Goal: Task Accomplishment & Management: Complete application form

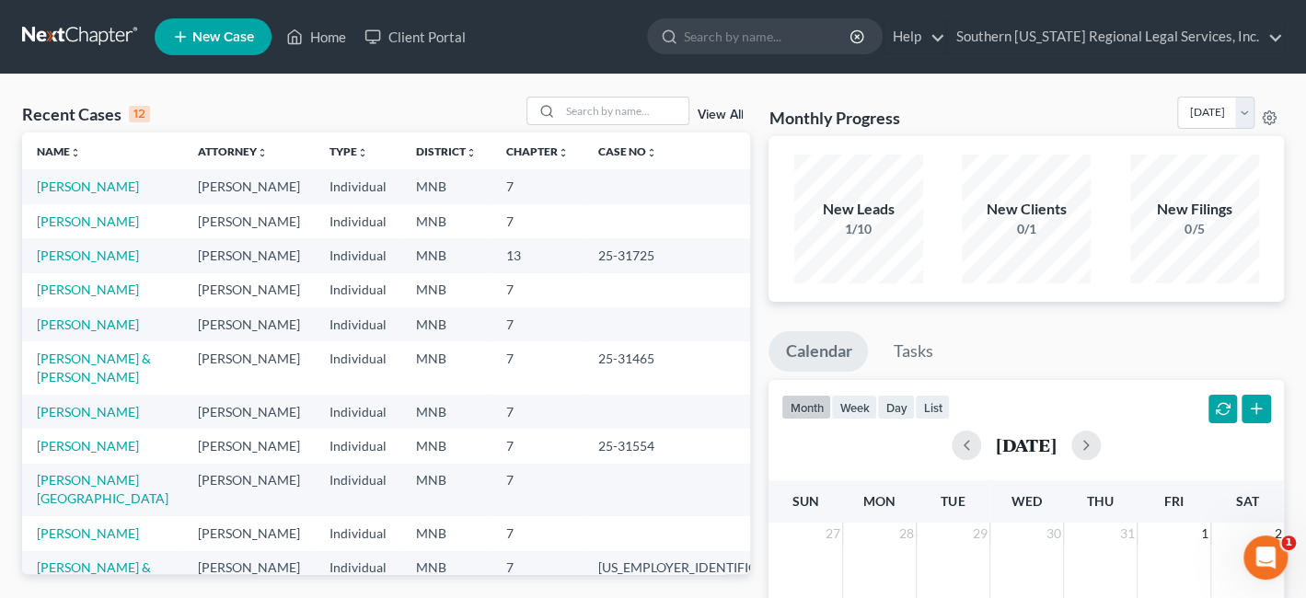
click at [1012, 306] on div "Monthly Progress Bankruptcy Bankruptcy [DATE] [DATE] [DATE] [DATE] [DATE] [DATE…" at bounding box center [1026, 552] width 534 height 911
click at [60, 189] on link "[PERSON_NAME]" at bounding box center [88, 187] width 102 height 16
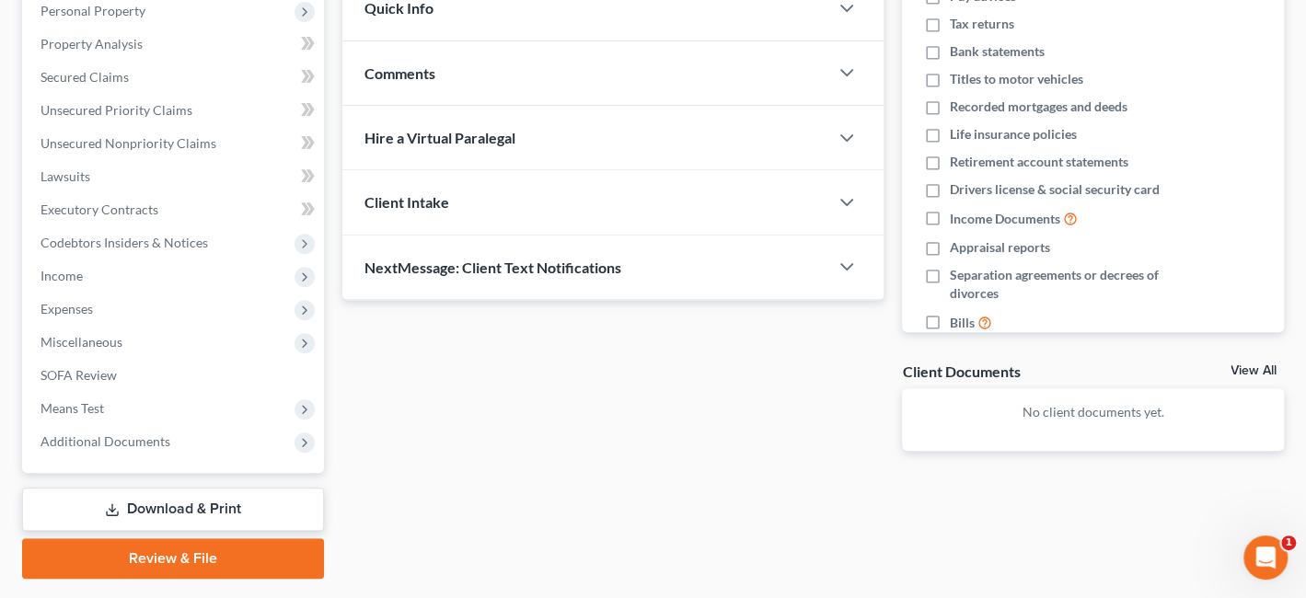
scroll to position [377, 0]
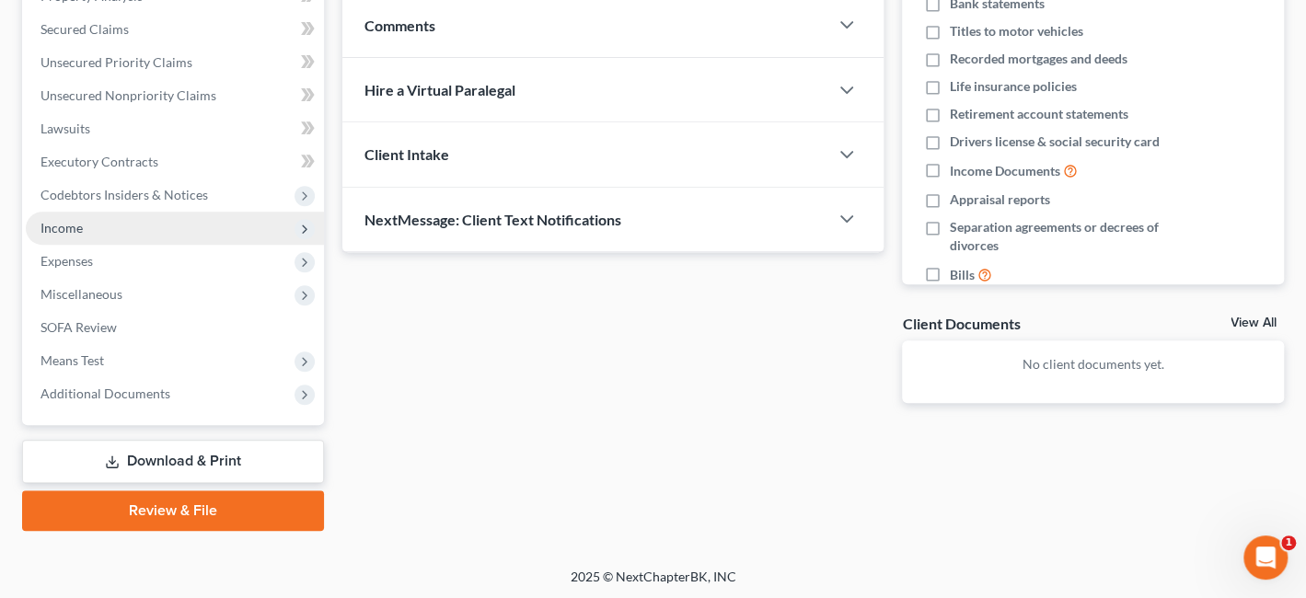
click at [64, 223] on span "Income" at bounding box center [61, 228] width 42 height 16
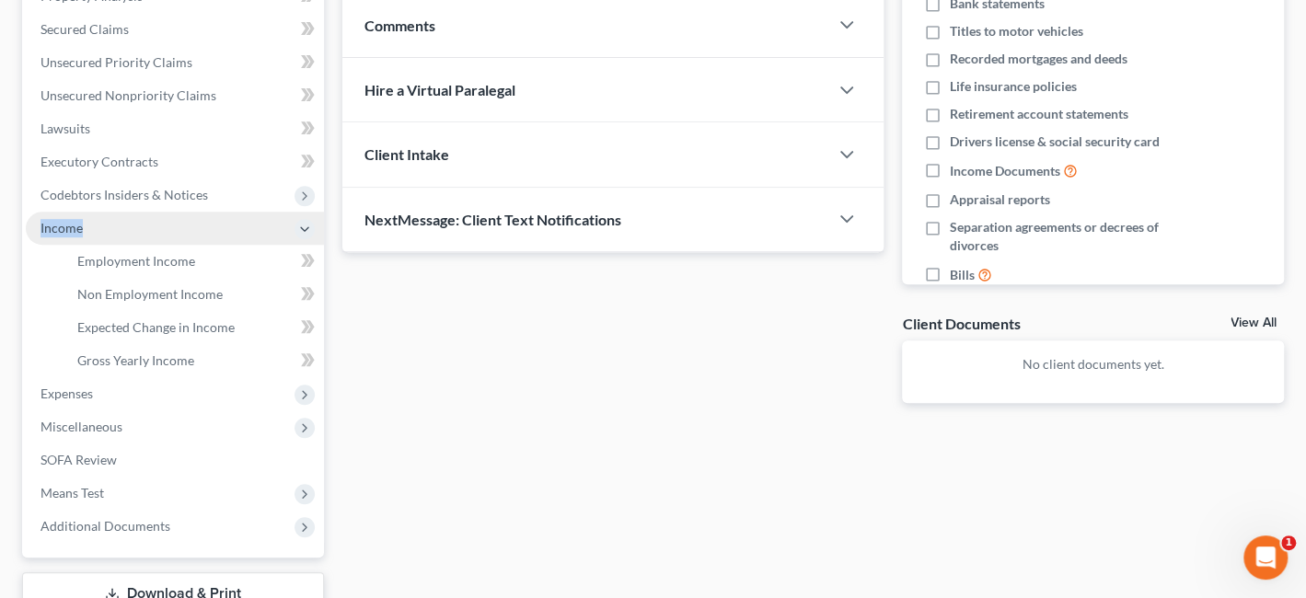
click at [64, 223] on span "Income" at bounding box center [61, 228] width 42 height 16
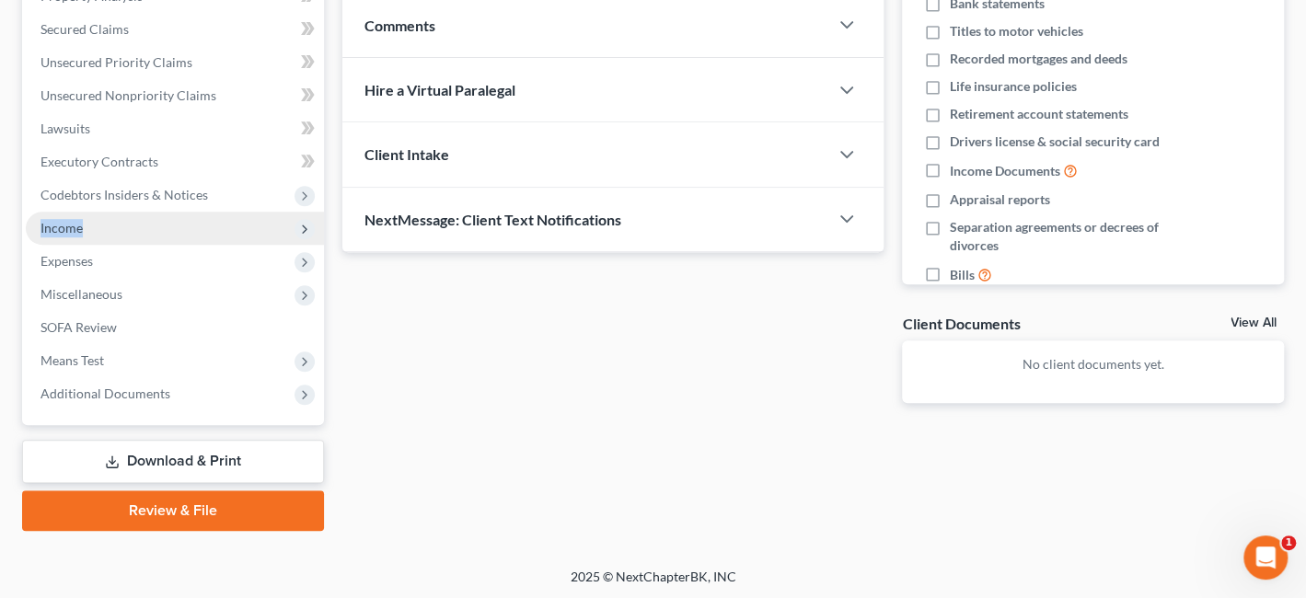
click at [64, 223] on span "Income" at bounding box center [61, 228] width 42 height 16
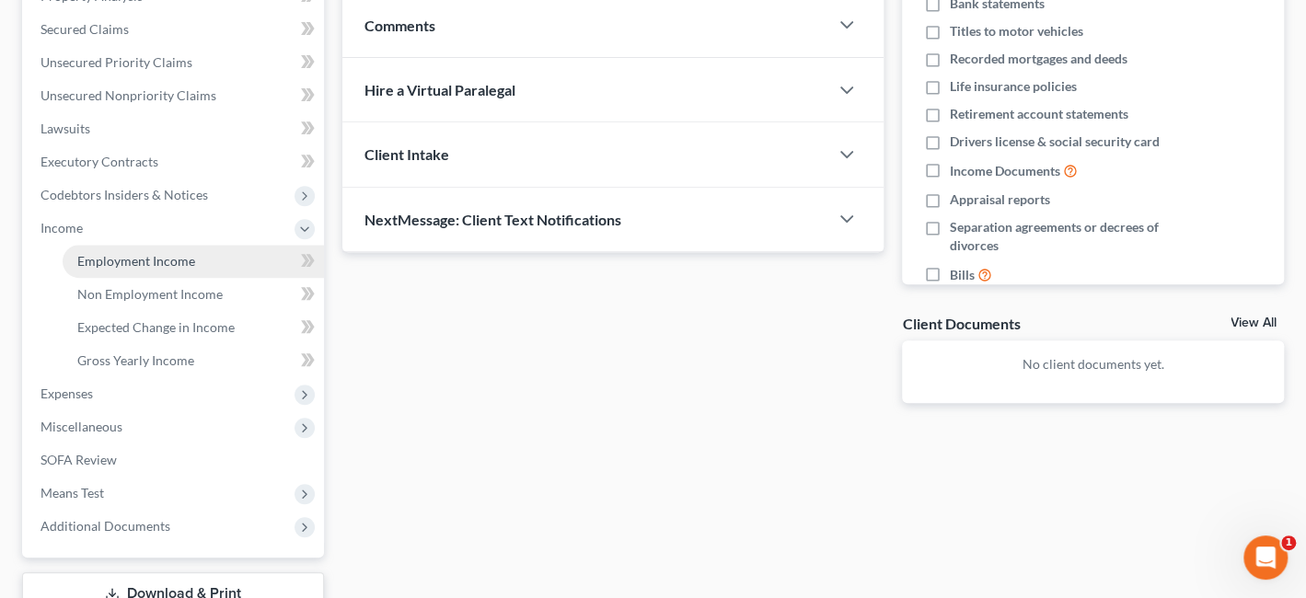
click at [144, 259] on span "Employment Income" at bounding box center [136, 261] width 118 height 16
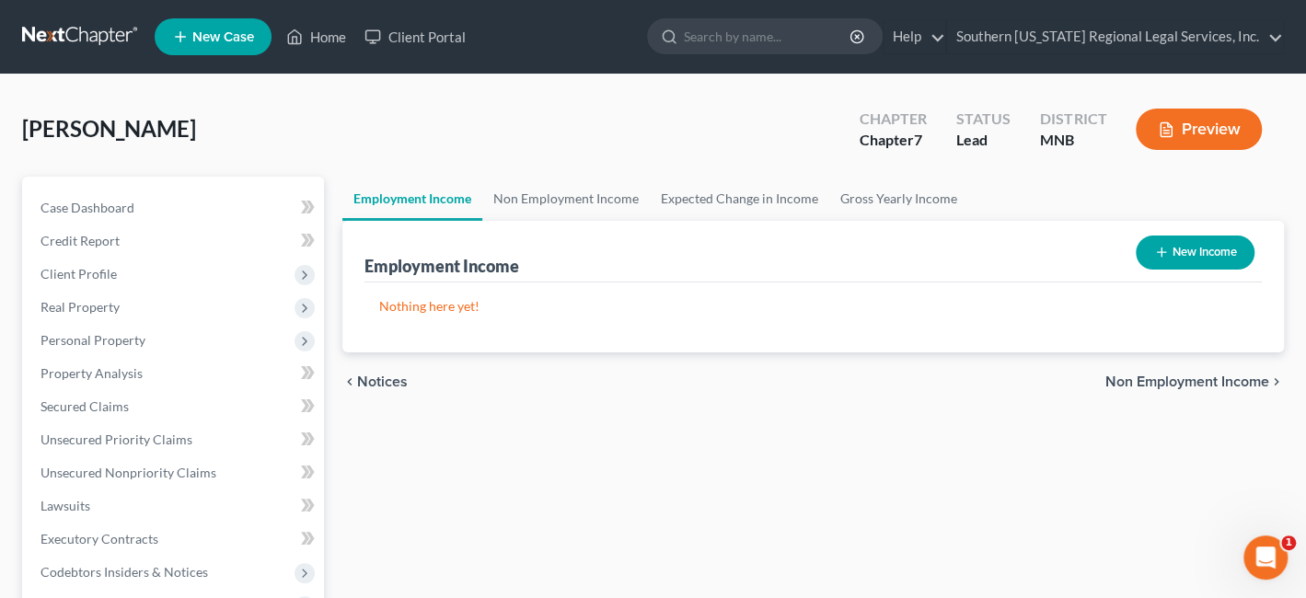
click at [1188, 248] on button "New Income" at bounding box center [1195, 253] width 119 height 34
select select "0"
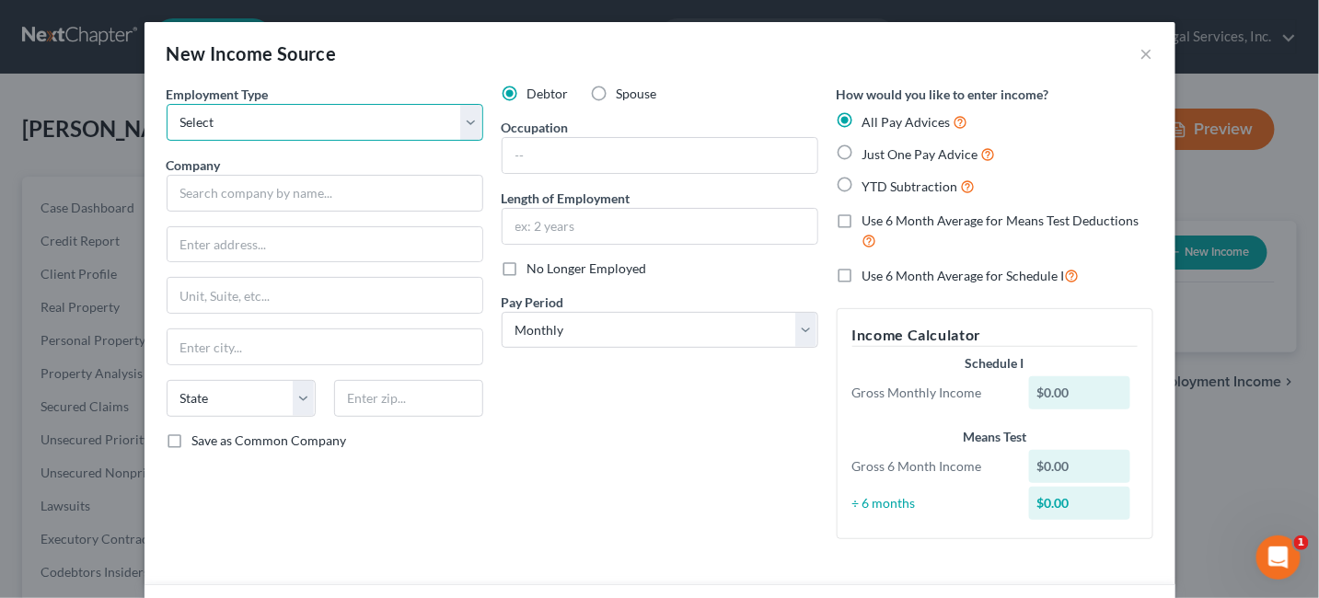
click at [254, 115] on select "Select Full or [DEMOGRAPHIC_DATA] Employment Self Employment" at bounding box center [325, 122] width 317 height 37
click at [167, 104] on select "Select Full or [DEMOGRAPHIC_DATA] Employment Self Employment" at bounding box center [325, 122] width 317 height 37
click at [225, 113] on select "Select Full or [DEMOGRAPHIC_DATA] Employment Self Employment" at bounding box center [325, 122] width 317 height 37
select select "0"
click at [167, 104] on select "Select Full or [DEMOGRAPHIC_DATA] Employment Self Employment" at bounding box center [325, 122] width 317 height 37
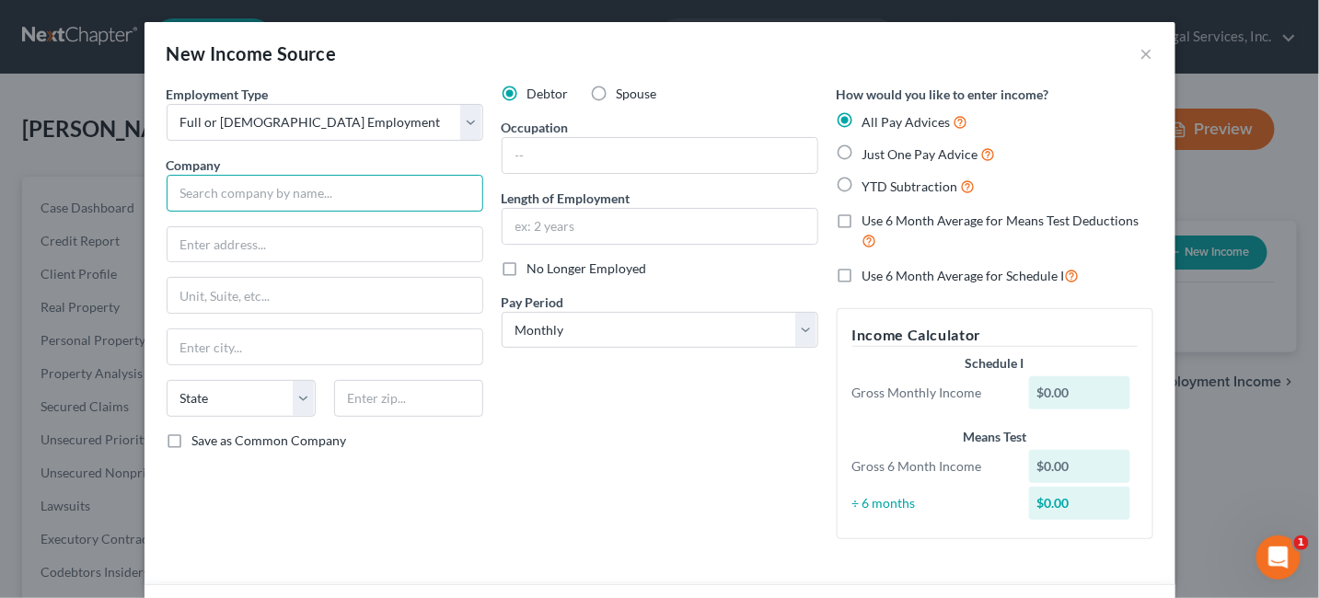
click at [211, 194] on input "text" at bounding box center [325, 193] width 317 height 37
type input "River Boat Lanes"
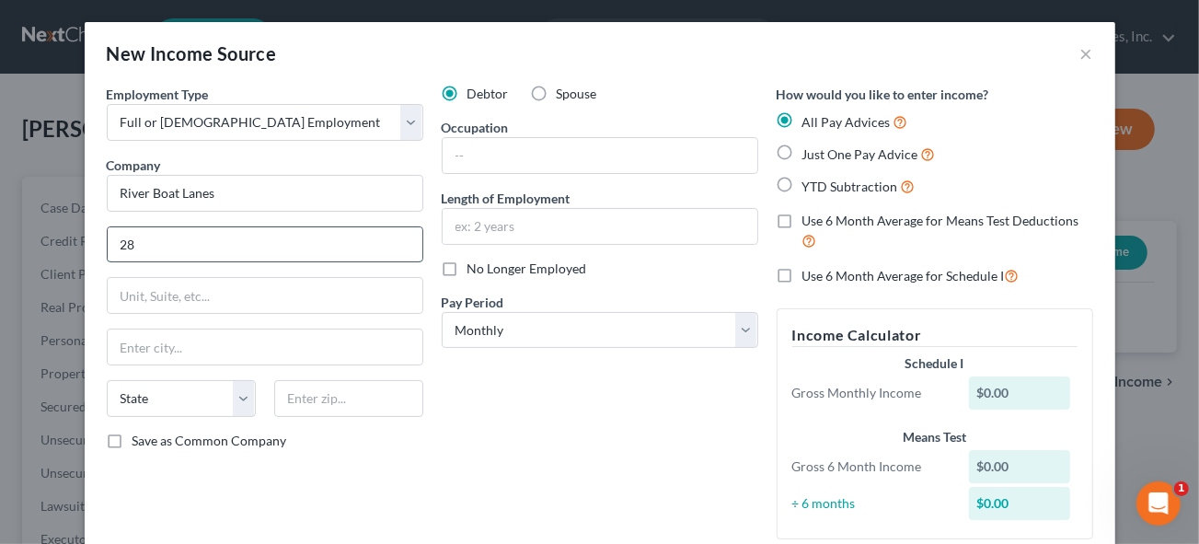
click at [149, 246] on input "28" at bounding box center [265, 244] width 315 height 35
type input "[STREET_ADDRESS]"
click at [151, 347] on input "text" at bounding box center [265, 346] width 315 height 35
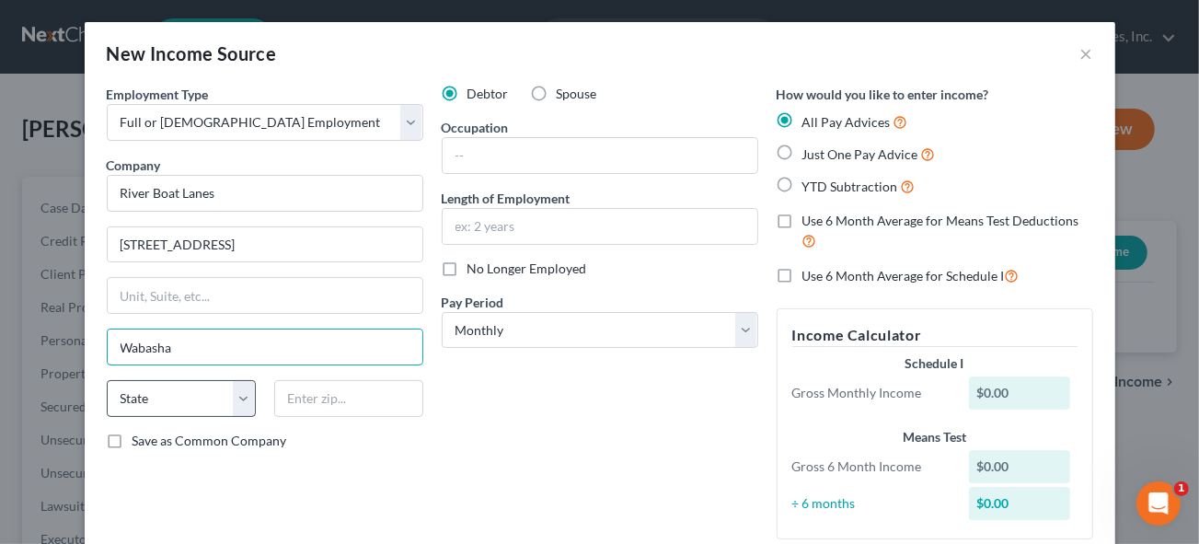
type input "Wabasha"
click at [162, 393] on select "State [US_STATE] AK AR AZ CA CO CT DE DC [GEOGRAPHIC_DATA] [GEOGRAPHIC_DATA] GU…" at bounding box center [181, 398] width 149 height 37
select select "24"
click at [107, 380] on select "State [US_STATE] AK AR AZ CA CO CT DE DC [GEOGRAPHIC_DATA] [GEOGRAPHIC_DATA] GU…" at bounding box center [181, 398] width 149 height 37
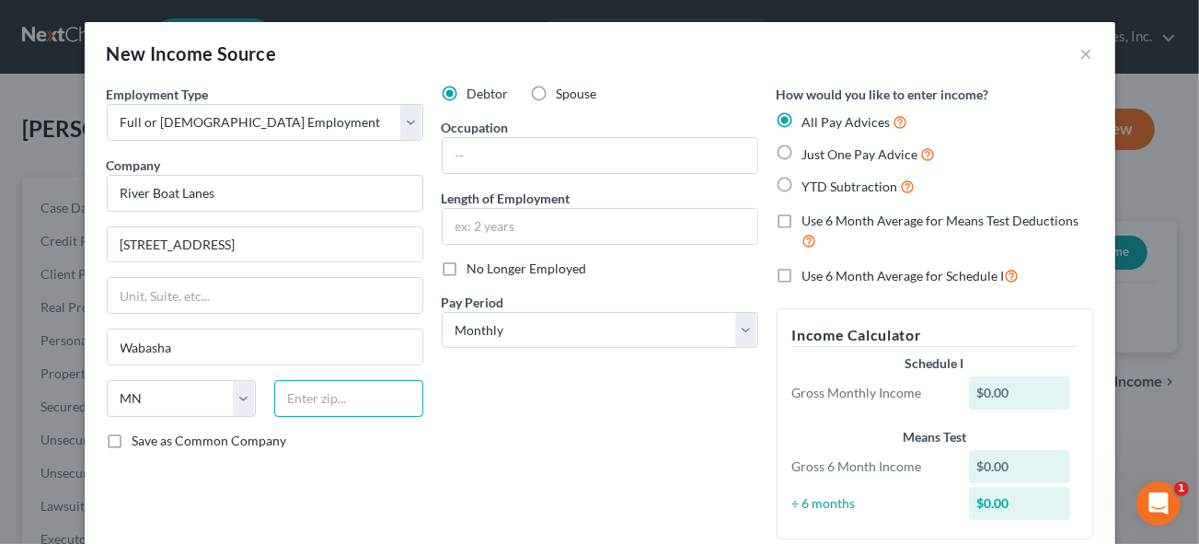
drag, startPoint x: 329, startPoint y: 399, endPoint x: 338, endPoint y: 396, distance: 9.9
click at [329, 399] on input "text" at bounding box center [348, 398] width 149 height 37
type input "55981-1246"
click at [133, 434] on label "Save as Common Company" at bounding box center [210, 441] width 155 height 18
click at [140, 434] on input "Save as Common Company" at bounding box center [146, 438] width 12 height 12
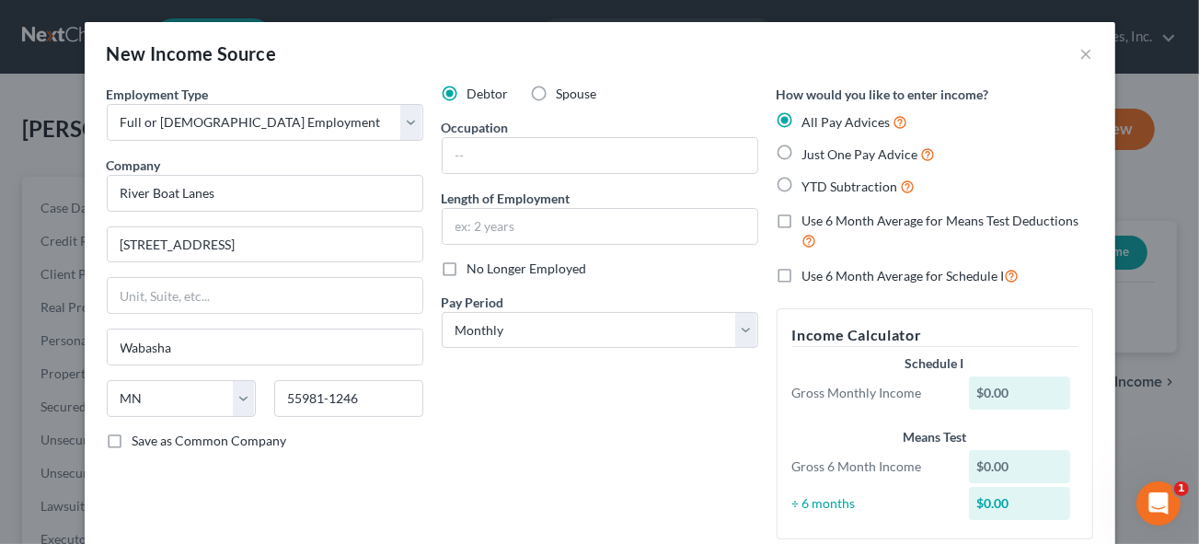
checkbox input "true"
click at [502, 151] on input "text" at bounding box center [600, 155] width 315 height 35
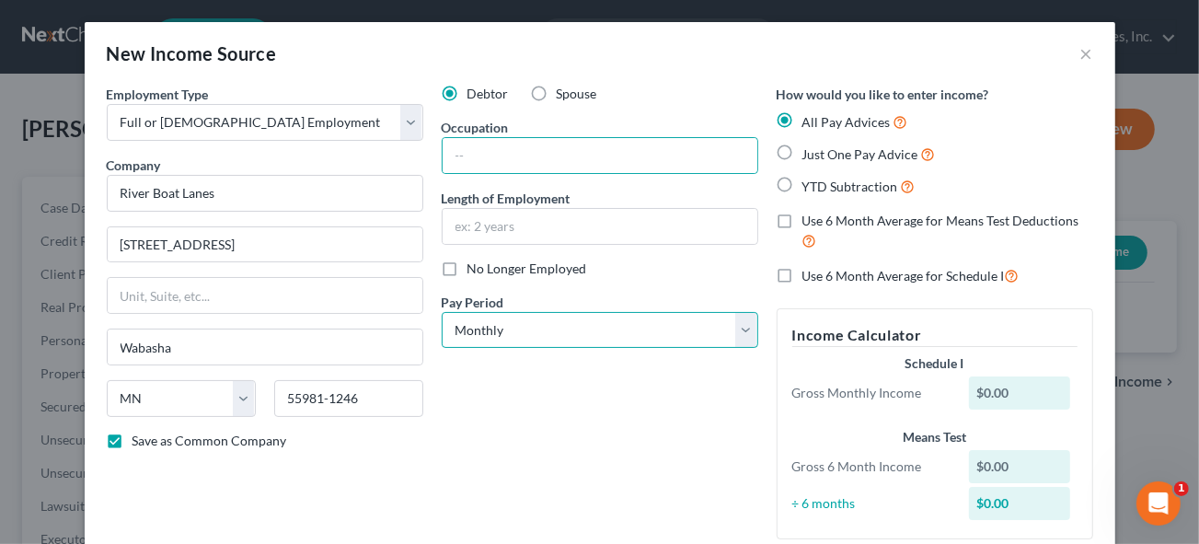
click at [489, 334] on select "Select Monthly Twice Monthly Every Other Week Weekly" at bounding box center [600, 330] width 317 height 37
select select "2"
click at [442, 312] on select "Select Monthly Twice Monthly Every Other Week Weekly" at bounding box center [600, 330] width 317 height 37
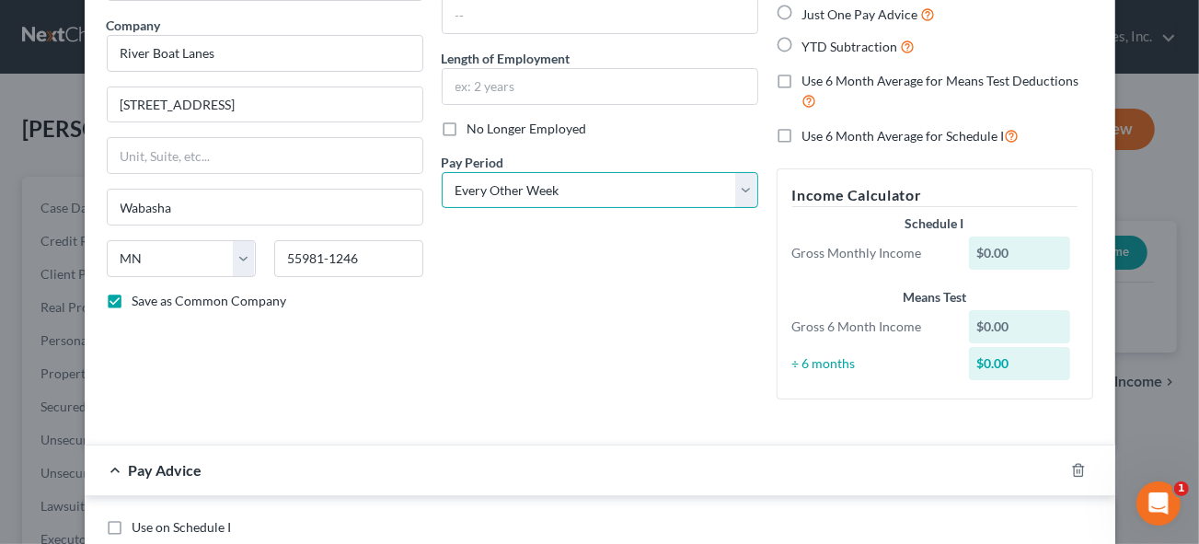
scroll to position [167, 0]
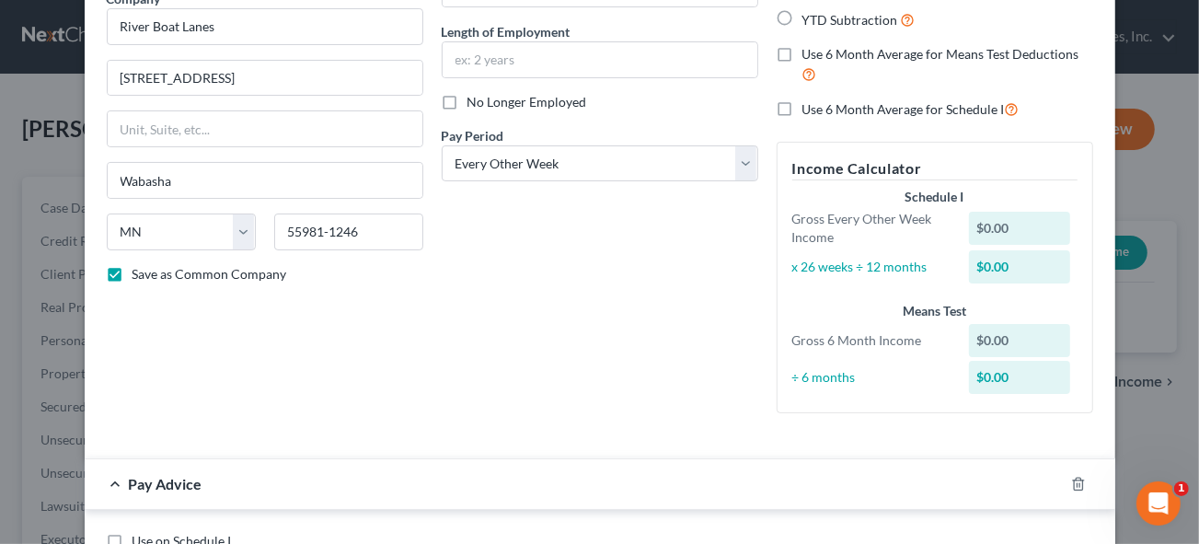
click at [984, 222] on div "$0.00" at bounding box center [1019, 228] width 101 height 33
click at [974, 224] on div "$0.00" at bounding box center [1019, 228] width 101 height 33
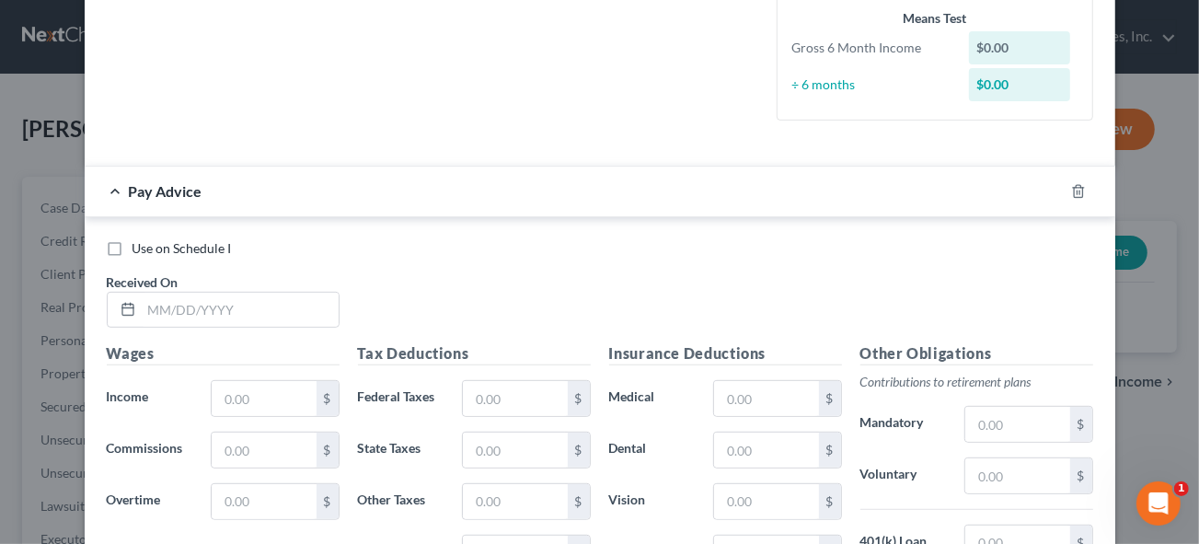
scroll to position [502, 0]
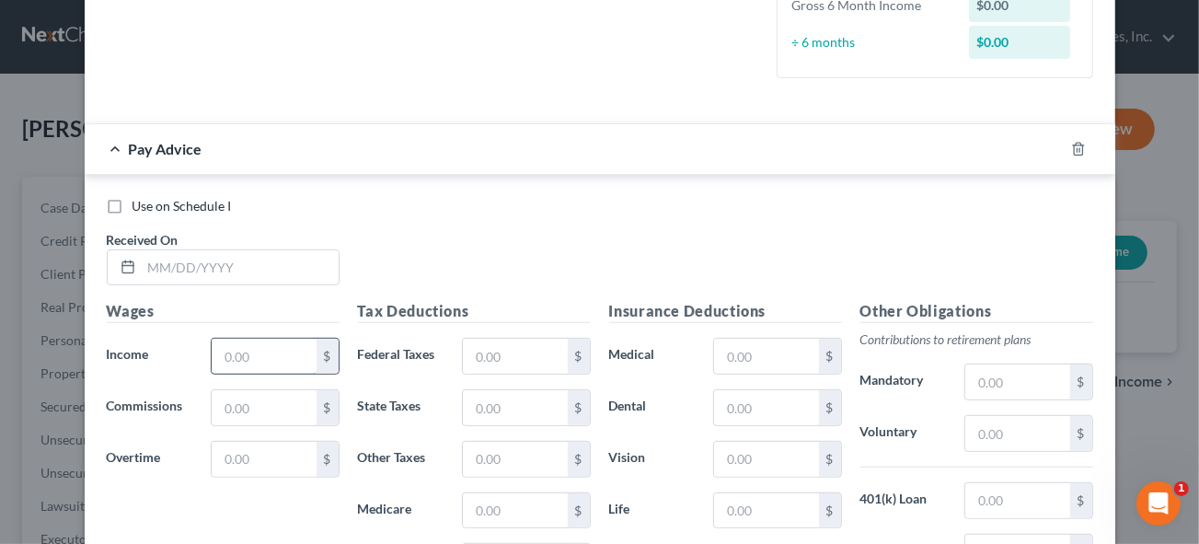
drag, startPoint x: 225, startPoint y: 362, endPoint x: 246, endPoint y: 362, distance: 21.2
click at [225, 362] on input "text" at bounding box center [264, 356] width 104 height 35
type input "255.50"
click at [506, 356] on input "text" at bounding box center [515, 356] width 104 height 35
drag, startPoint x: 485, startPoint y: 404, endPoint x: 502, endPoint y: 407, distance: 17.7
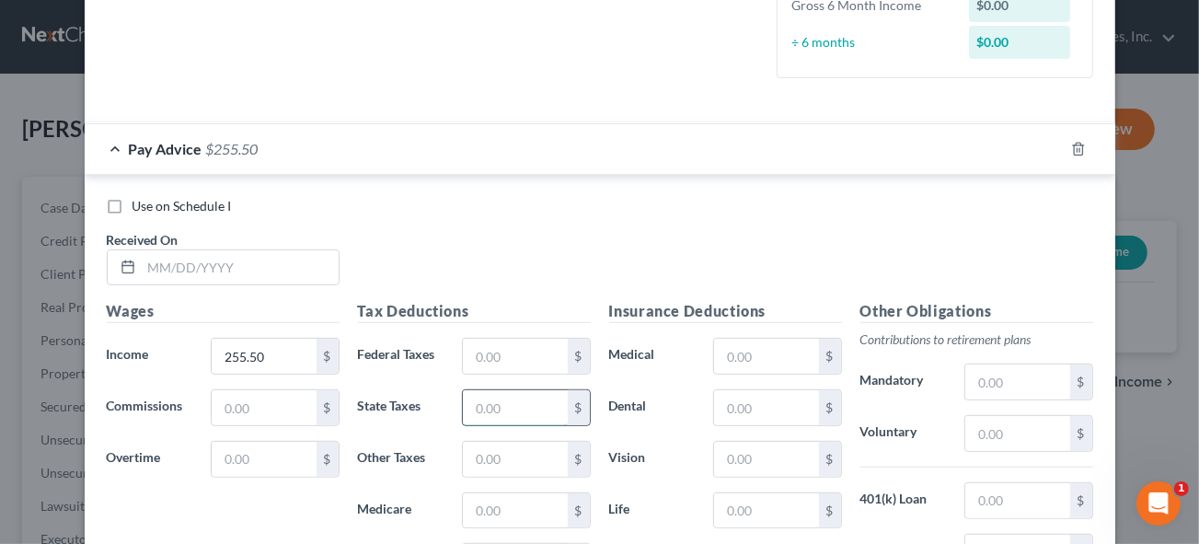
click at [485, 404] on input "text" at bounding box center [515, 407] width 104 height 35
type input "4.31"
drag, startPoint x: 506, startPoint y: 506, endPoint x: 527, endPoint y: 507, distance: 21.2
click at [506, 506] on input "text" at bounding box center [515, 510] width 104 height 35
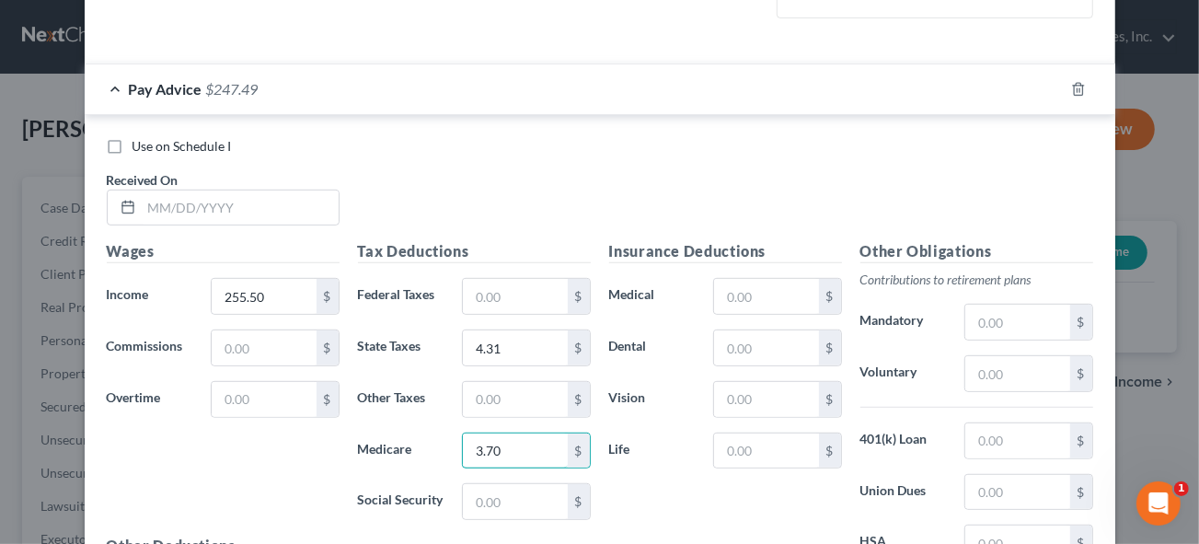
scroll to position [669, 0]
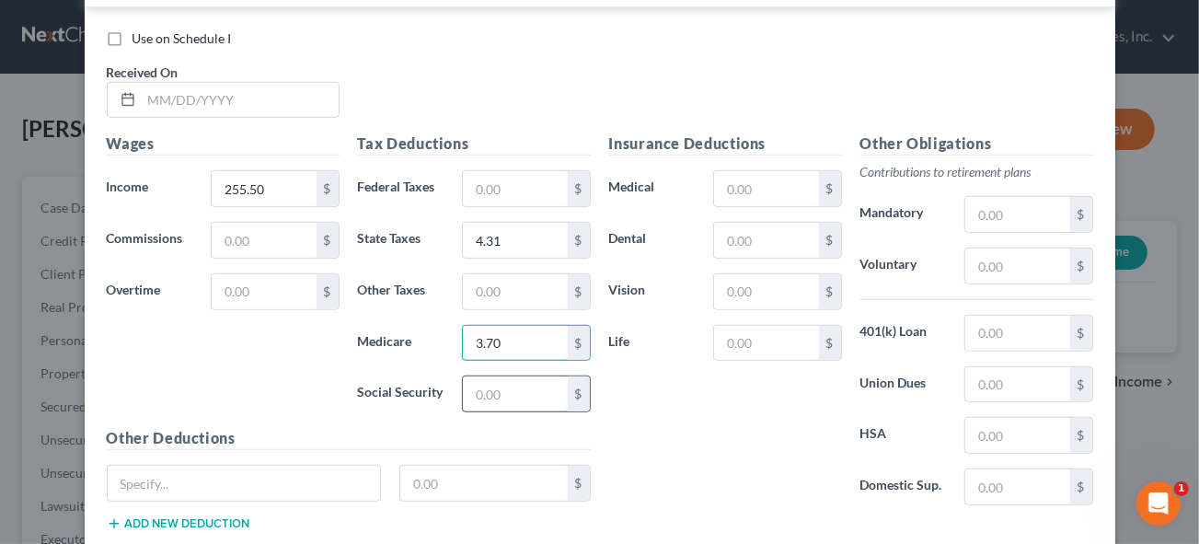
type input "3.70"
drag, startPoint x: 480, startPoint y: 393, endPoint x: 523, endPoint y: 393, distance: 42.3
click at [480, 393] on input "text" at bounding box center [515, 393] width 104 height 35
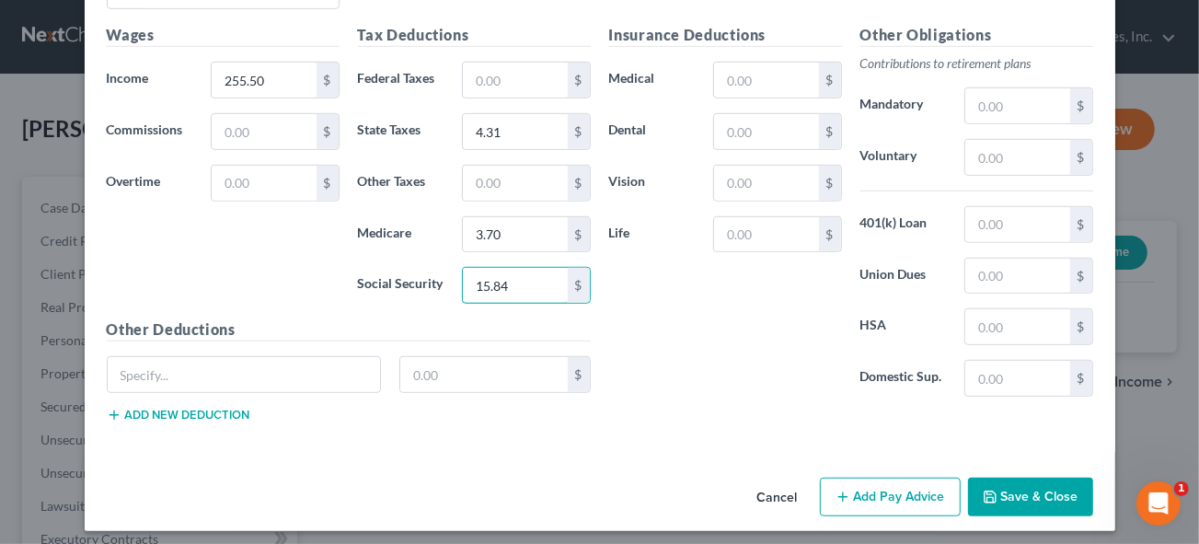
scroll to position [780, 0]
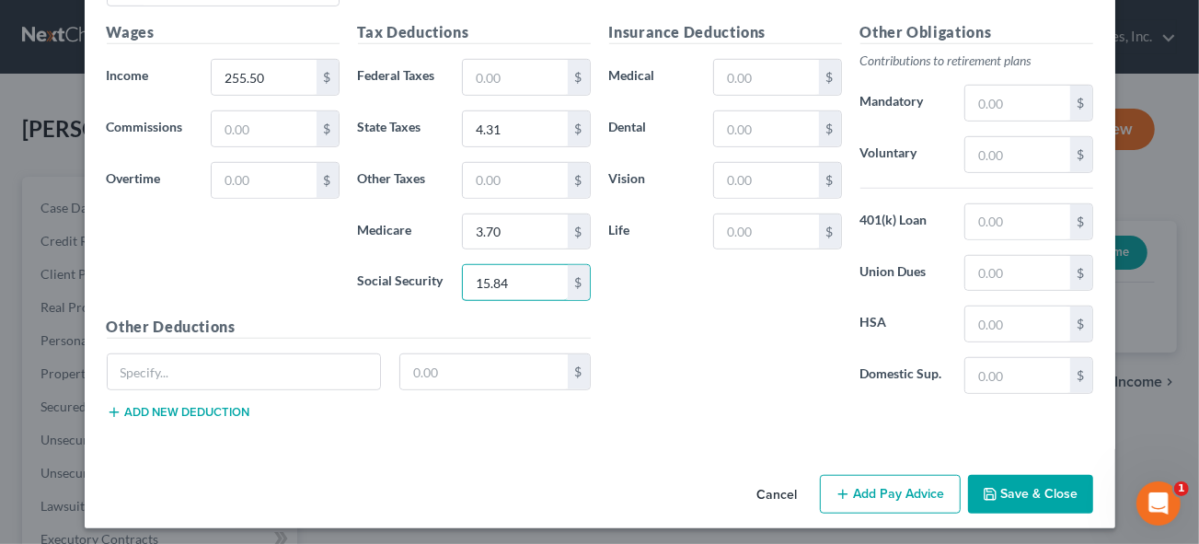
type input "15.84"
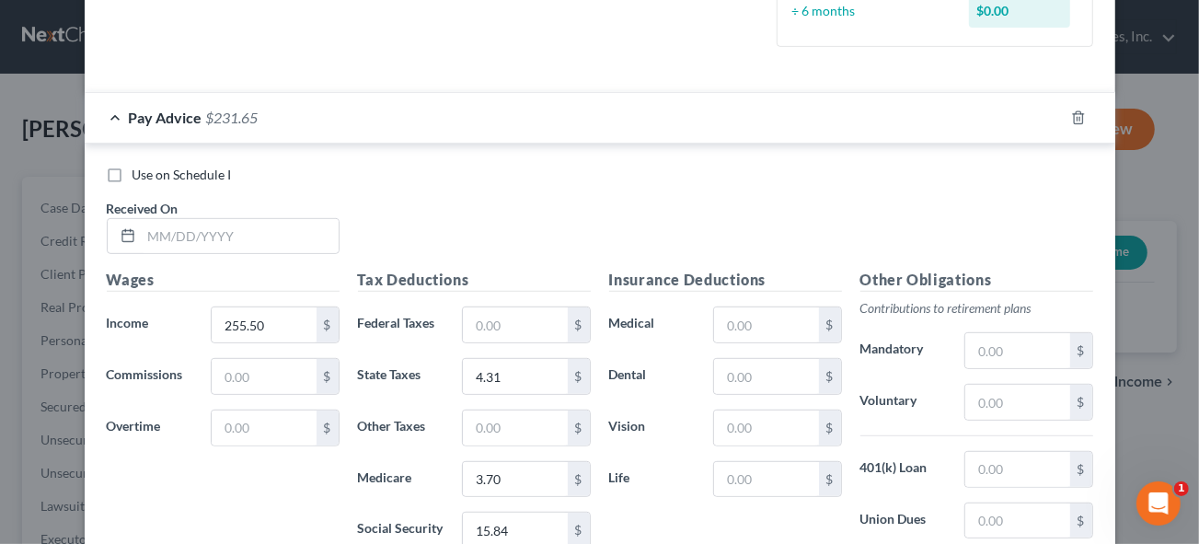
scroll to position [529, 0]
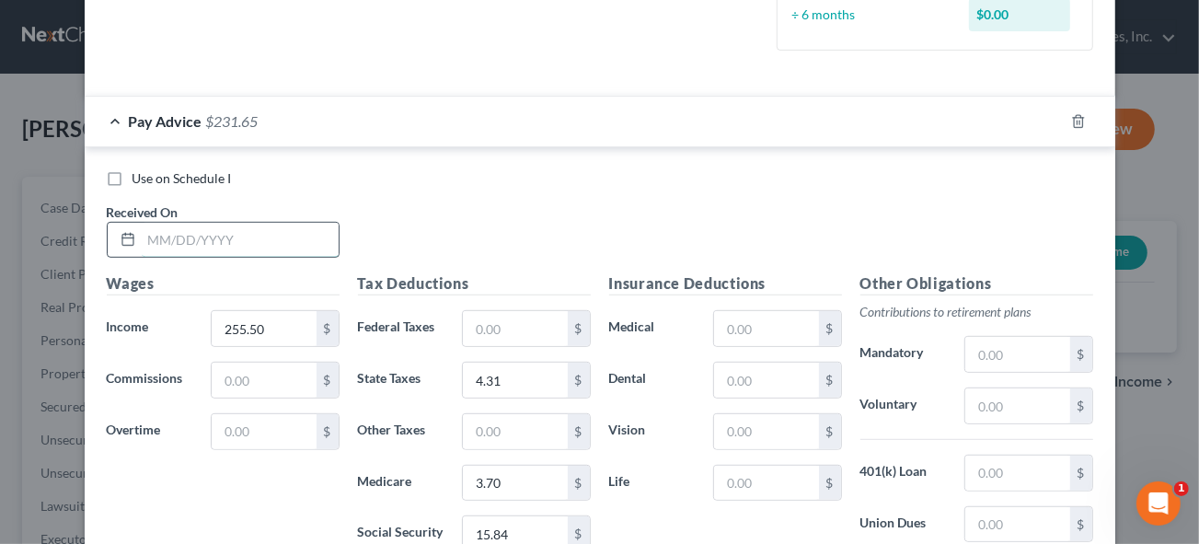
click at [145, 236] on input "text" at bounding box center [240, 240] width 197 height 35
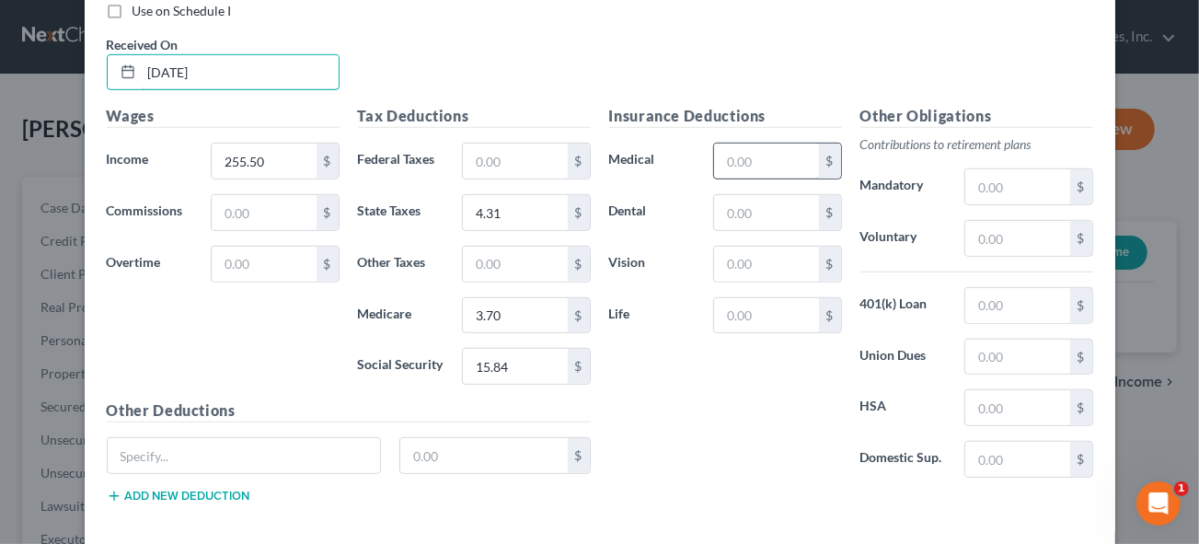
scroll to position [780, 0]
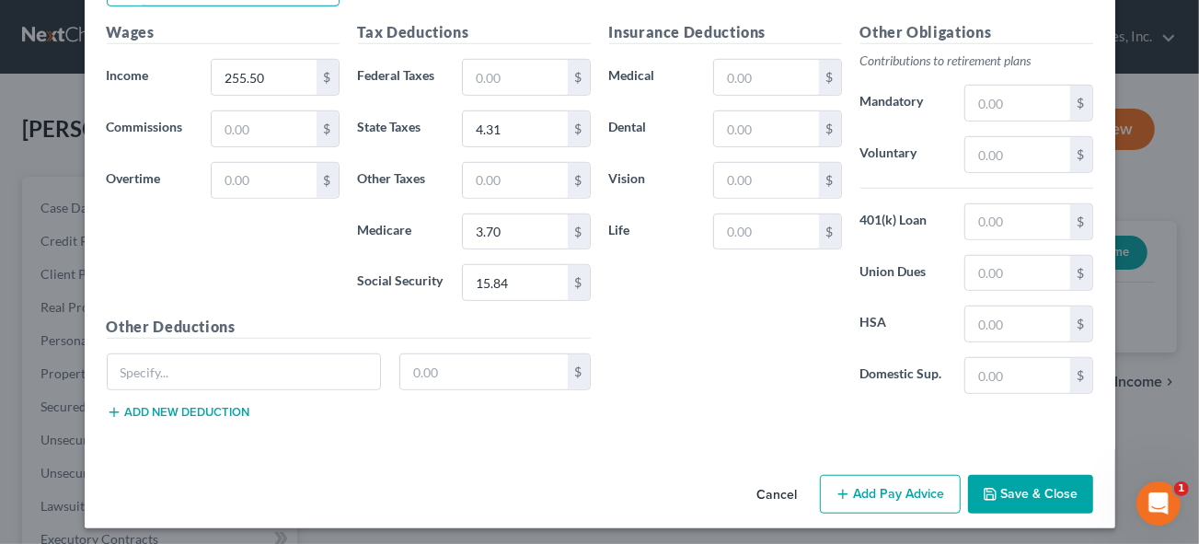
type input "[DATE]"
click at [875, 487] on button "Add Pay Advice" at bounding box center [890, 494] width 141 height 39
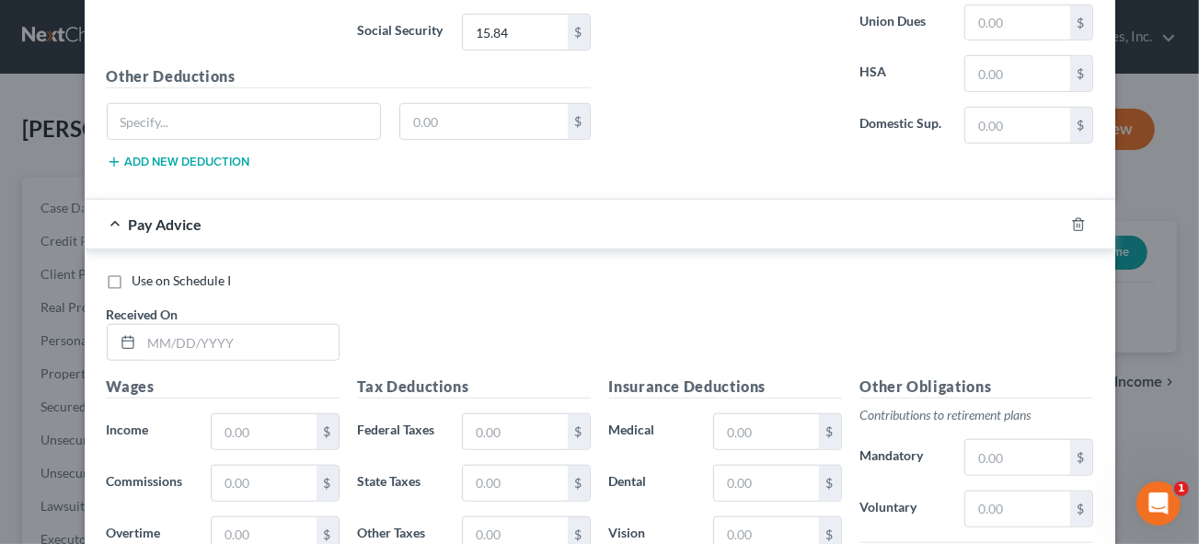
scroll to position [1198, 0]
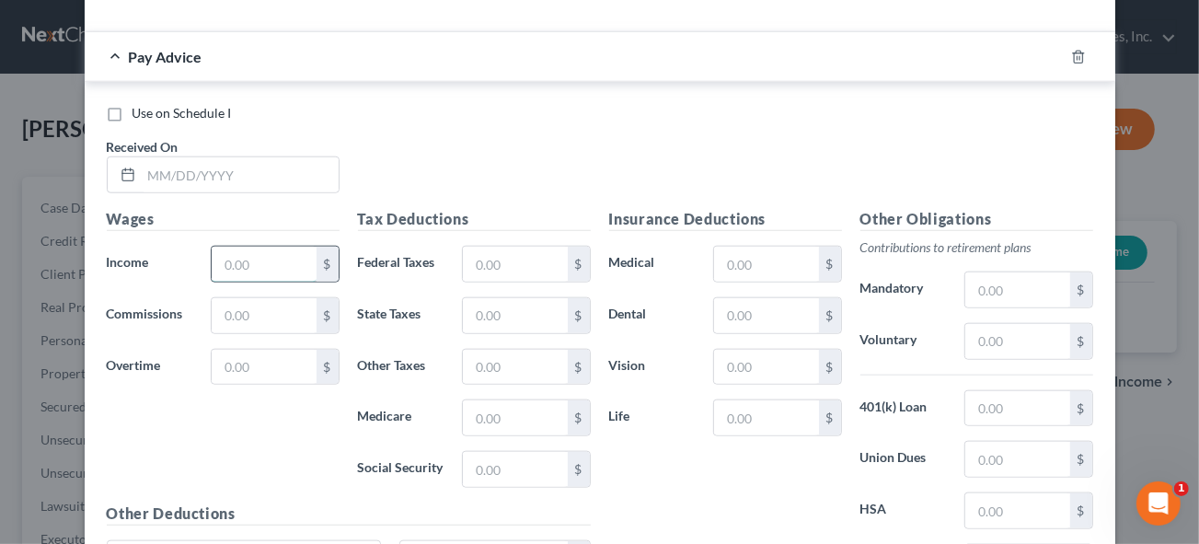
click at [258, 258] on input "text" at bounding box center [264, 264] width 104 height 35
click at [181, 165] on input "text" at bounding box center [240, 174] width 197 height 35
type input "[DATE]"
type input "3"
type input "601.33"
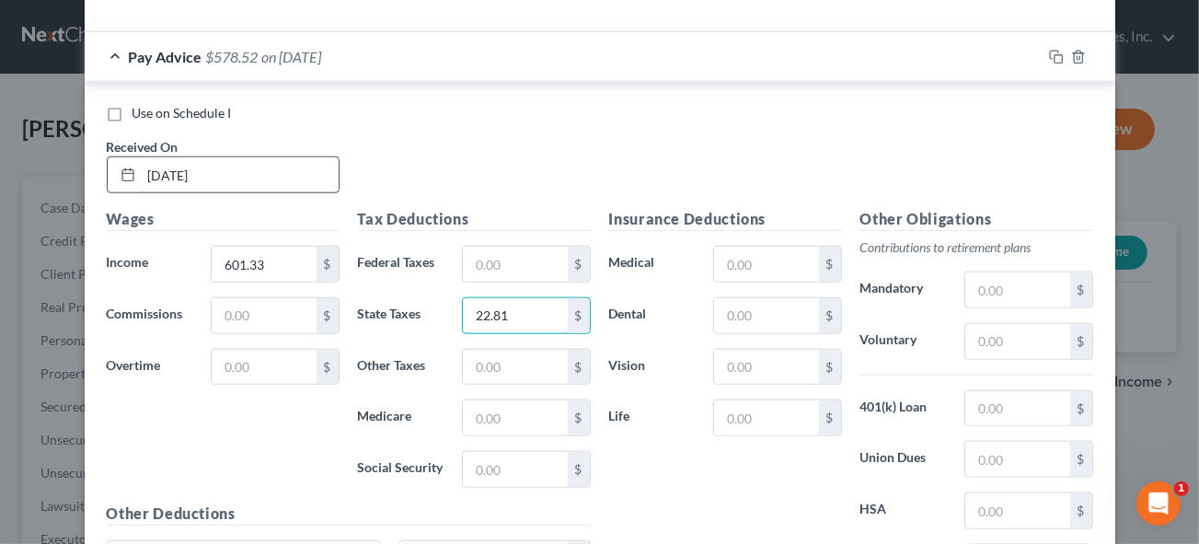
type input "22.81"
type input "8.72"
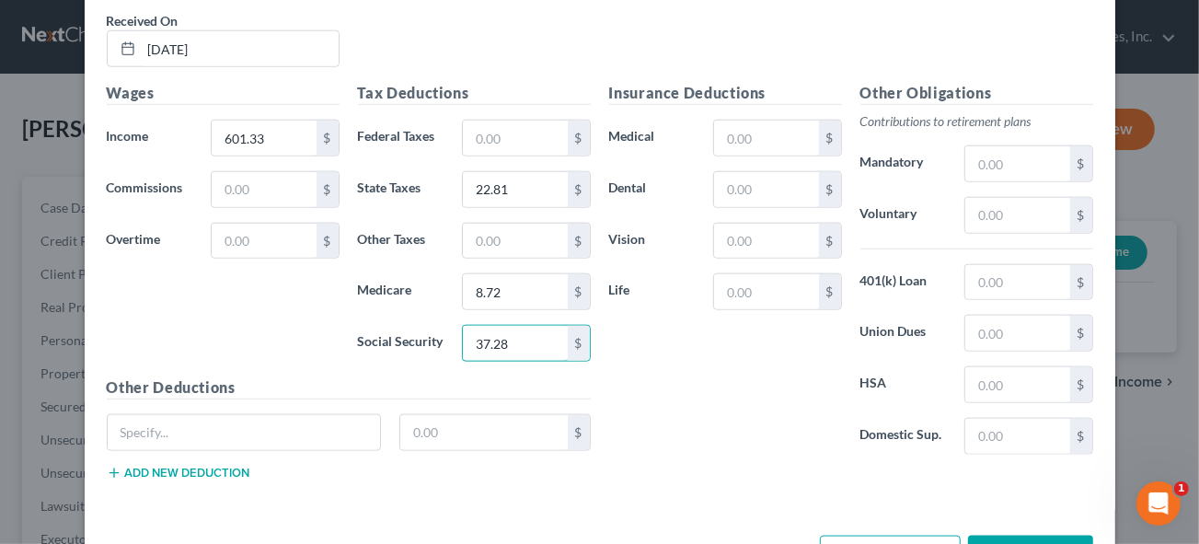
scroll to position [1378, 0]
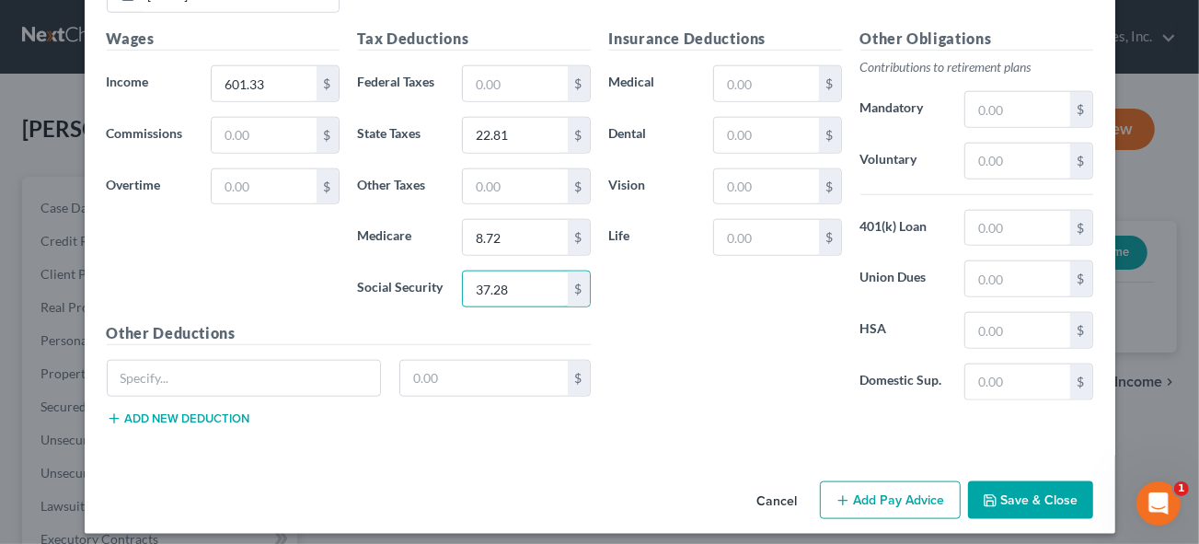
type input "37.28"
click at [893, 489] on button "Add Pay Advice" at bounding box center [890, 500] width 141 height 39
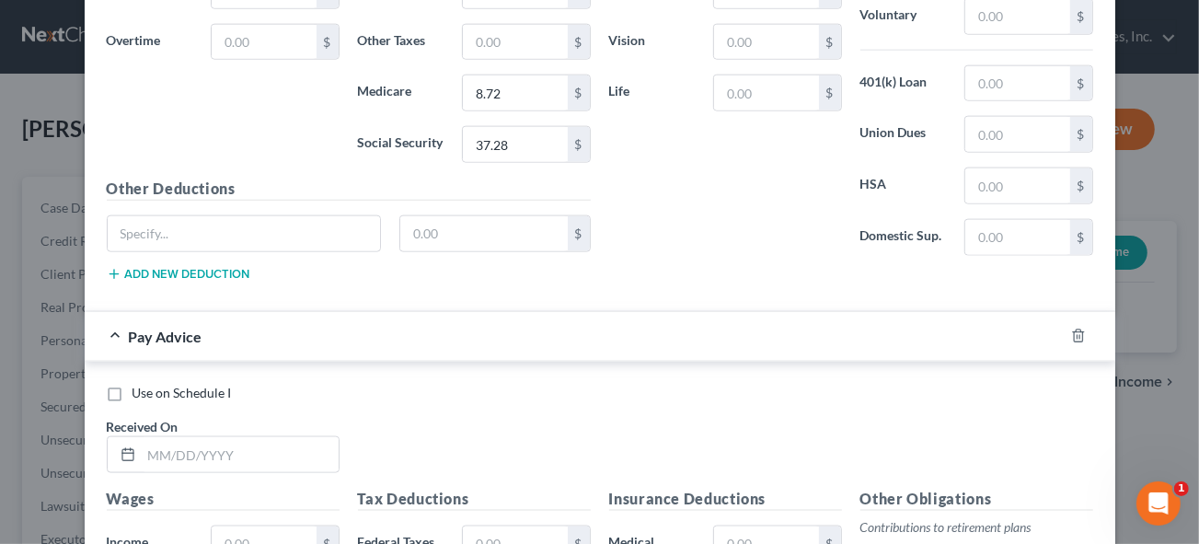
scroll to position [1713, 0]
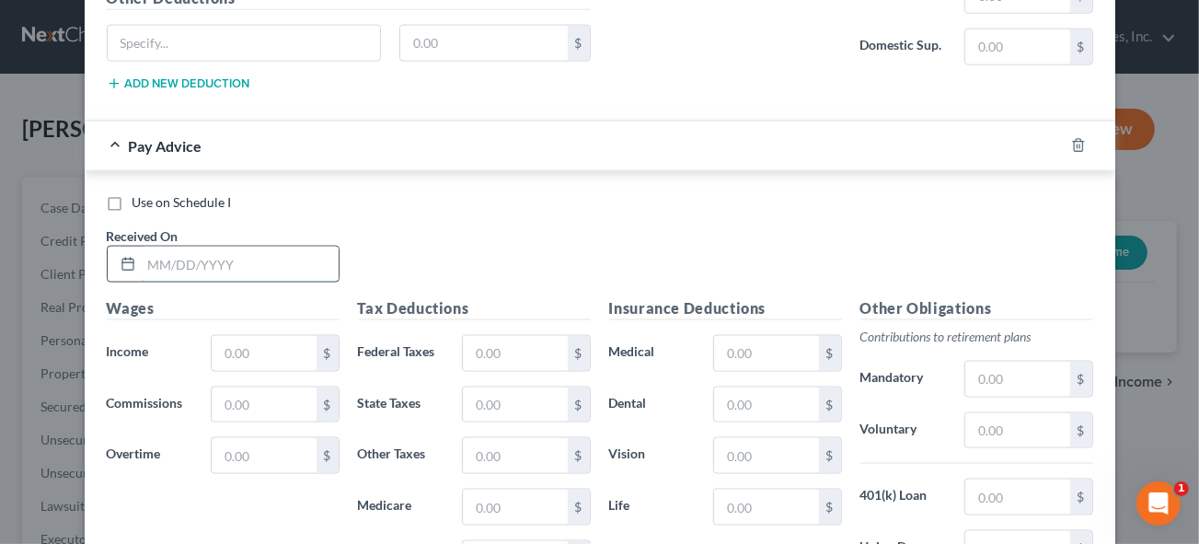
click at [157, 247] on input "text" at bounding box center [240, 264] width 197 height 35
click at [148, 248] on input "text" at bounding box center [240, 264] width 197 height 35
type input "[DATE]"
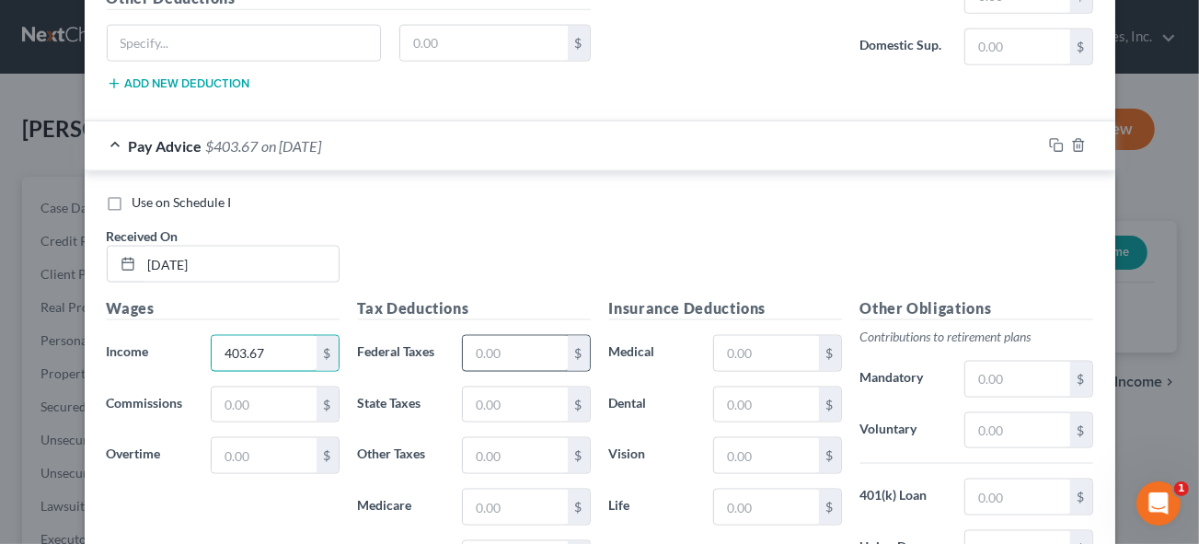
type input "403.67"
click at [491, 338] on input "text" at bounding box center [515, 353] width 104 height 35
type input "12.23"
type input "12.13"
type input "5.86"
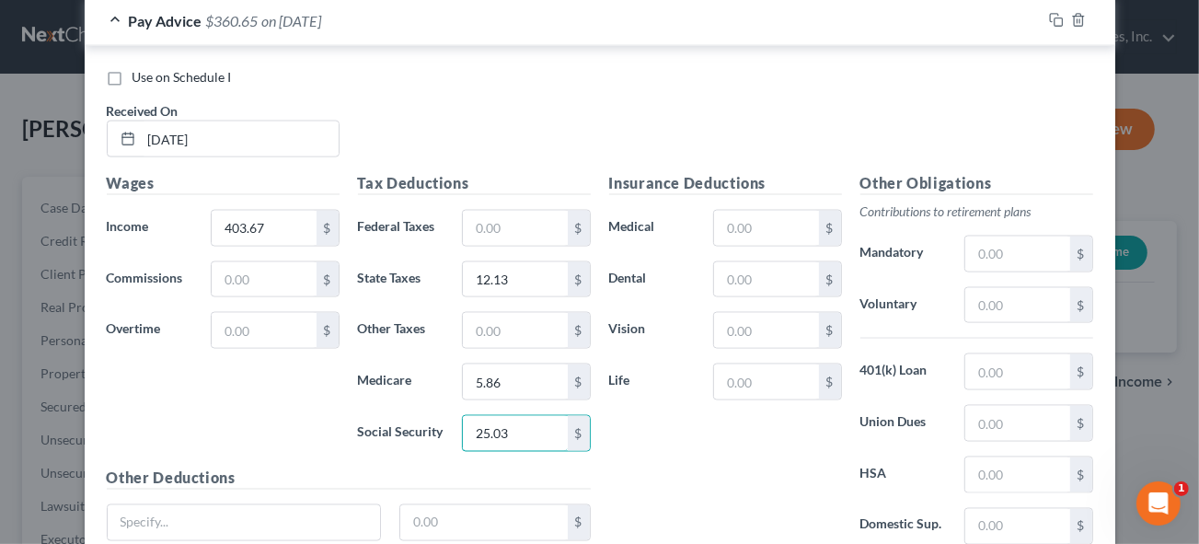
scroll to position [1978, 0]
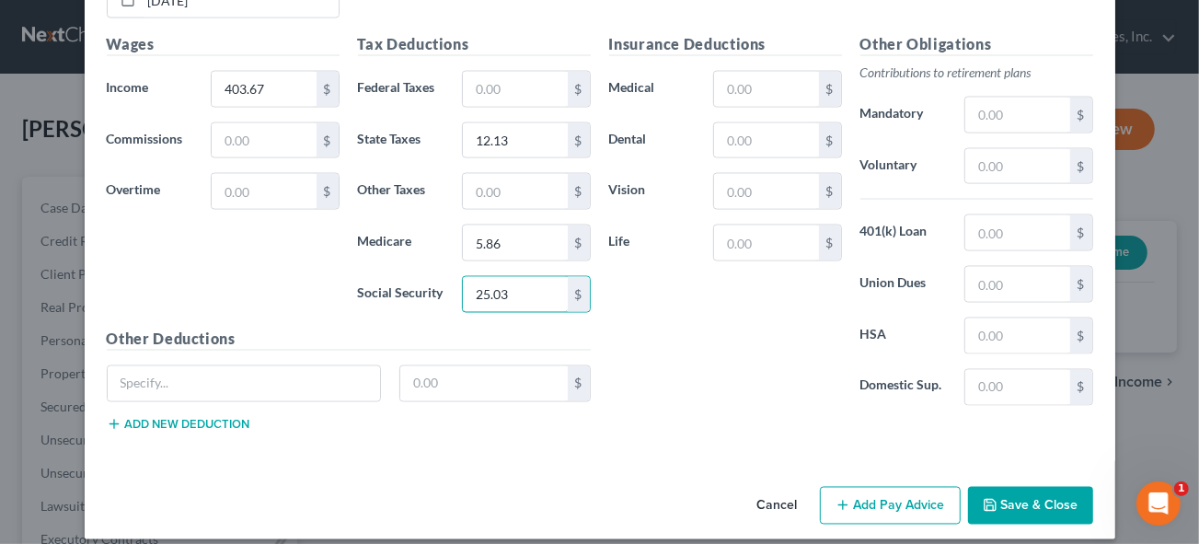
type input "25.03"
click at [892, 488] on button "Add Pay Advice" at bounding box center [890, 506] width 141 height 39
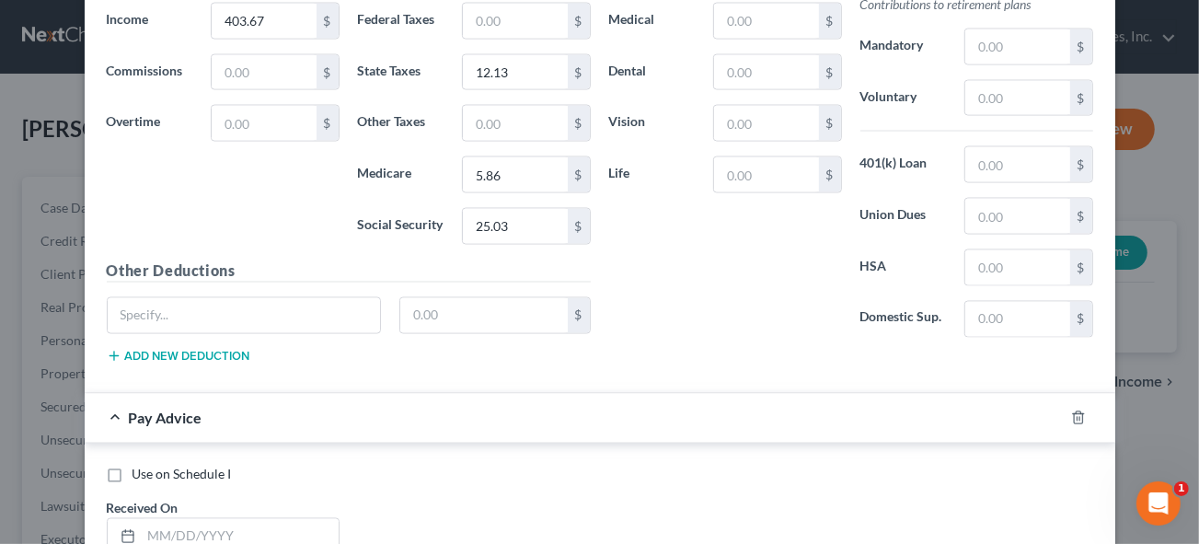
scroll to position [2312, 0]
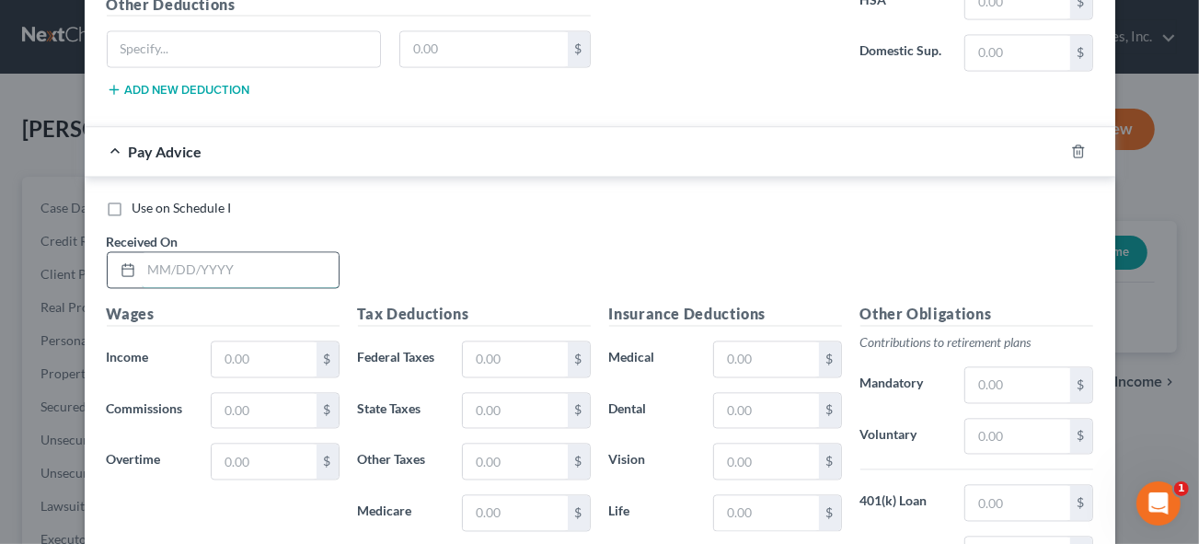
click at [148, 253] on input "text" at bounding box center [240, 270] width 197 height 35
type input "[DATE]"
type input "353.46"
type input "9.55"
type input "5.12"
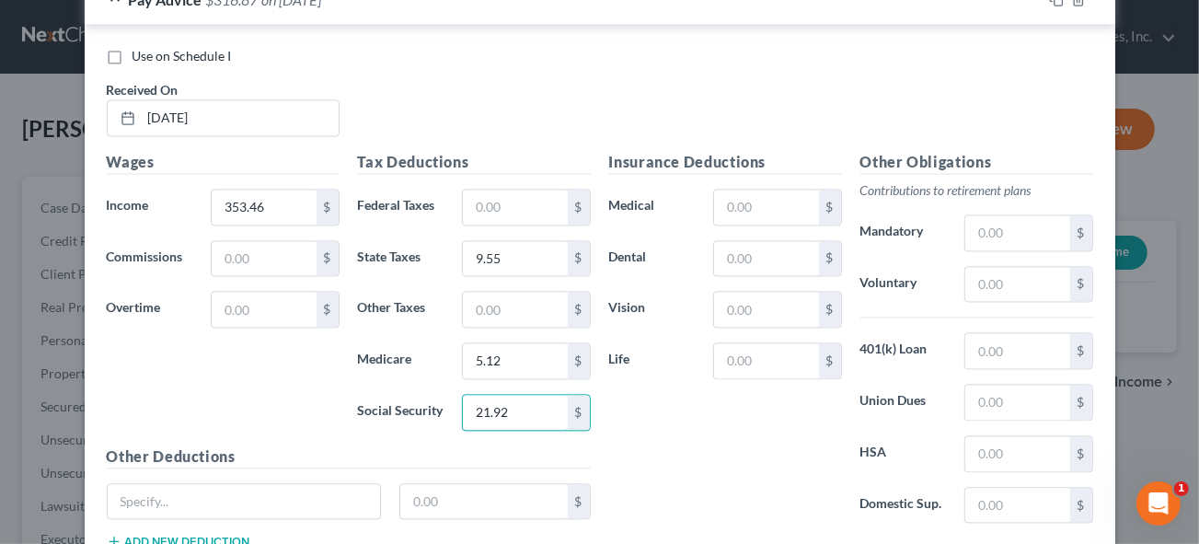
scroll to position [2577, 0]
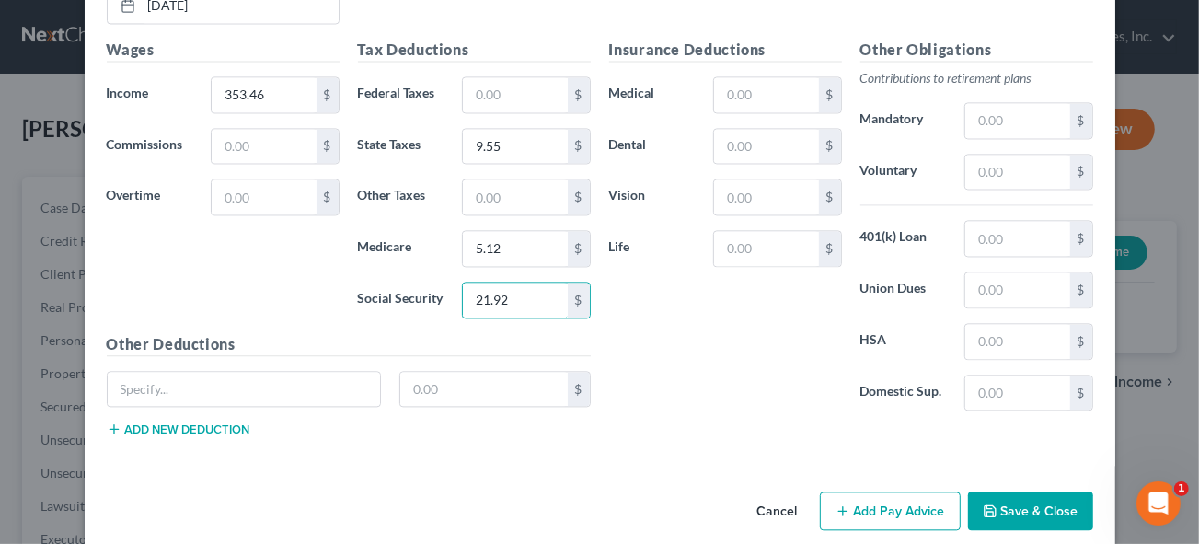
type input "21.92"
click at [913, 496] on button "Add Pay Advice" at bounding box center [890, 510] width 141 height 39
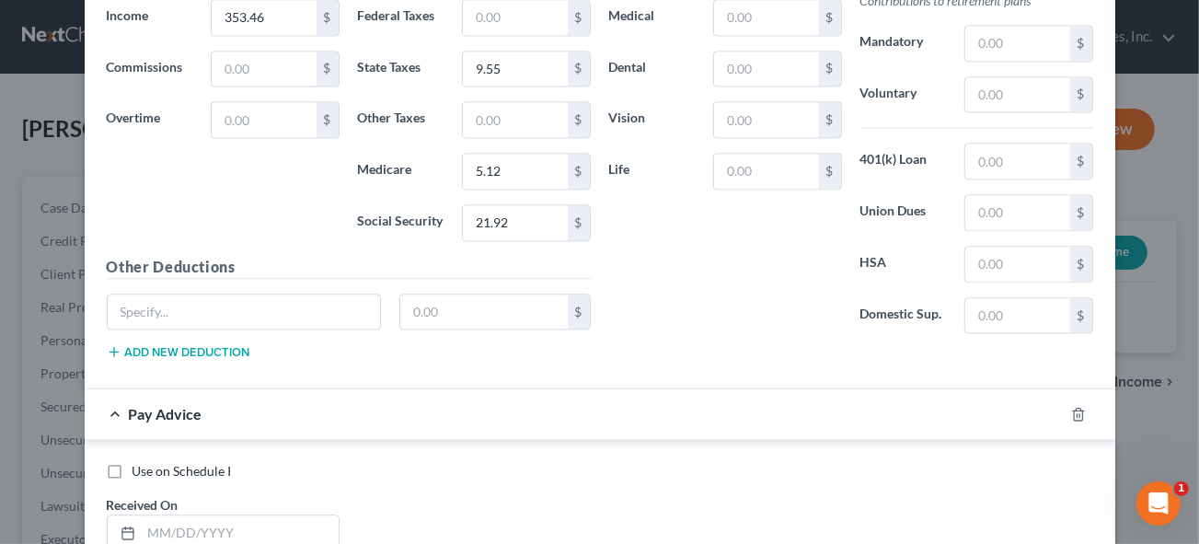
scroll to position [2828, 0]
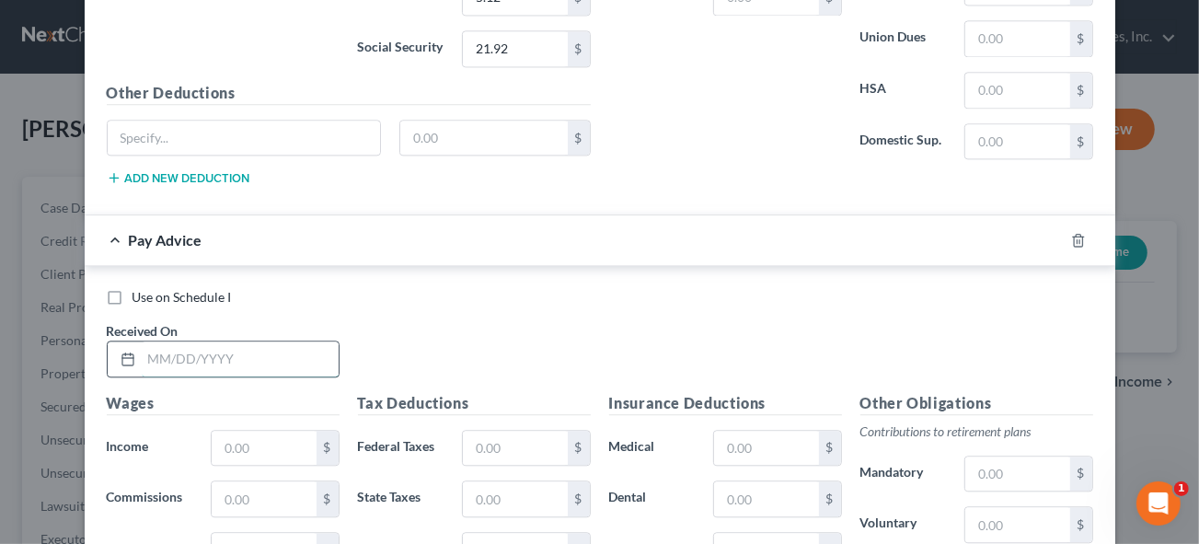
click at [143, 341] on input "text" at bounding box center [240, 358] width 197 height 35
type input "[DATE]"
drag, startPoint x: 248, startPoint y: 422, endPoint x: 431, endPoint y: 424, distance: 182.2
click at [248, 431] on input "text" at bounding box center [264, 448] width 104 height 35
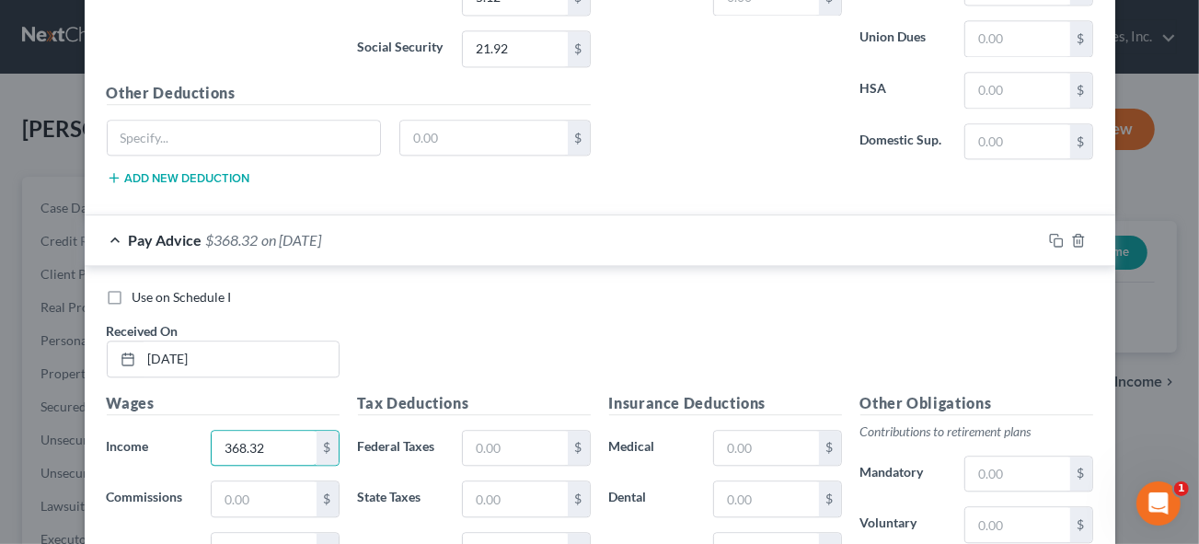
type input "368.32"
type input "10.34"
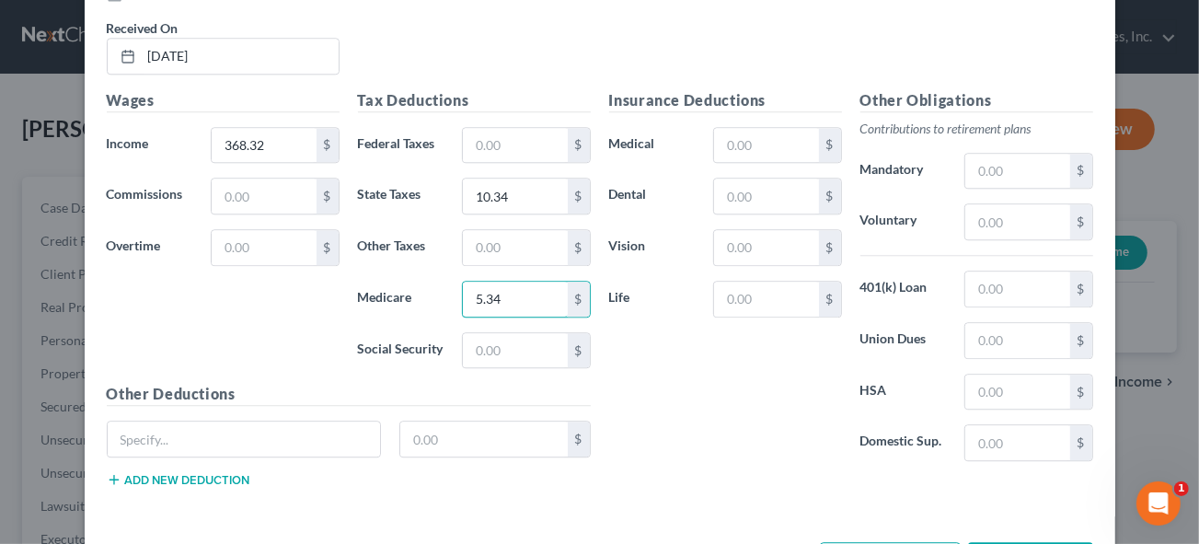
type input "5.34"
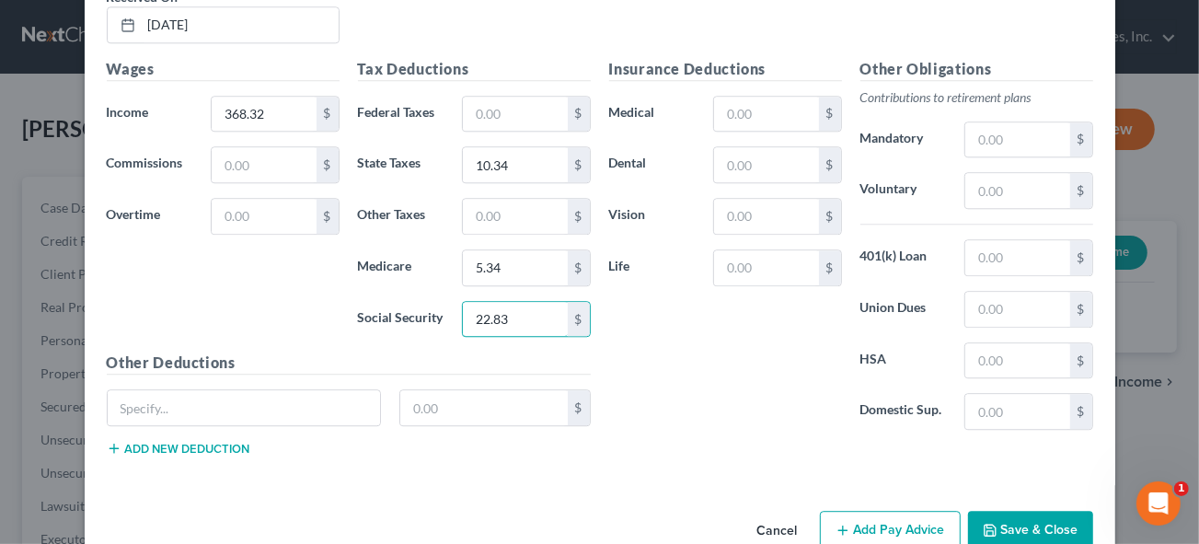
scroll to position [3176, 0]
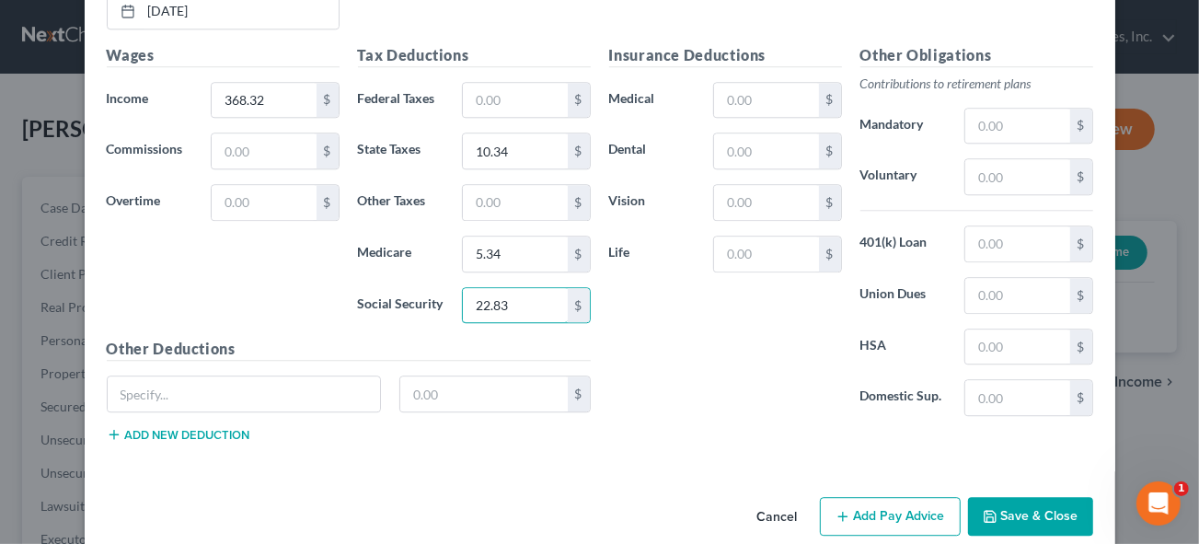
type input "22.83"
click at [901, 497] on button "Add Pay Advice" at bounding box center [890, 516] width 141 height 39
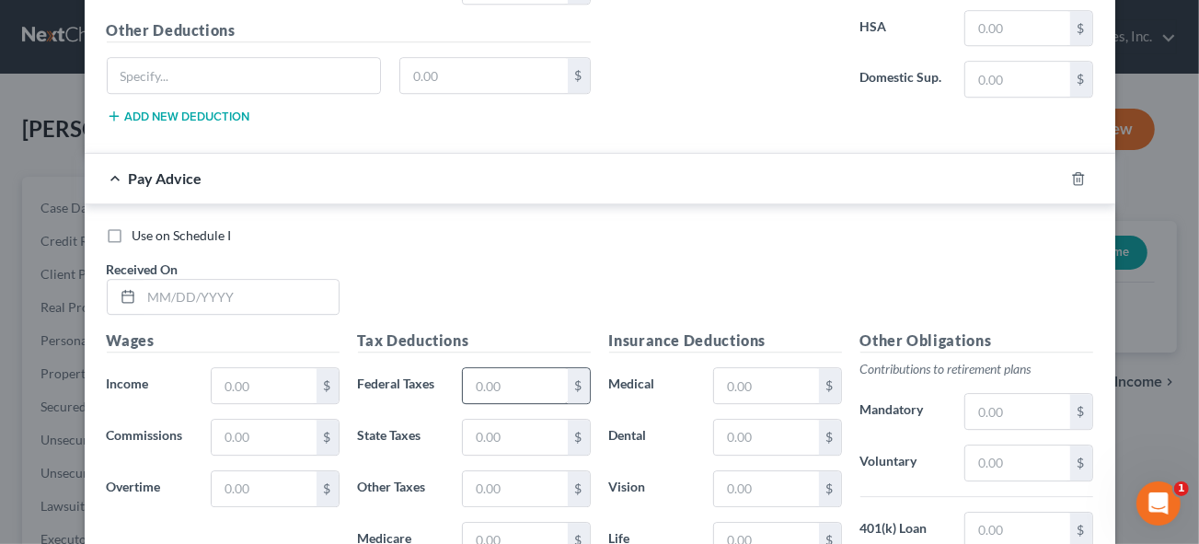
scroll to position [3510, 0]
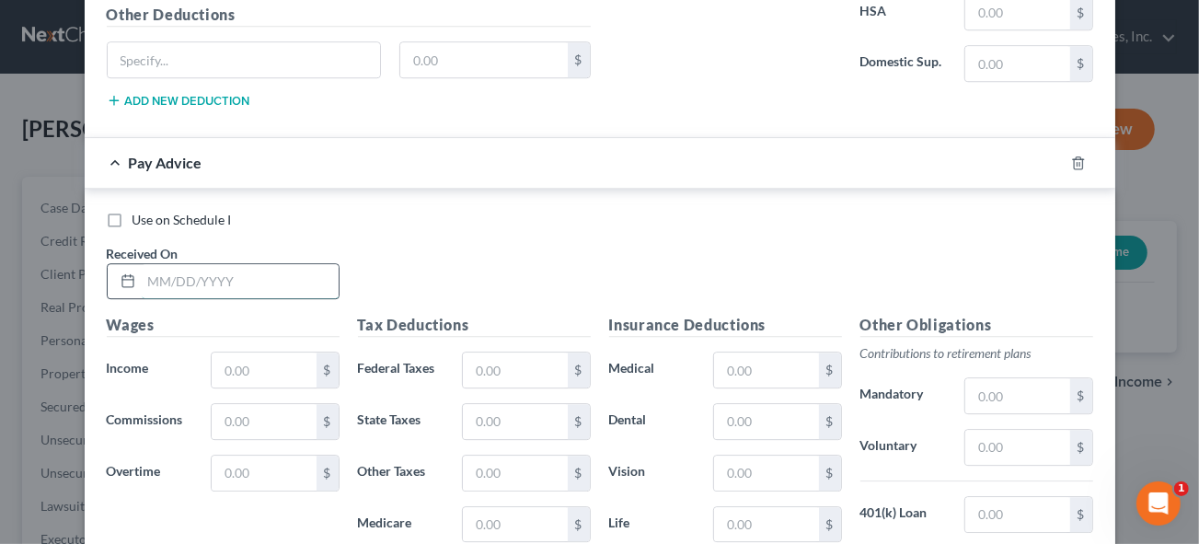
click at [142, 264] on input "text" at bounding box center [240, 281] width 197 height 35
type input "[DATE]"
click at [501, 404] on input "text" at bounding box center [515, 421] width 104 height 35
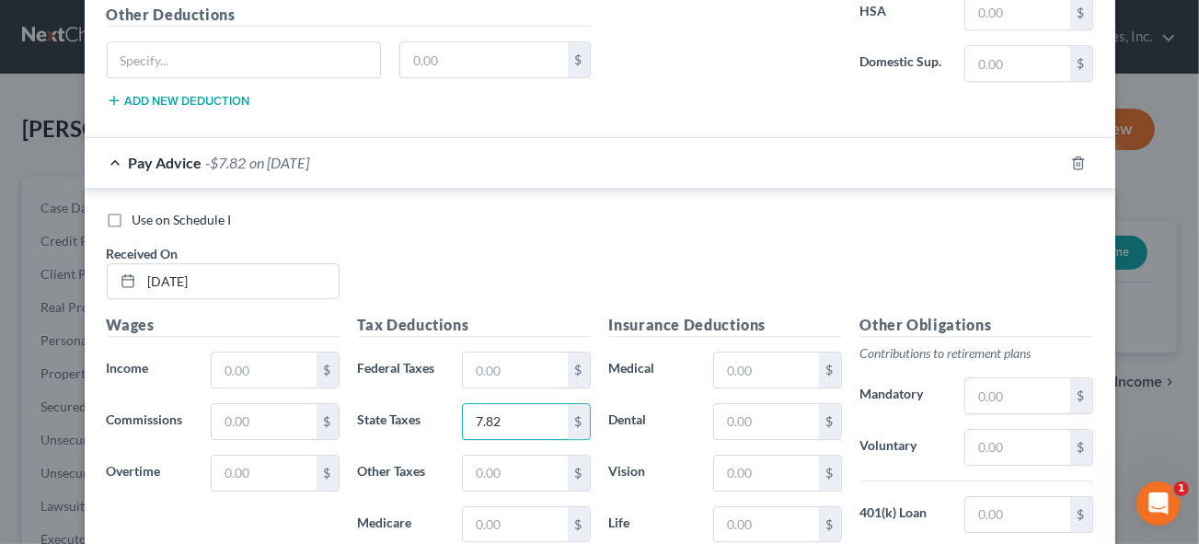
type input "7.82"
type input "4.66"
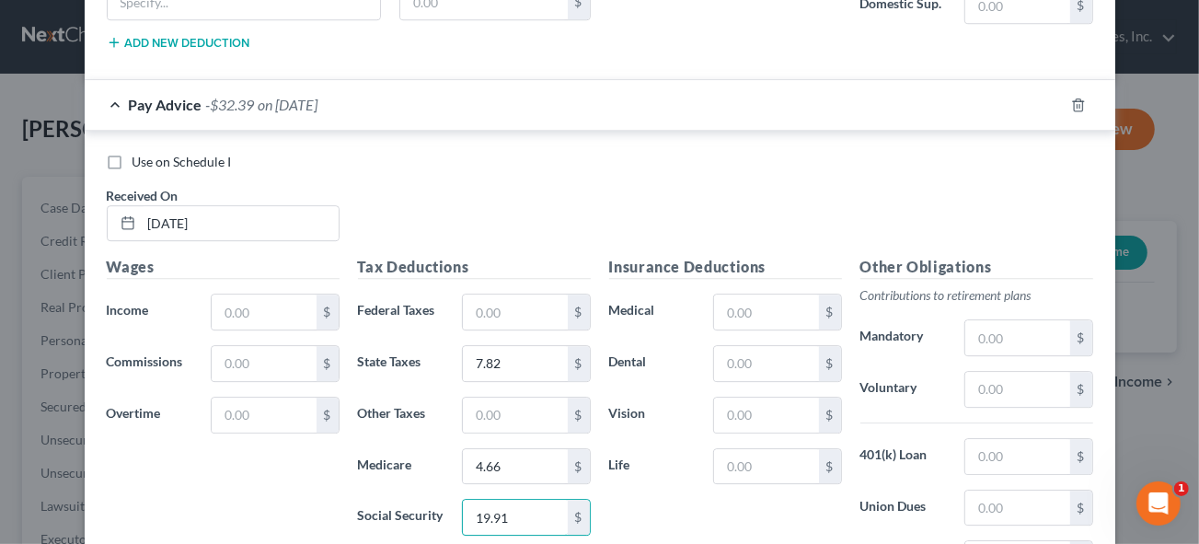
scroll to position [3775, 0]
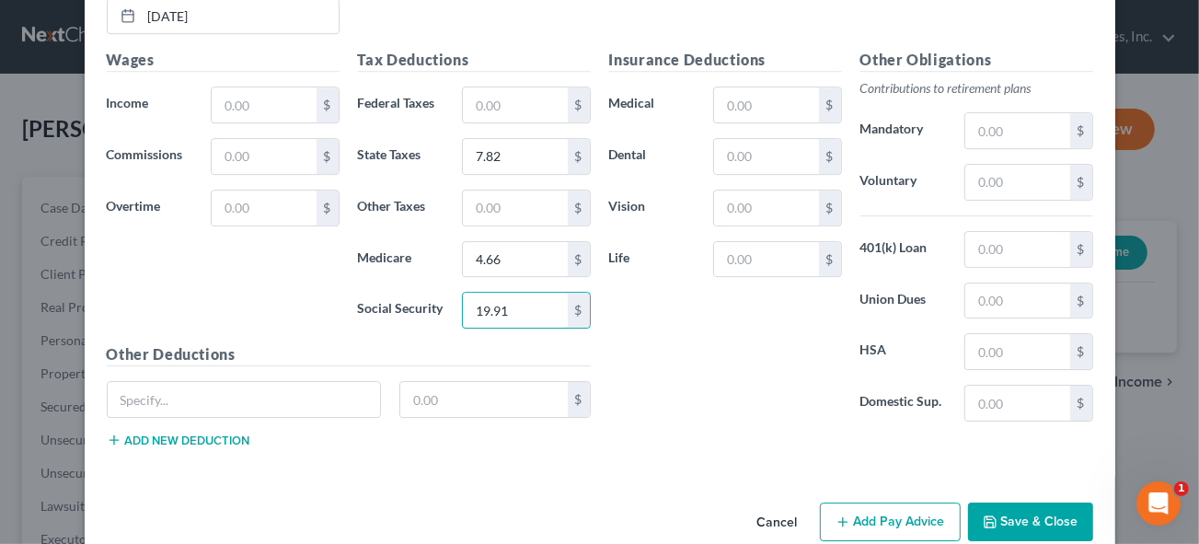
type input "19.91"
click at [901, 502] on button "Add Pay Advice" at bounding box center [890, 521] width 141 height 39
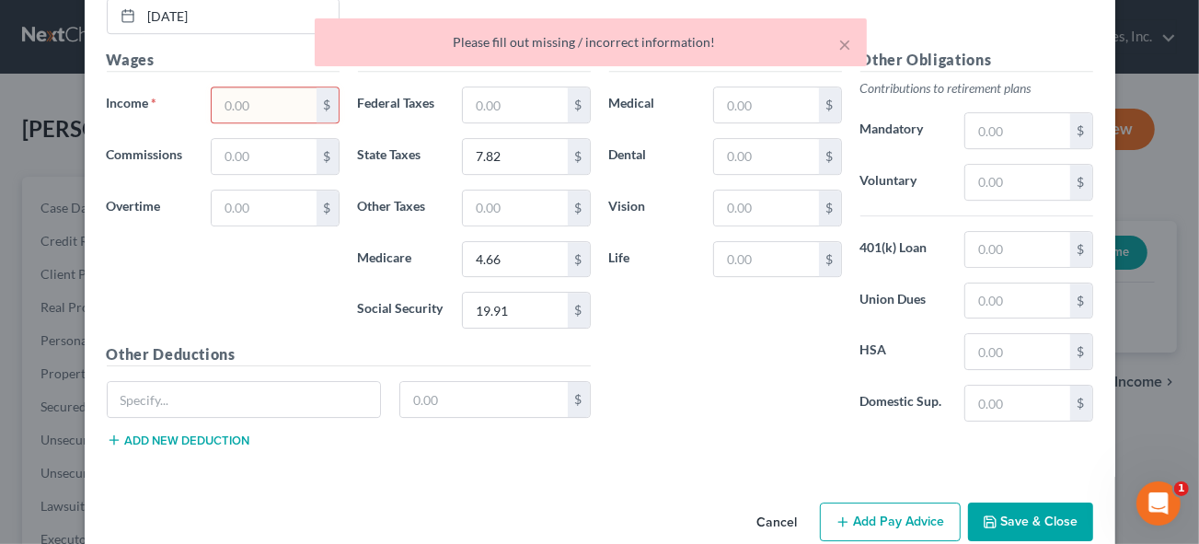
scroll to position [3523, 0]
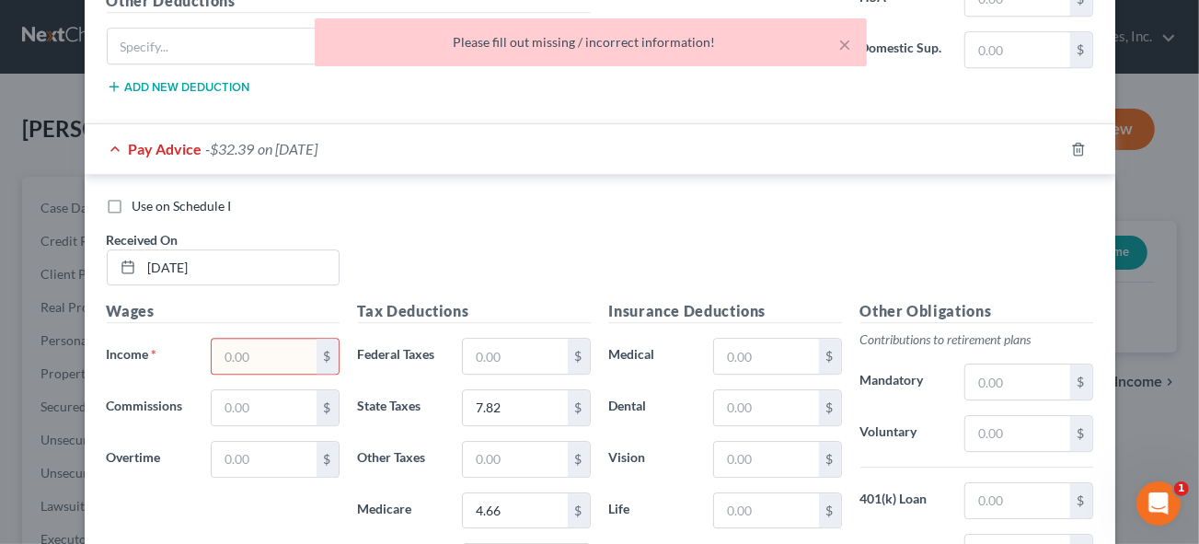
click at [284, 339] on input "text" at bounding box center [264, 356] width 104 height 35
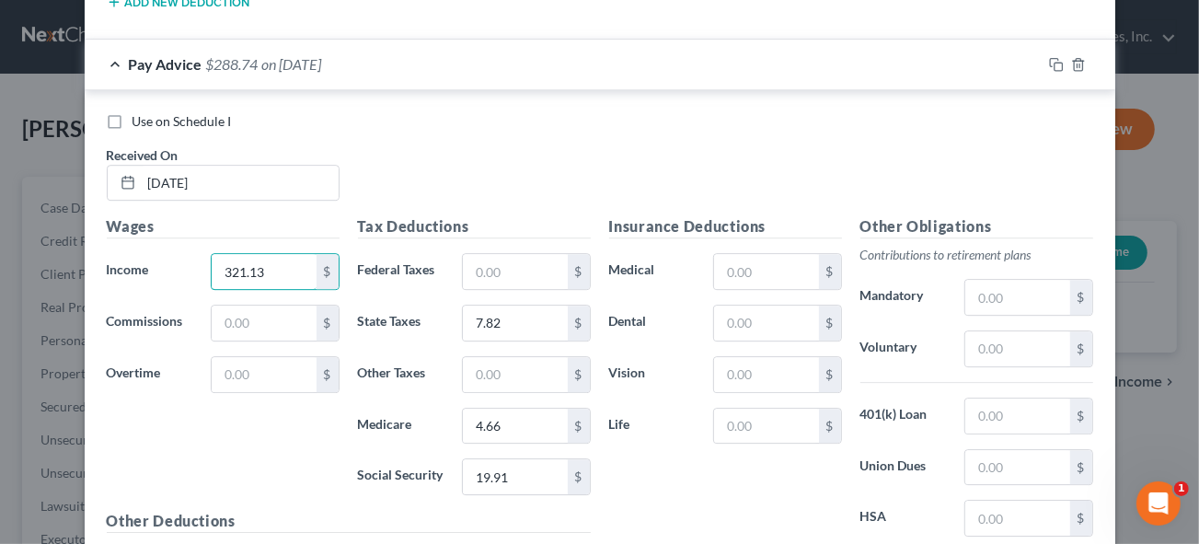
scroll to position [3775, 0]
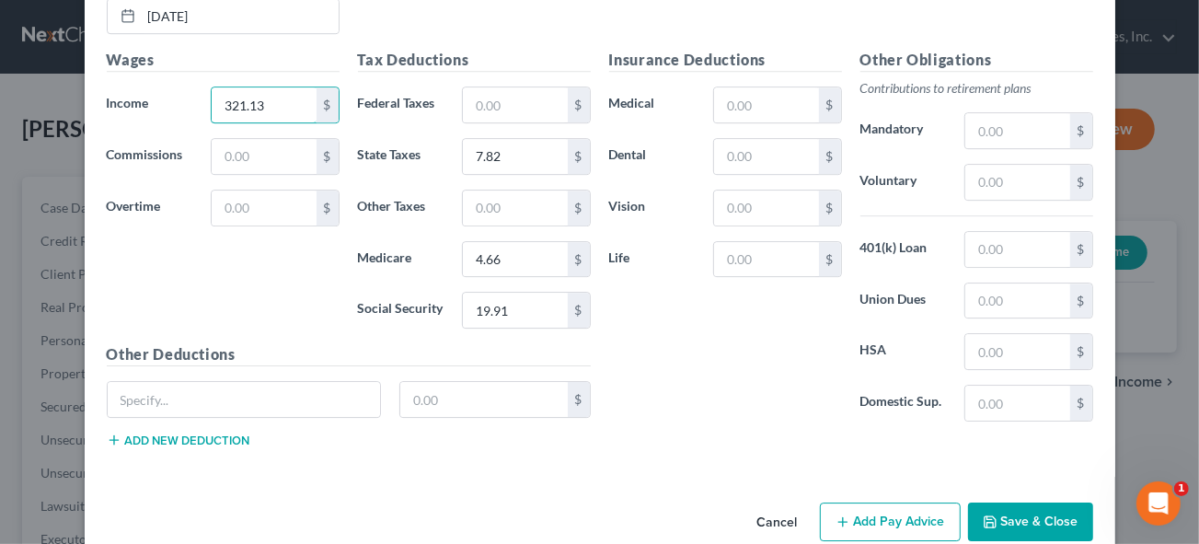
type input "321.13"
click at [882, 502] on button "Add Pay Advice" at bounding box center [890, 521] width 141 height 39
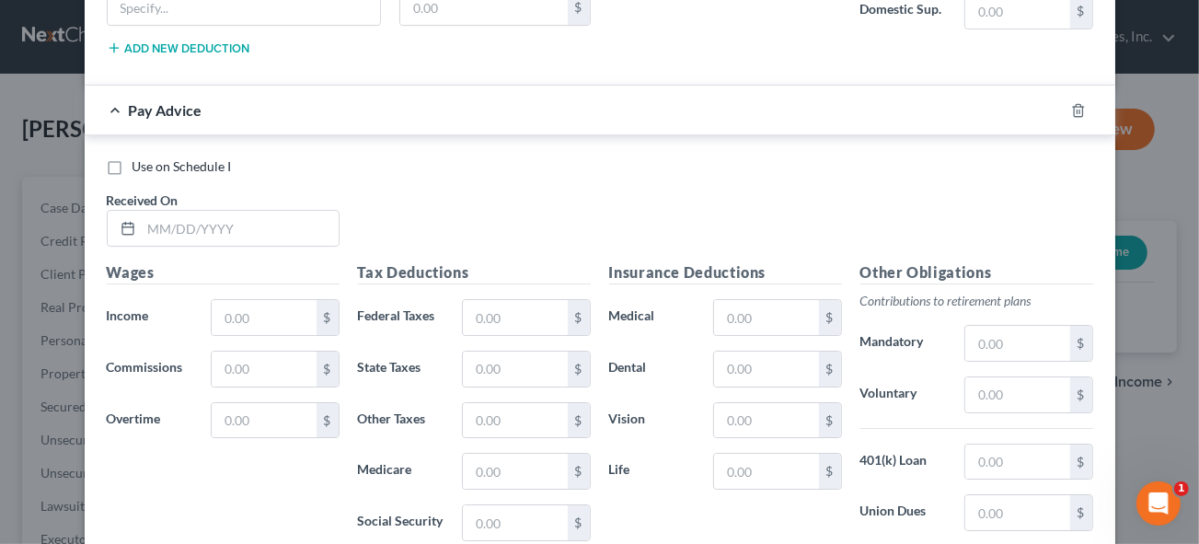
scroll to position [4192, 0]
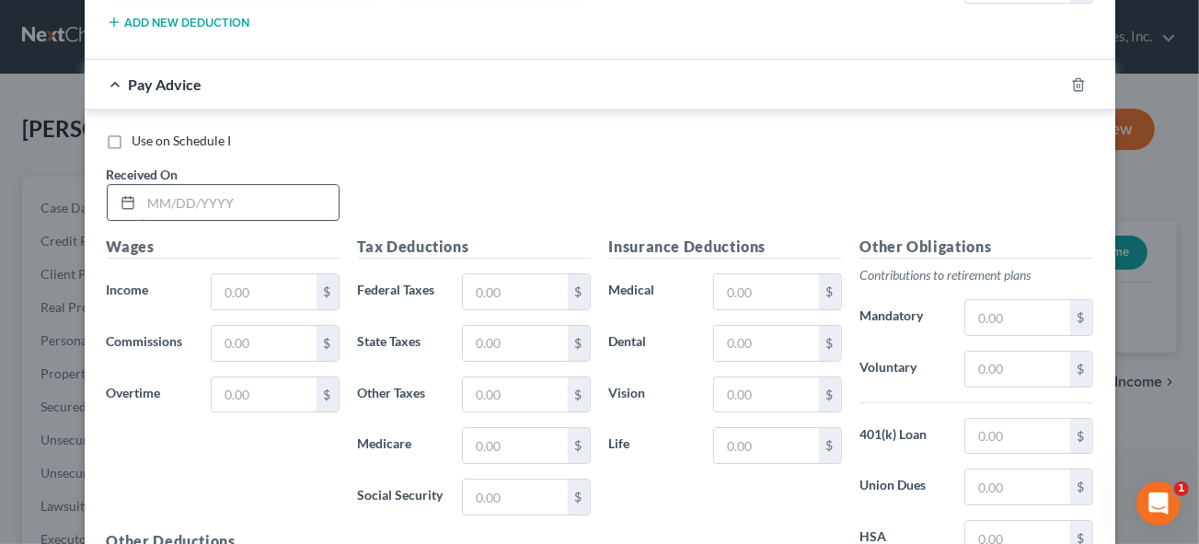
click at [161, 185] on input "text" at bounding box center [240, 202] width 197 height 35
type input "[DATE]"
click at [254, 274] on input "text" at bounding box center [264, 291] width 104 height 35
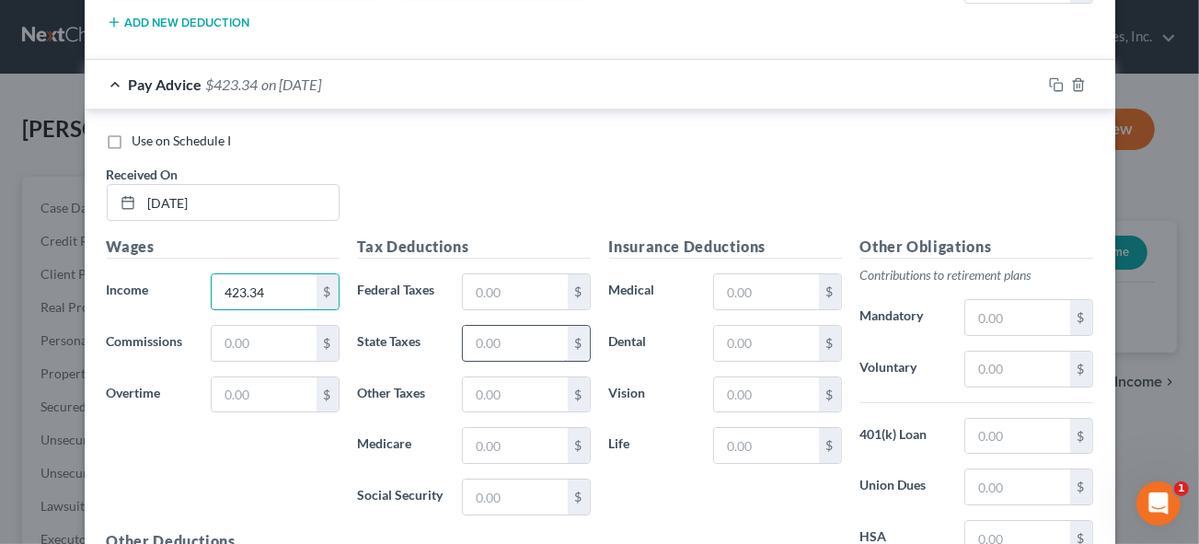
type input "423.34"
drag, startPoint x: 511, startPoint y: 302, endPoint x: 525, endPoint y: 302, distance: 14.7
click at [512, 326] on input "text" at bounding box center [515, 343] width 104 height 35
type input "13.29"
type input "6.14"
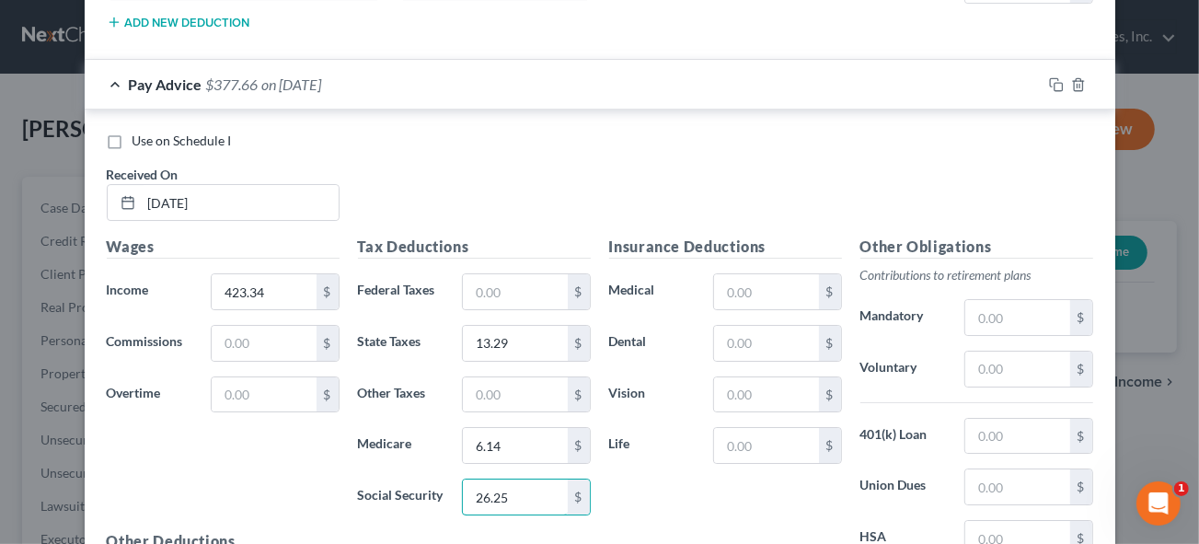
type input "26.25"
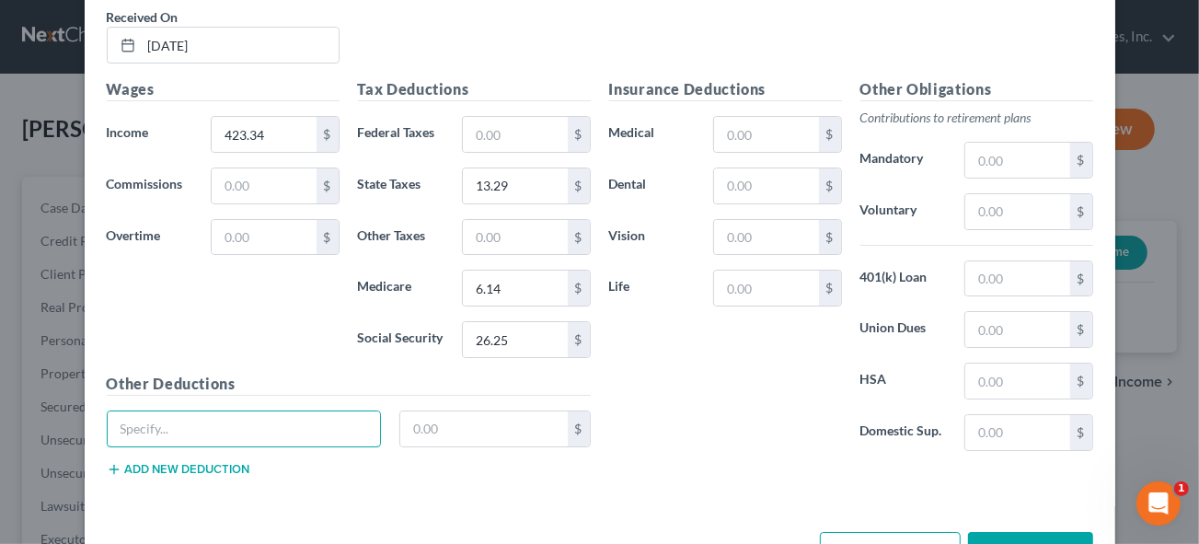
scroll to position [4374, 0]
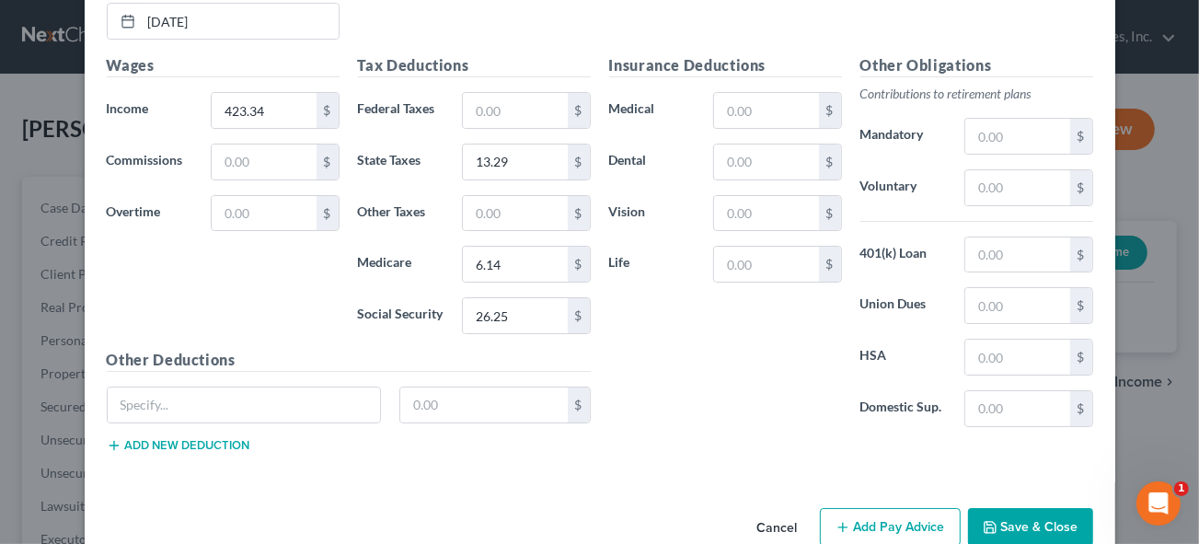
click at [914, 508] on button "Add Pay Advice" at bounding box center [890, 527] width 141 height 39
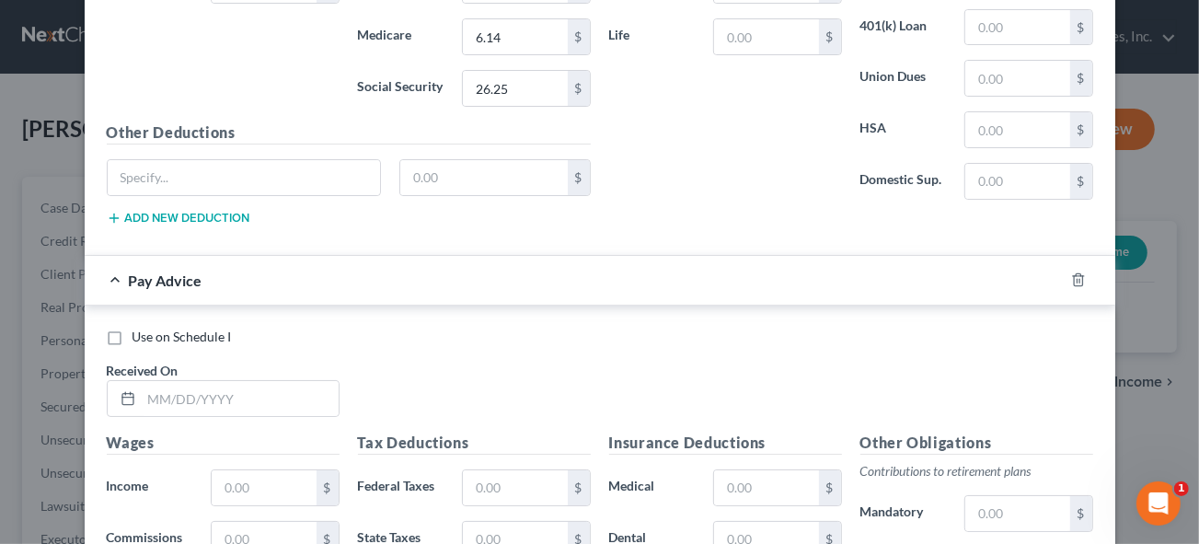
scroll to position [4624, 0]
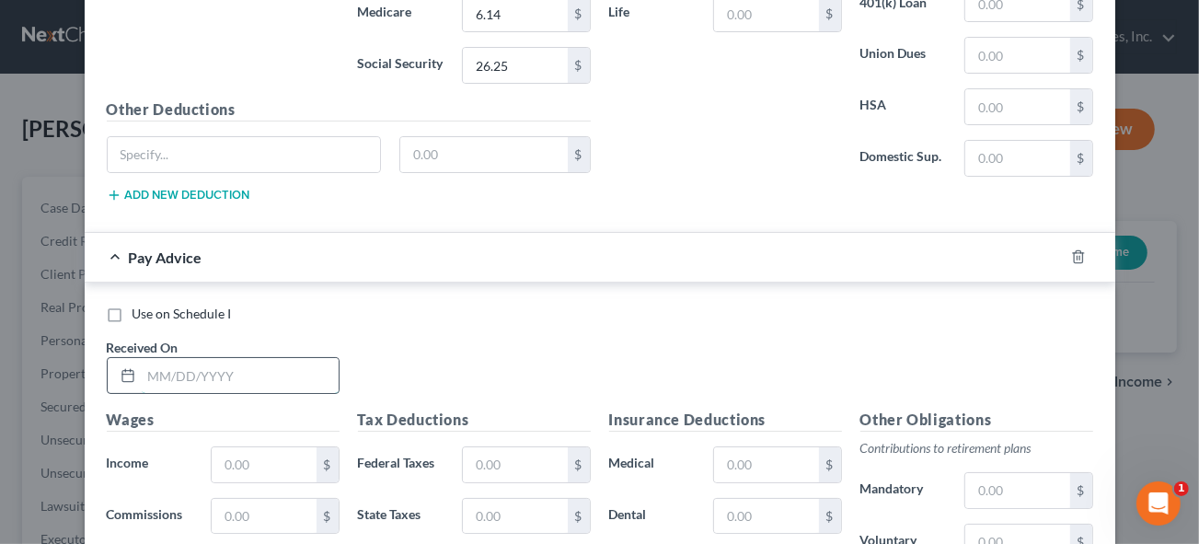
click at [180, 358] on input "text" at bounding box center [240, 375] width 197 height 35
click at [142, 358] on input "text" at bounding box center [240, 375] width 197 height 35
type input "[DATE]"
click at [236, 447] on input "text" at bounding box center [264, 464] width 104 height 35
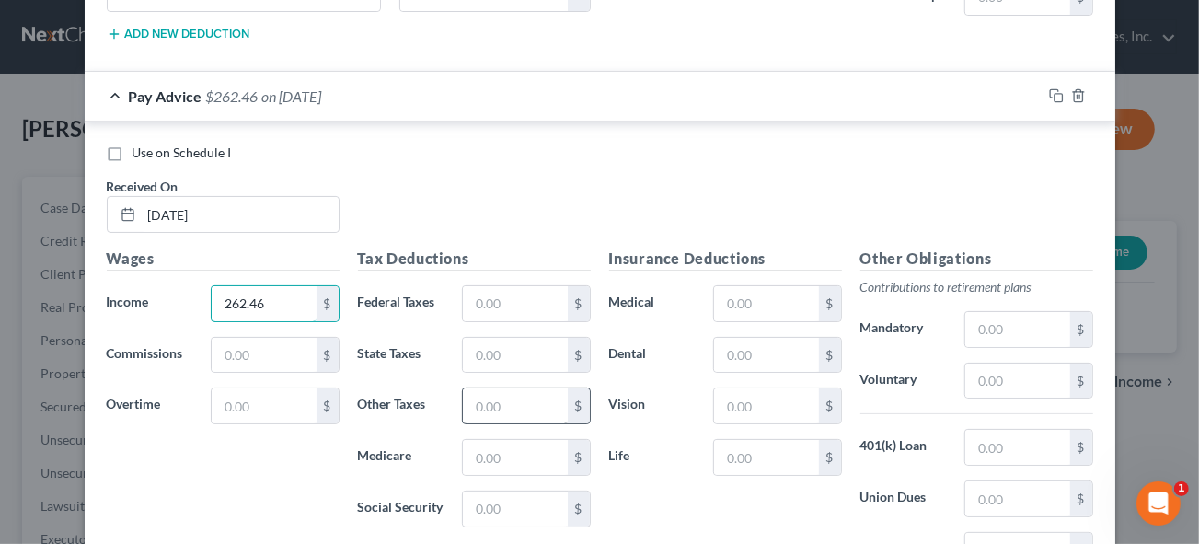
scroll to position [4791, 0]
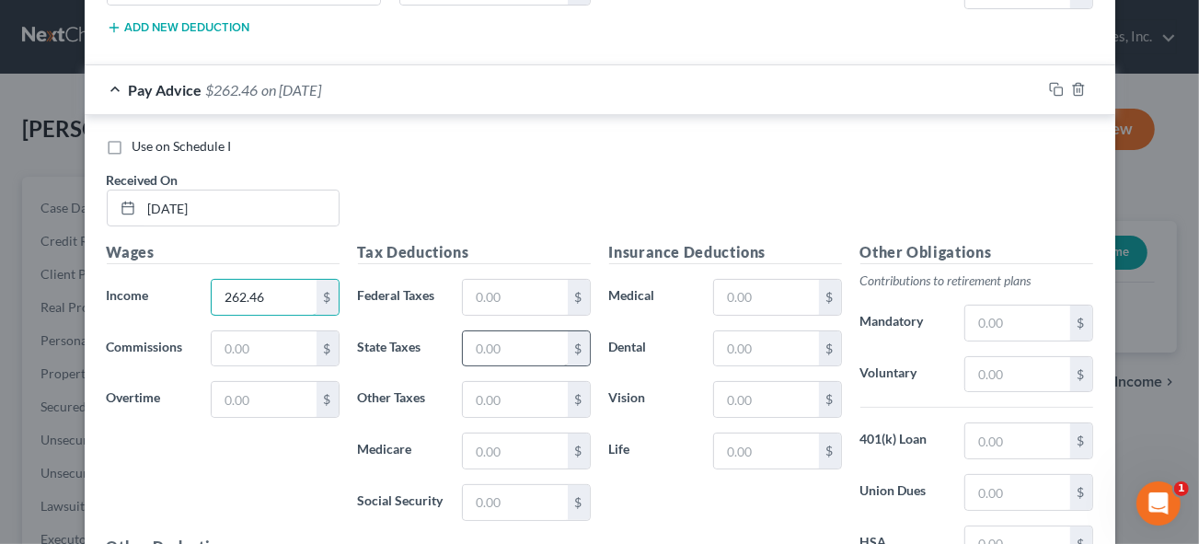
type input "262.46"
drag, startPoint x: 501, startPoint y: 304, endPoint x: 723, endPoint y: 304, distance: 222.7
click at [501, 331] on input "text" at bounding box center [515, 348] width 104 height 35
type input "4.68"
type input "3.8"
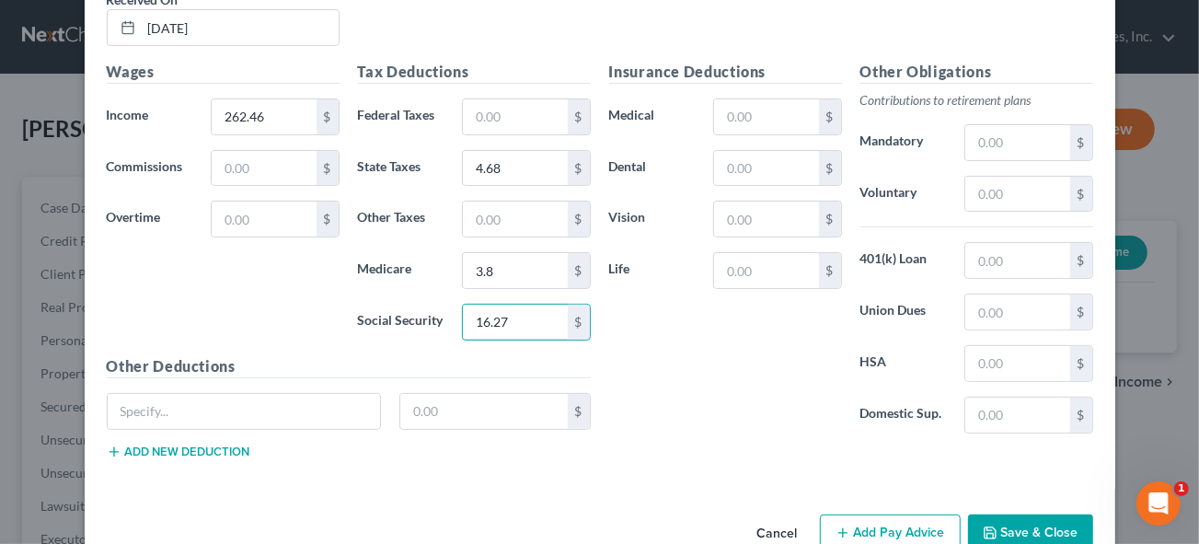
scroll to position [4973, 0]
type input "16.27"
click at [869, 513] on button "Add Pay Advice" at bounding box center [890, 532] width 141 height 39
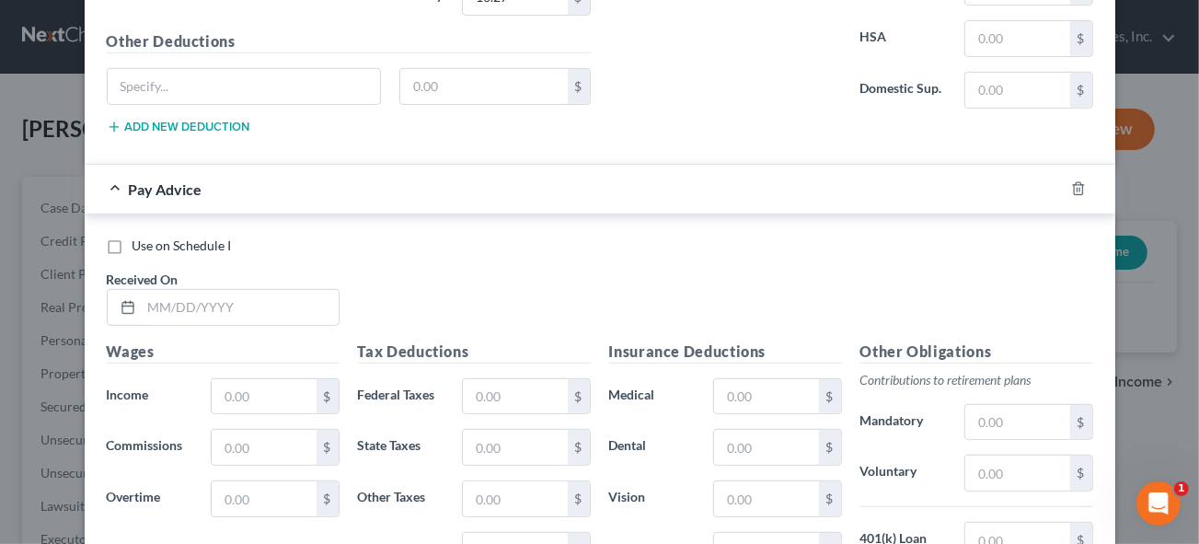
scroll to position [5307, 0]
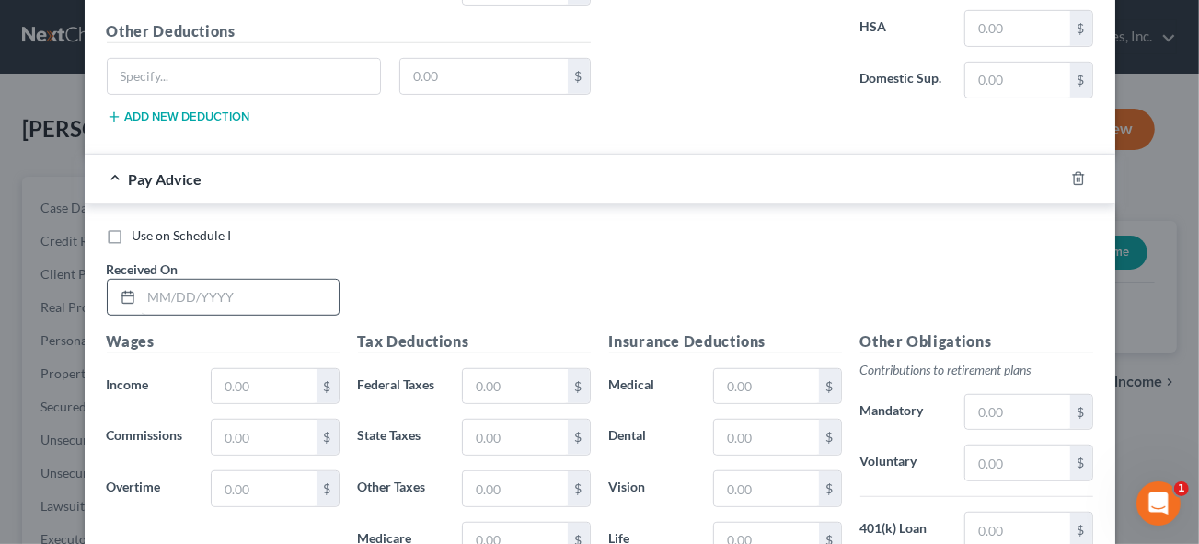
drag, startPoint x: 121, startPoint y: 234, endPoint x: 136, endPoint y: 240, distance: 16.1
click at [130, 280] on div at bounding box center [125, 297] width 34 height 35
drag, startPoint x: 137, startPoint y: 250, endPoint x: 146, endPoint y: 251, distance: 9.2
click at [142, 280] on input "text" at bounding box center [240, 297] width 197 height 35
type input "[DATE]"
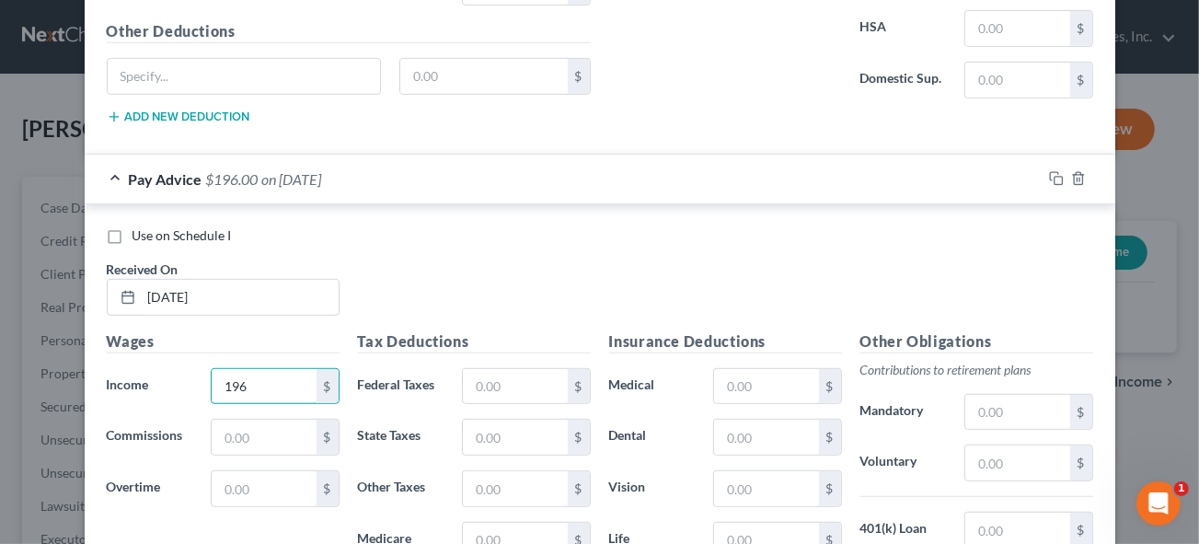
type input "196"
type input "1.12"
type input "2.85"
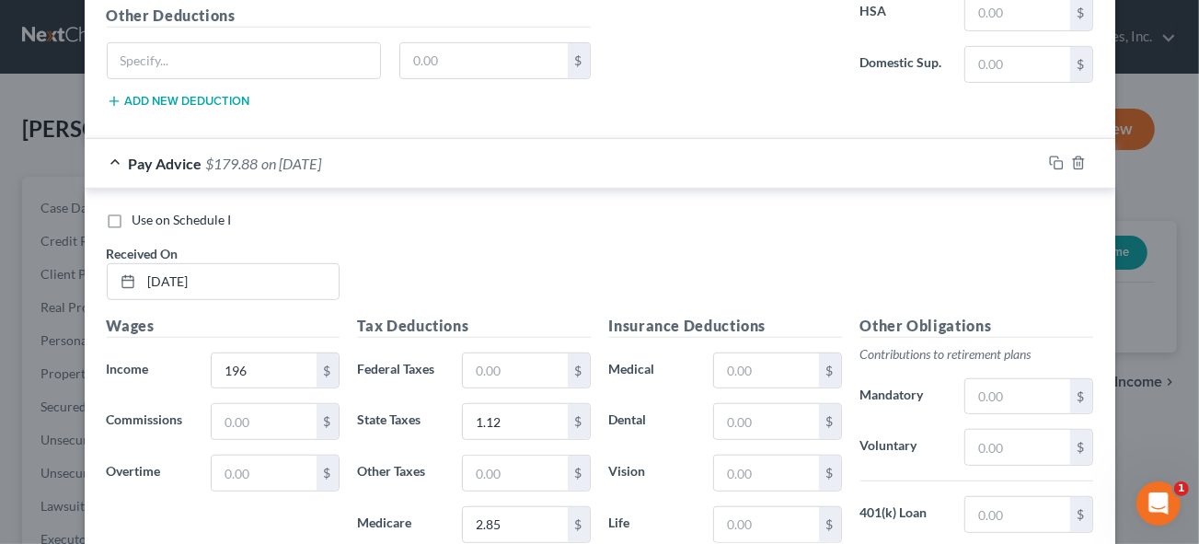
type input "12.15"
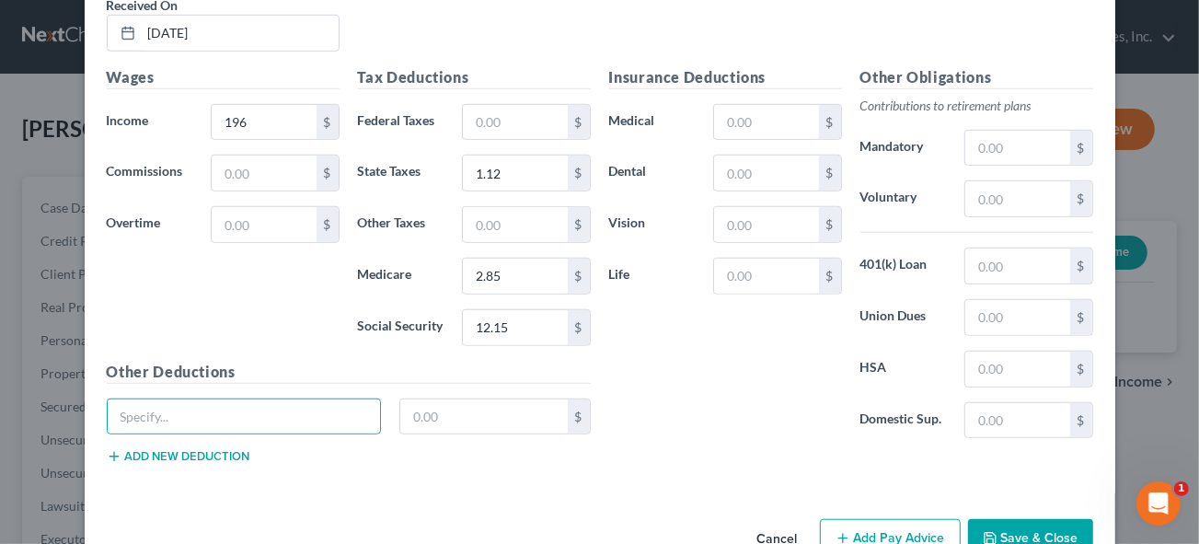
click at [871, 519] on button "Add Pay Advice" at bounding box center [890, 538] width 141 height 39
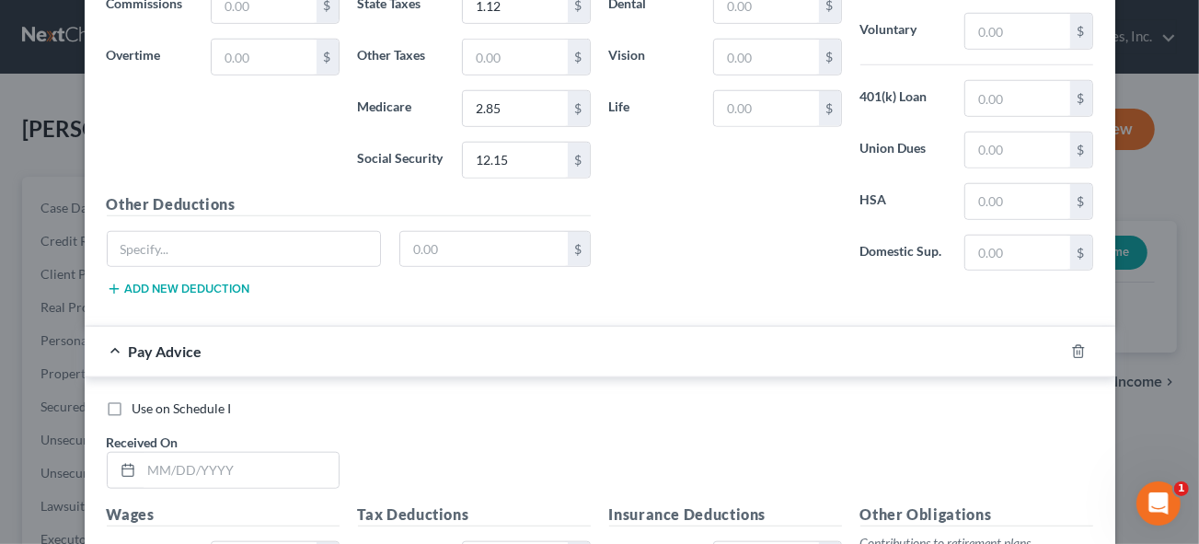
scroll to position [5822, 0]
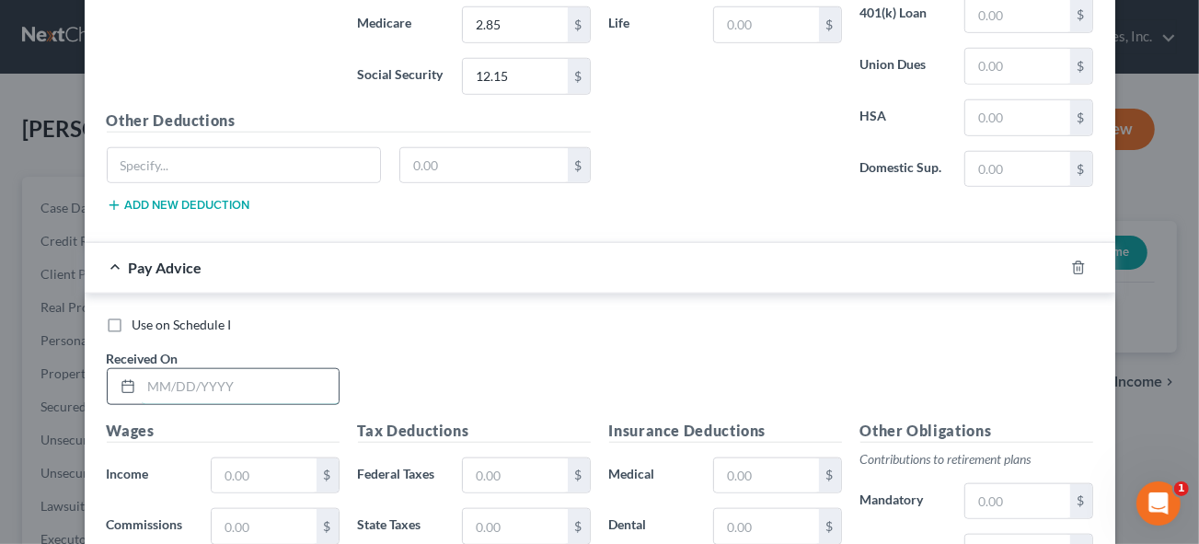
click at [142, 369] on input "text" at bounding box center [240, 386] width 197 height 35
type input "[DATE]"
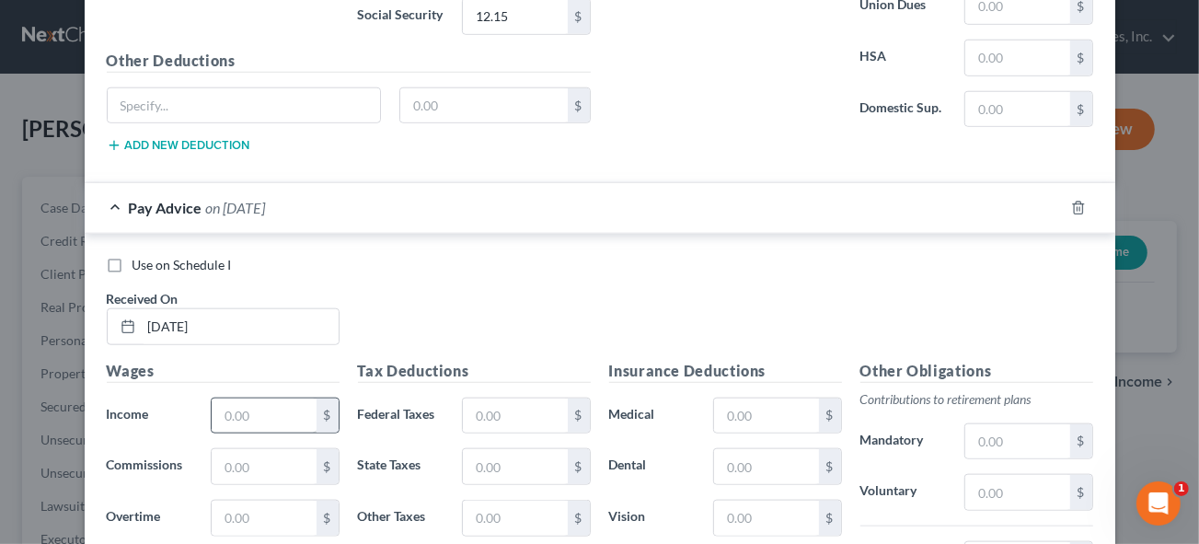
scroll to position [5906, 0]
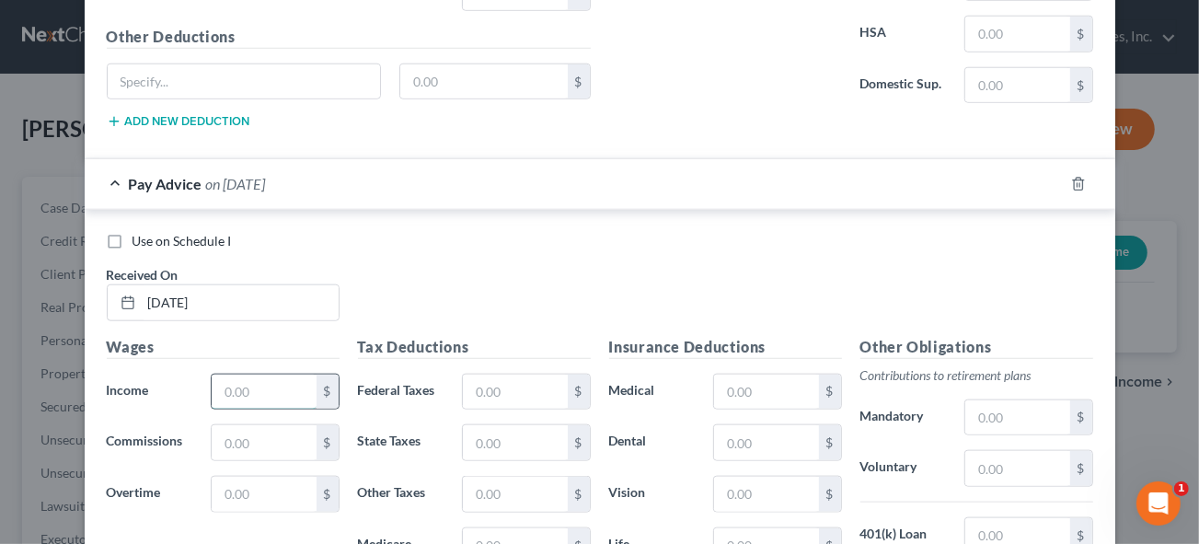
drag, startPoint x: 261, startPoint y: 344, endPoint x: 332, endPoint y: 334, distance: 71.6
click at [261, 375] on input "text" at bounding box center [264, 392] width 104 height 35
type input "47.30"
type input "0.68"
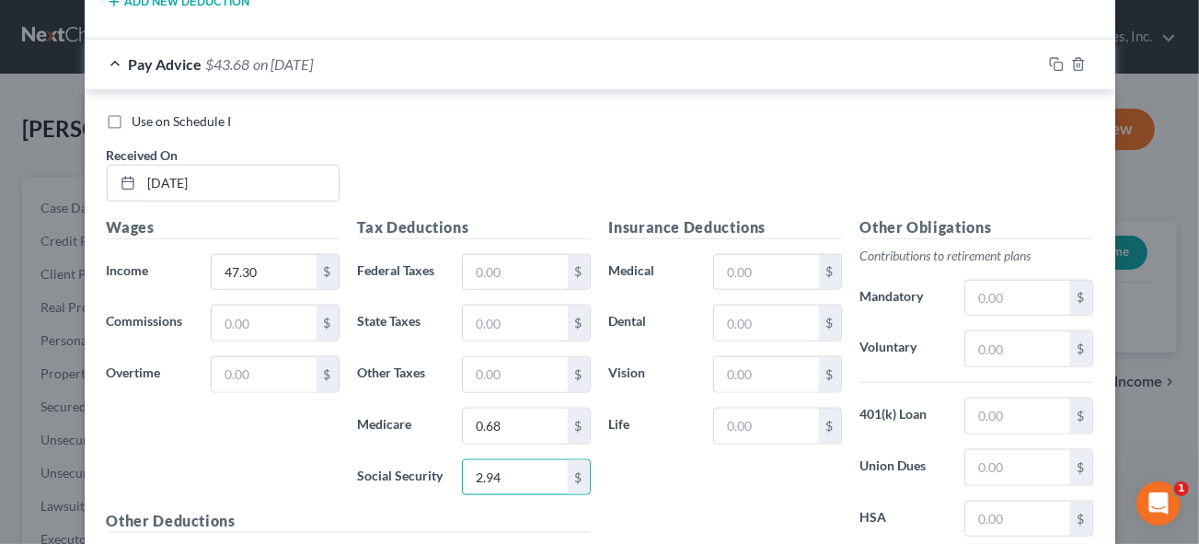
scroll to position [6171, 0]
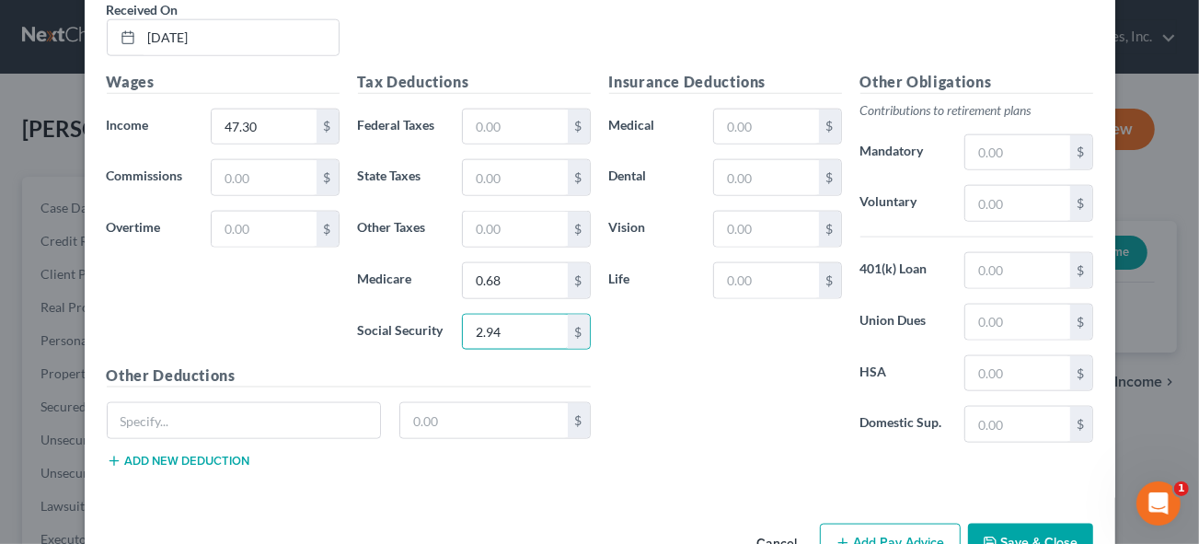
type input "2.94"
click at [889, 524] on button "Add Pay Advice" at bounding box center [890, 543] width 141 height 39
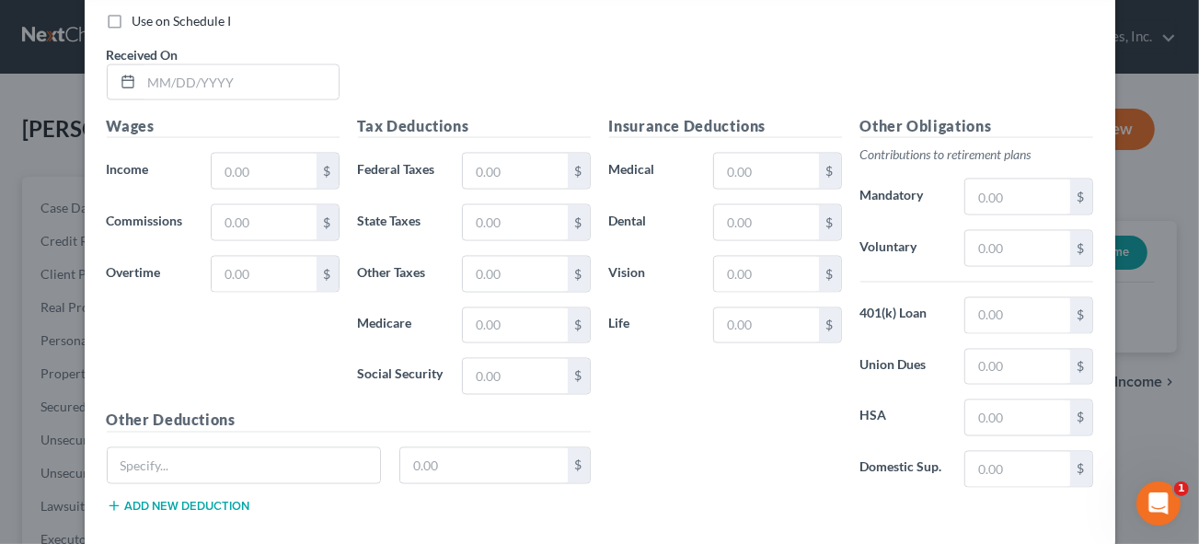
scroll to position [6769, 0]
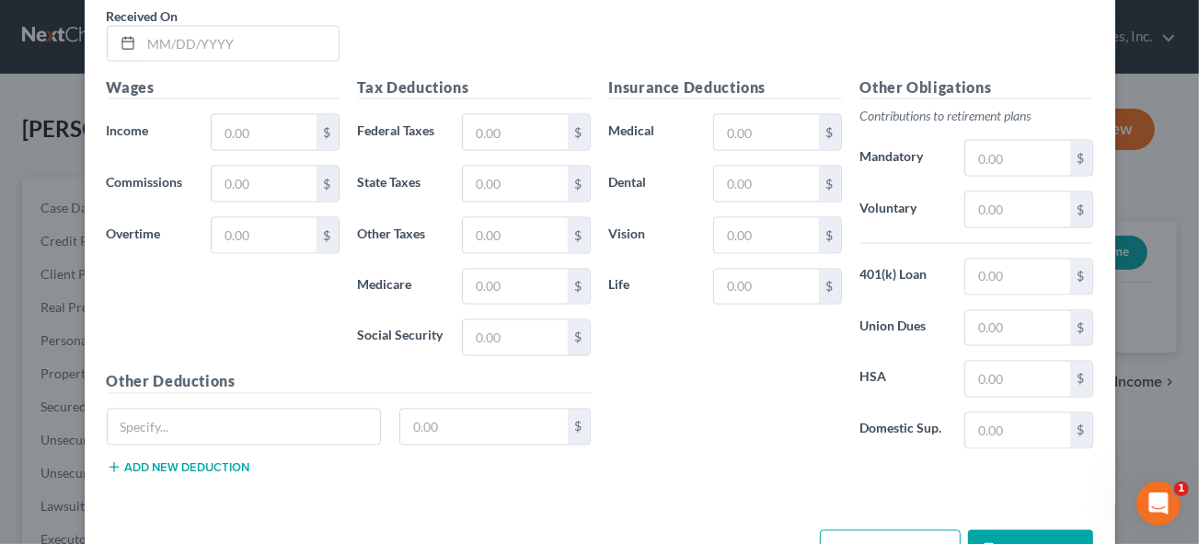
click at [1039, 530] on button "Save & Close" at bounding box center [1030, 549] width 125 height 39
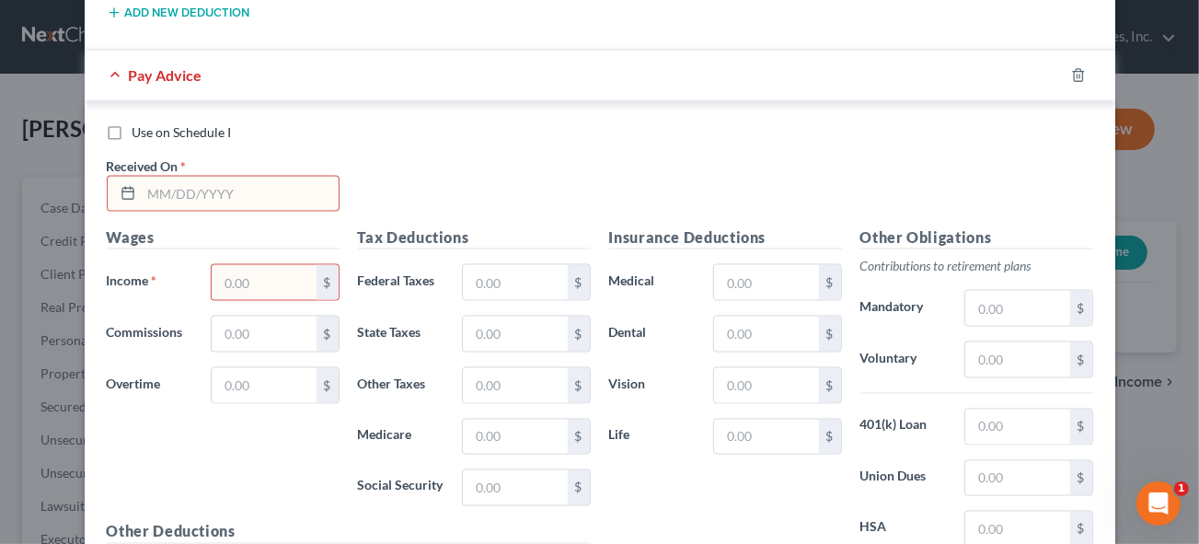
scroll to position [6519, 0]
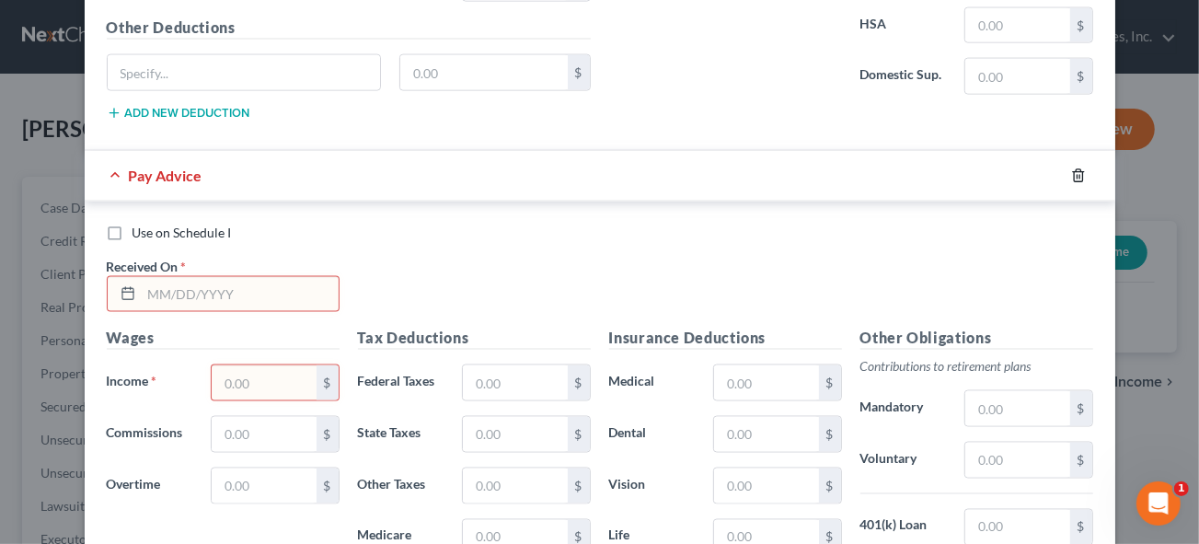
click at [1079, 175] on line "button" at bounding box center [1079, 177] width 0 height 4
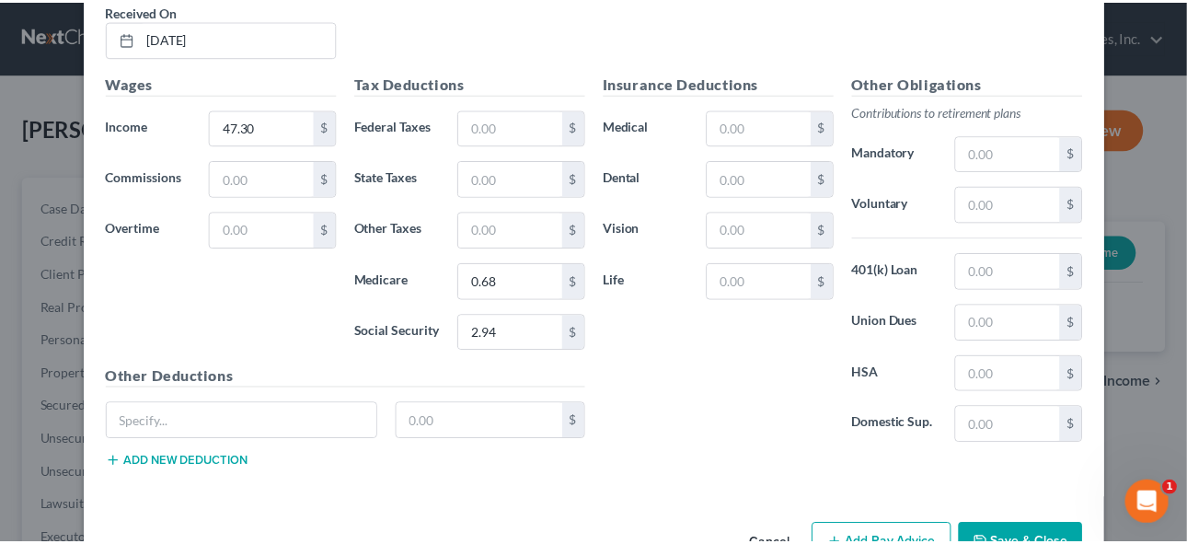
scroll to position [6171, 0]
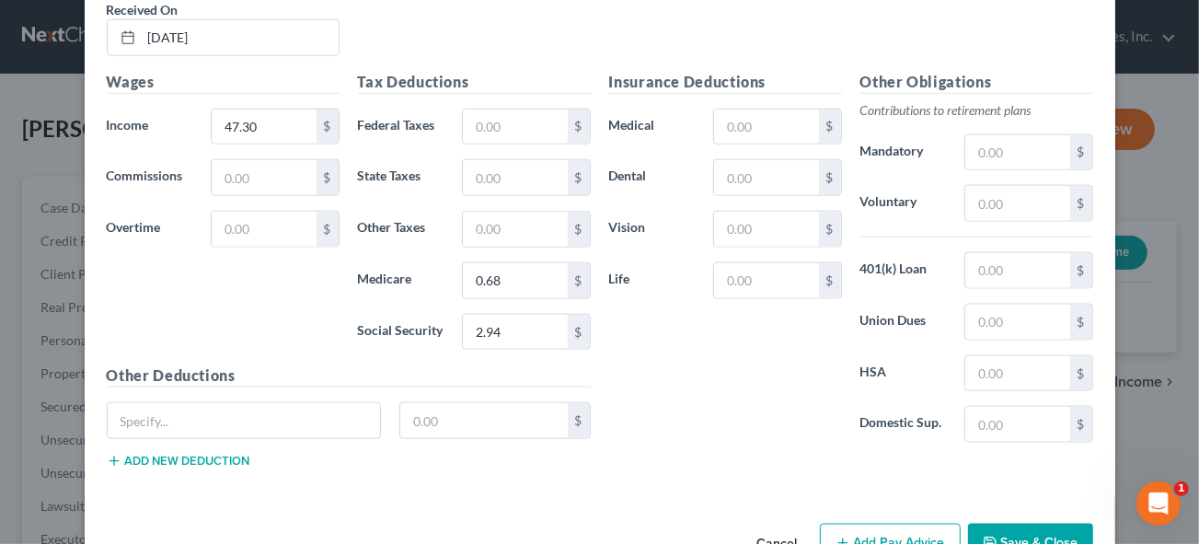
click at [1048, 524] on button "Save & Close" at bounding box center [1030, 543] width 125 height 39
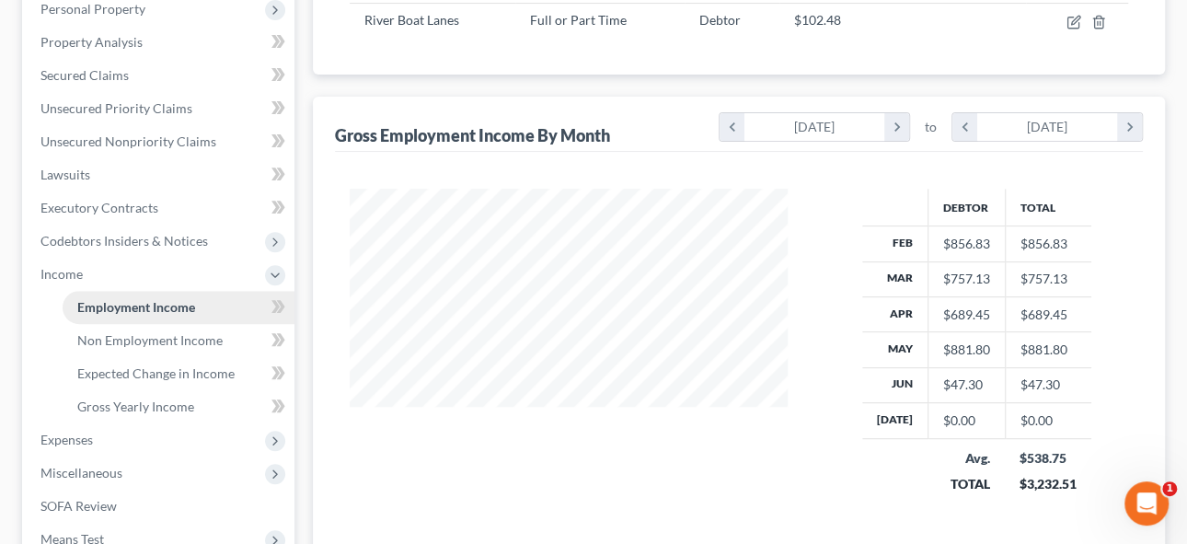
scroll to position [397, 0]
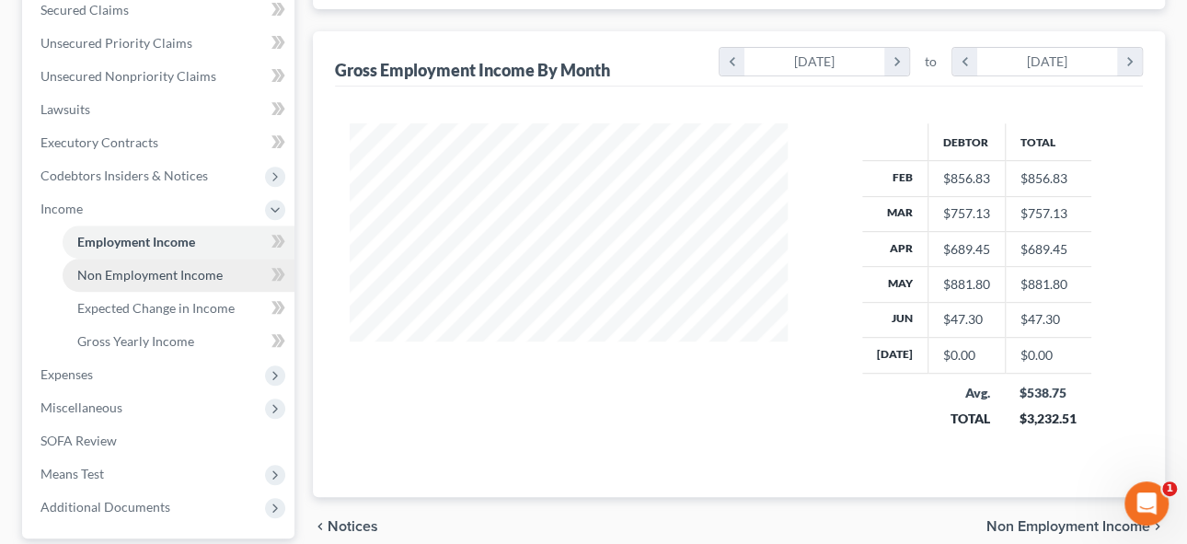
click at [113, 276] on span "Non Employment Income" at bounding box center [149, 275] width 145 height 16
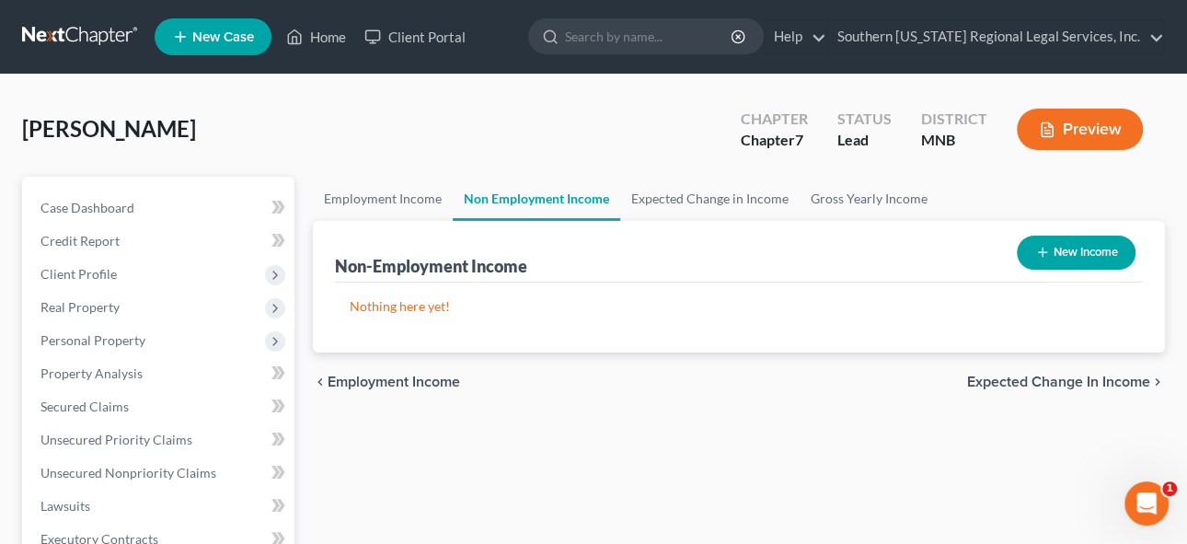
click at [1081, 252] on button "New Income" at bounding box center [1076, 253] width 119 height 34
select select "0"
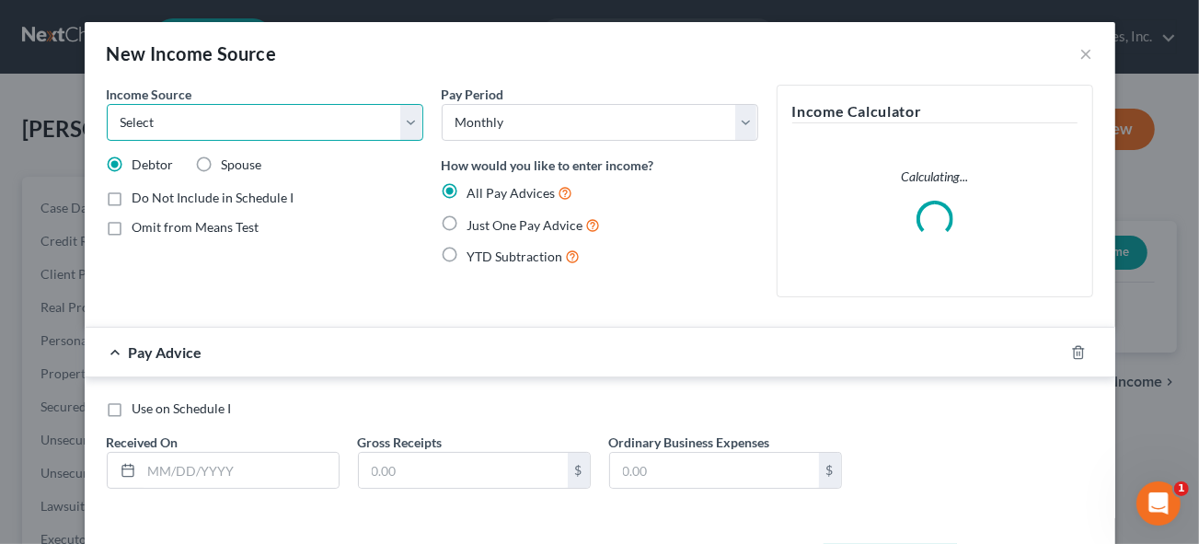
click at [403, 125] on select "Select Unemployment Disability (from employer) Pension Retirement Social Securi…" at bounding box center [265, 122] width 317 height 37
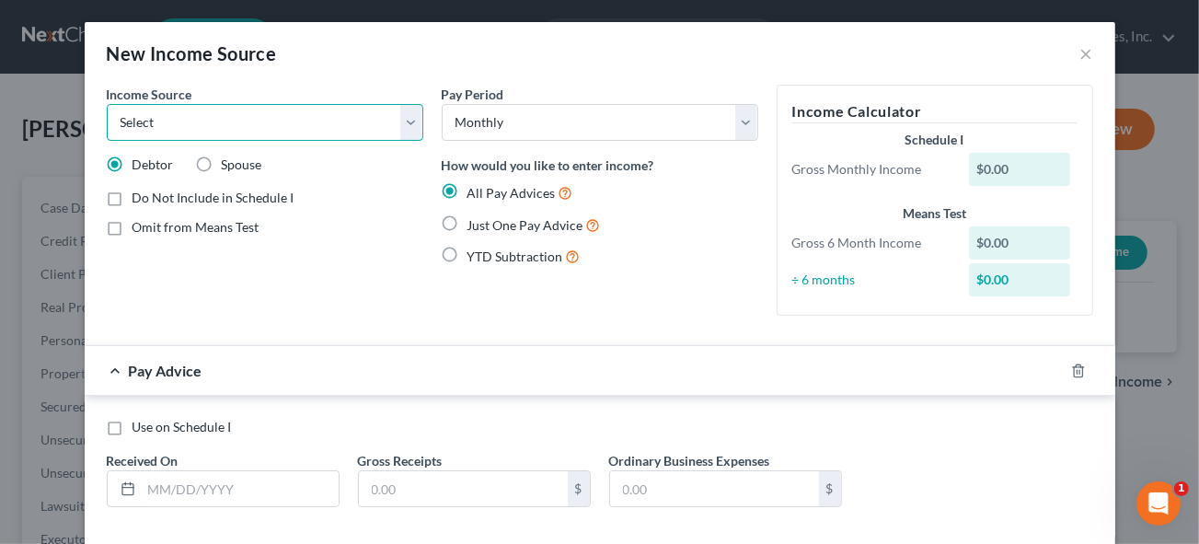
select select "5"
click at [107, 104] on select "Select Unemployment Disability (from employer) Pension Retirement Social Securi…" at bounding box center [265, 122] width 317 height 37
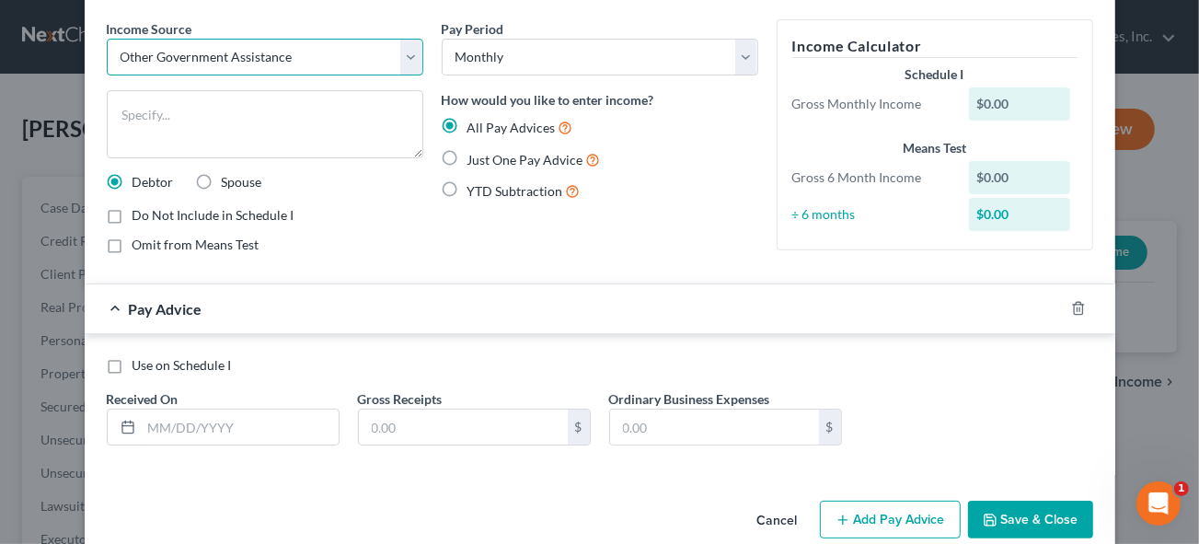
scroll to position [95, 0]
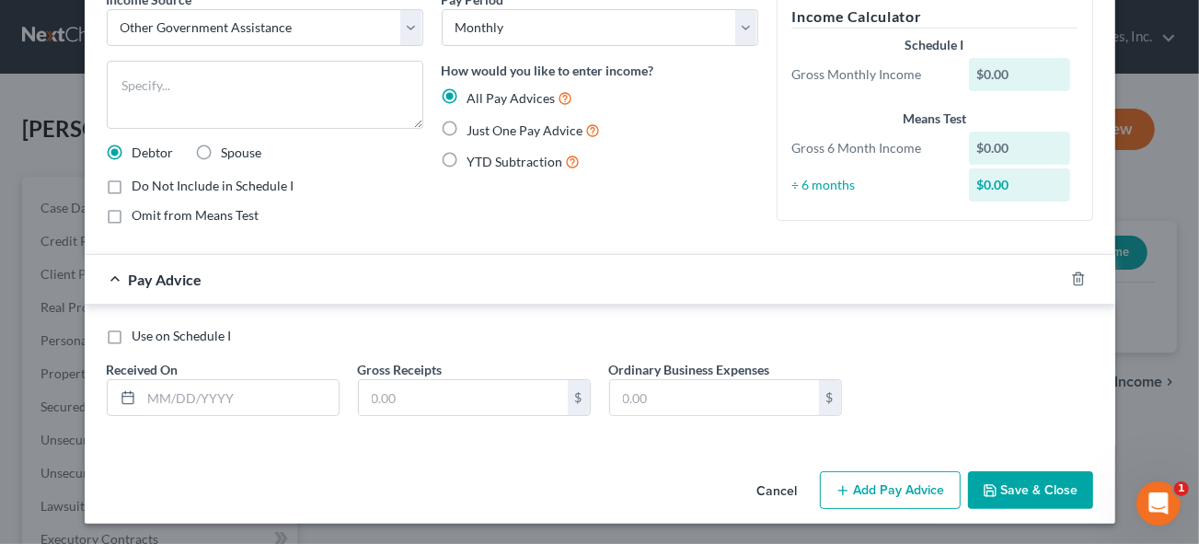
click at [133, 332] on label "Use on Schedule I" at bounding box center [182, 336] width 99 height 18
click at [140, 332] on input "Use on Schedule I" at bounding box center [146, 333] width 12 height 12
checkbox input "true"
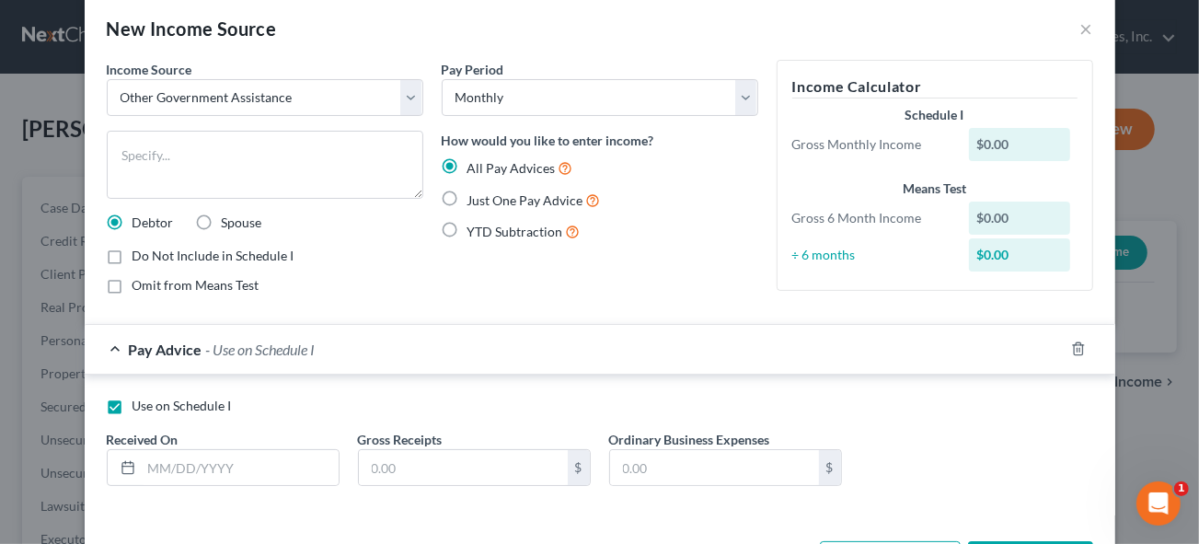
scroll to position [11, 0]
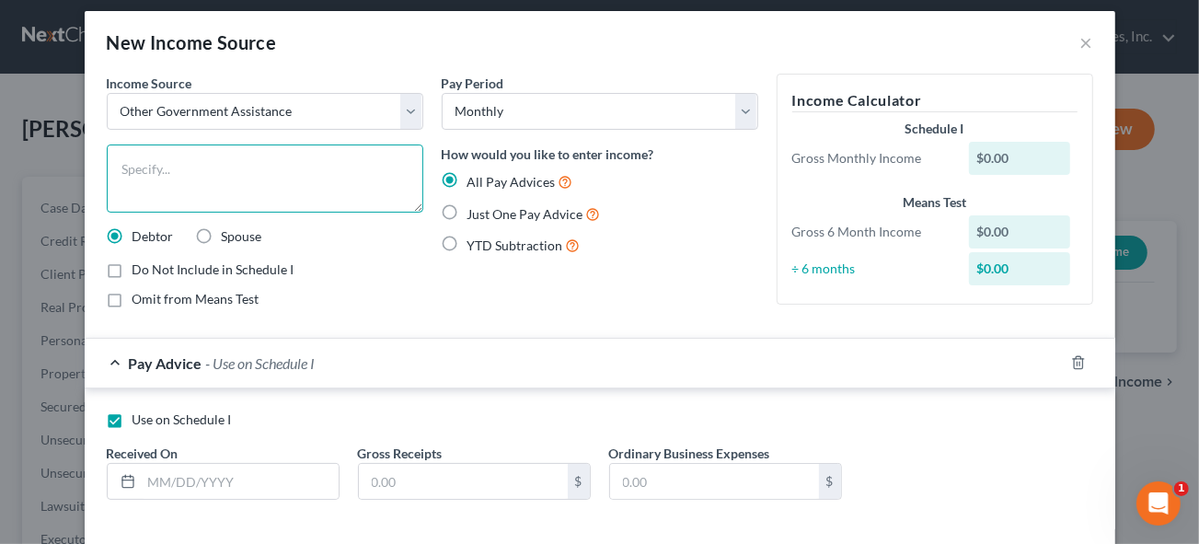
click at [145, 171] on textarea at bounding box center [265, 178] width 317 height 68
type textarea "SNAP Benefits"
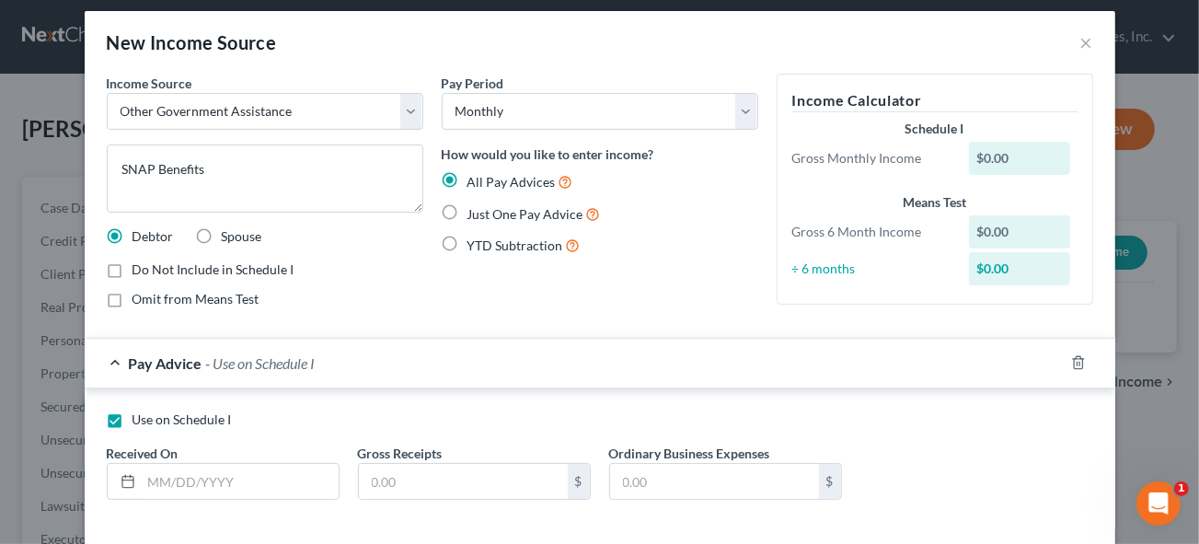
drag, startPoint x: 446, startPoint y: 214, endPoint x: 464, endPoint y: 228, distance: 22.3
click at [467, 214] on label "Just One Pay Advice" at bounding box center [533, 213] width 133 height 21
click at [475, 214] on input "Just One Pay Advice" at bounding box center [481, 209] width 12 height 12
radio input "true"
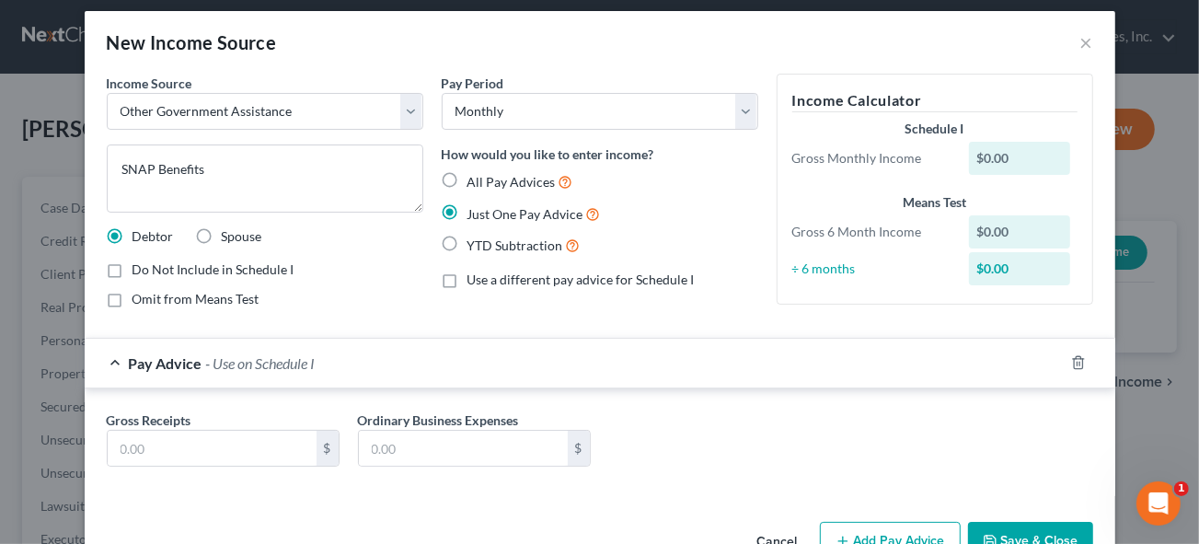
scroll to position [62, 0]
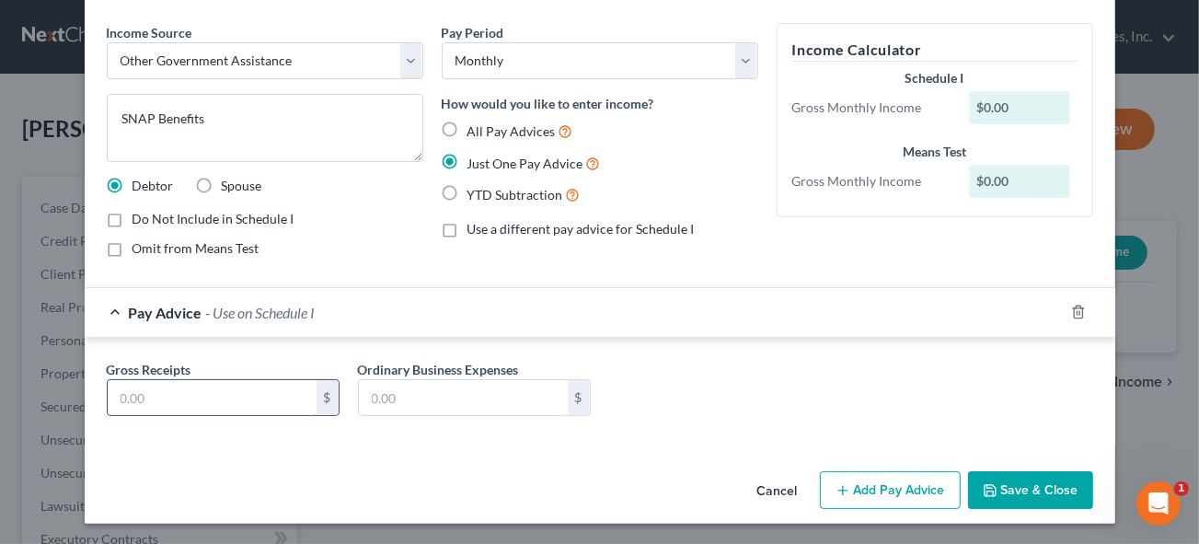
click at [162, 391] on input "text" at bounding box center [212, 397] width 209 height 35
type input "530"
click at [133, 249] on label "Omit from Means Test" at bounding box center [196, 248] width 127 height 18
click at [140, 249] on input "Omit from Means Test" at bounding box center [146, 245] width 12 height 12
checkbox input "true"
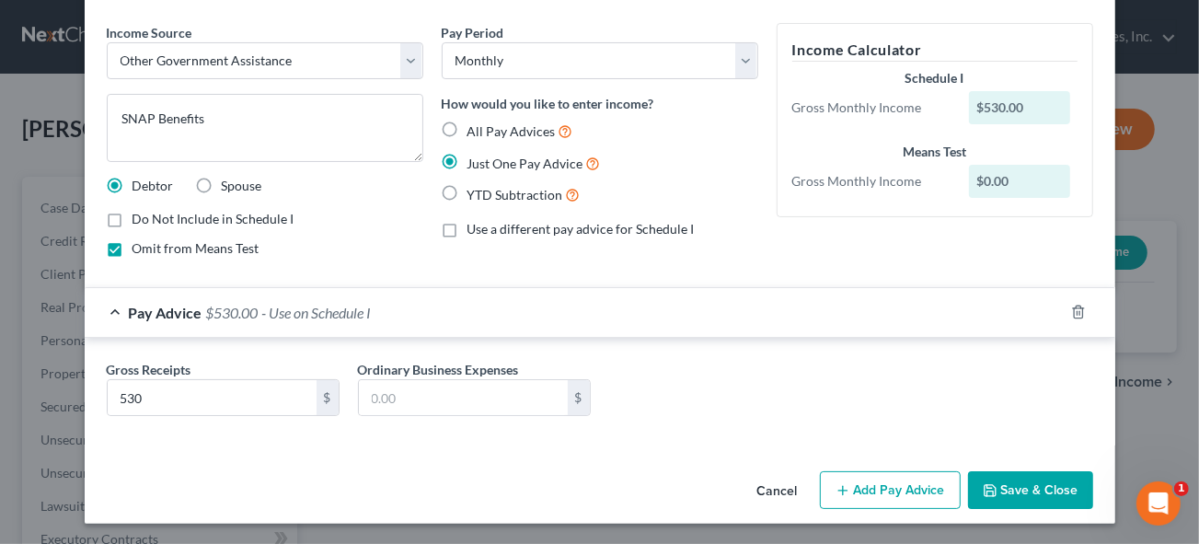
click at [1022, 482] on button "Save & Close" at bounding box center [1030, 490] width 125 height 39
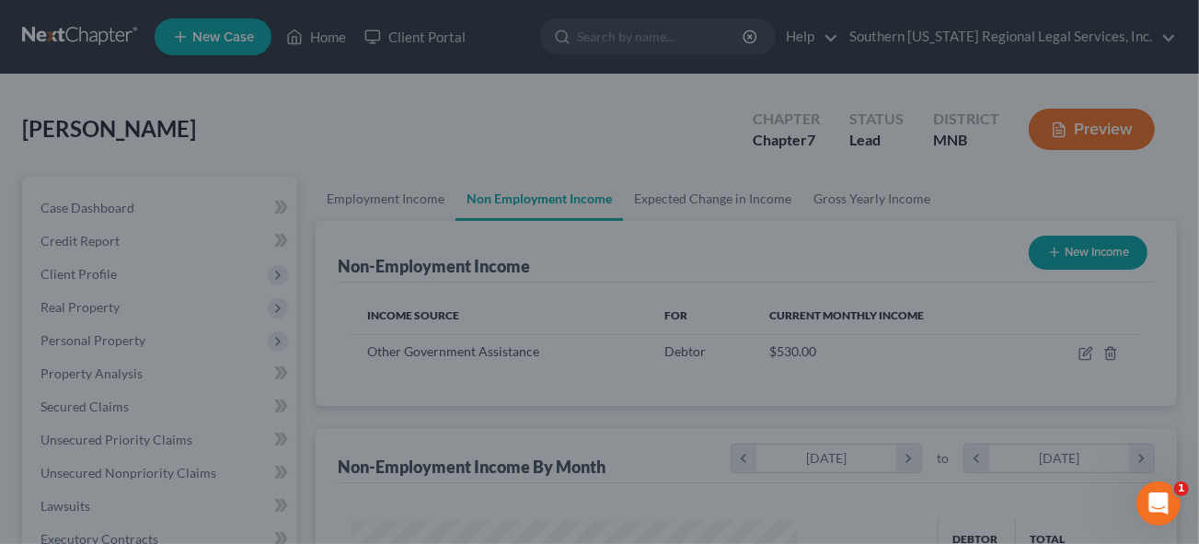
scroll to position [328, 475]
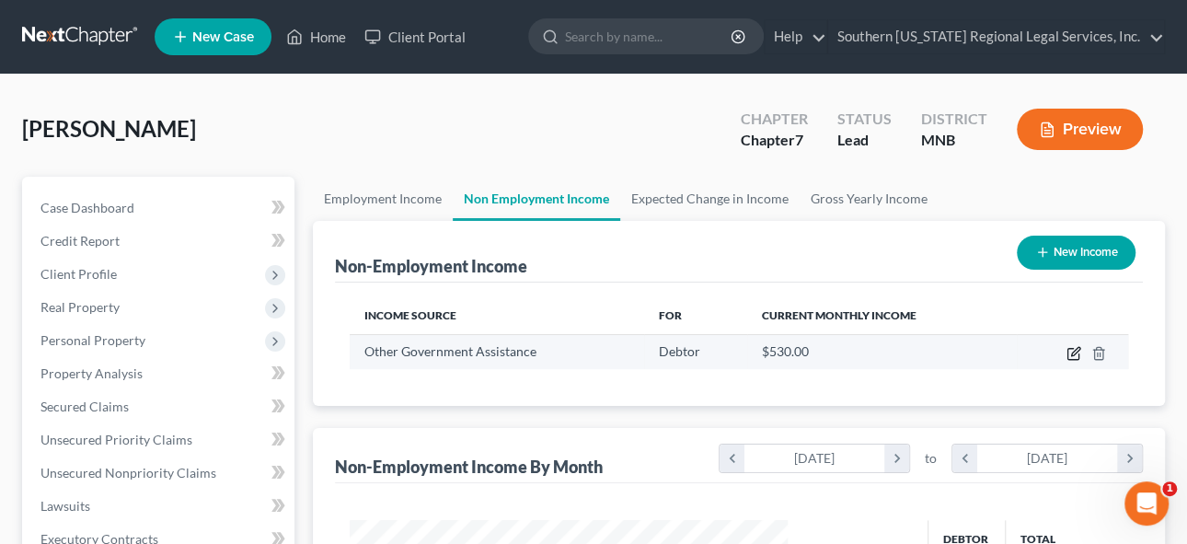
click at [1074, 352] on icon "button" at bounding box center [1075, 351] width 8 height 8
select select "5"
select select "0"
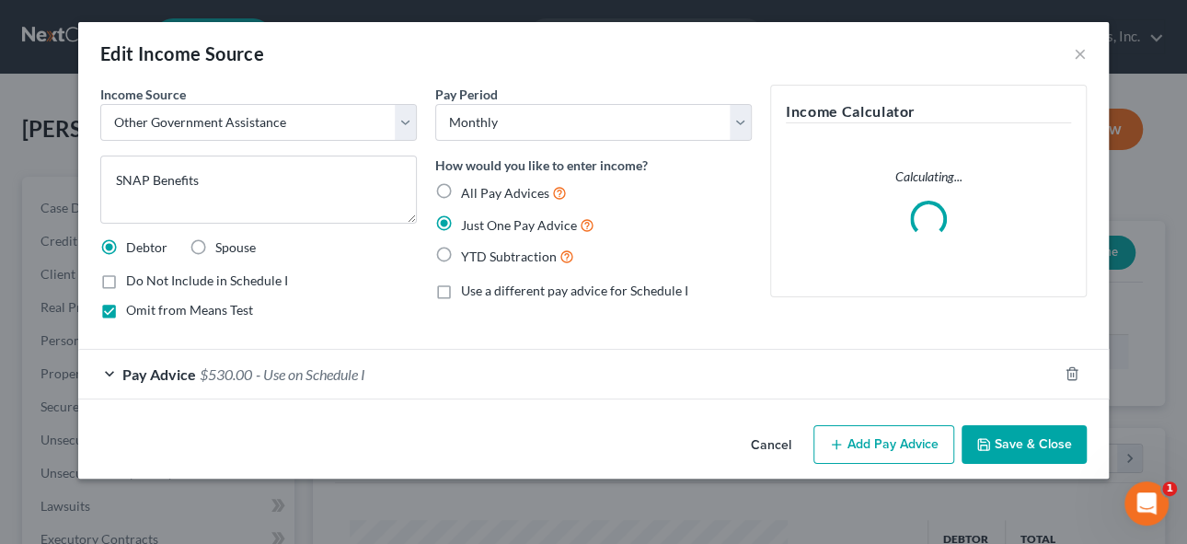
scroll to position [328, 481]
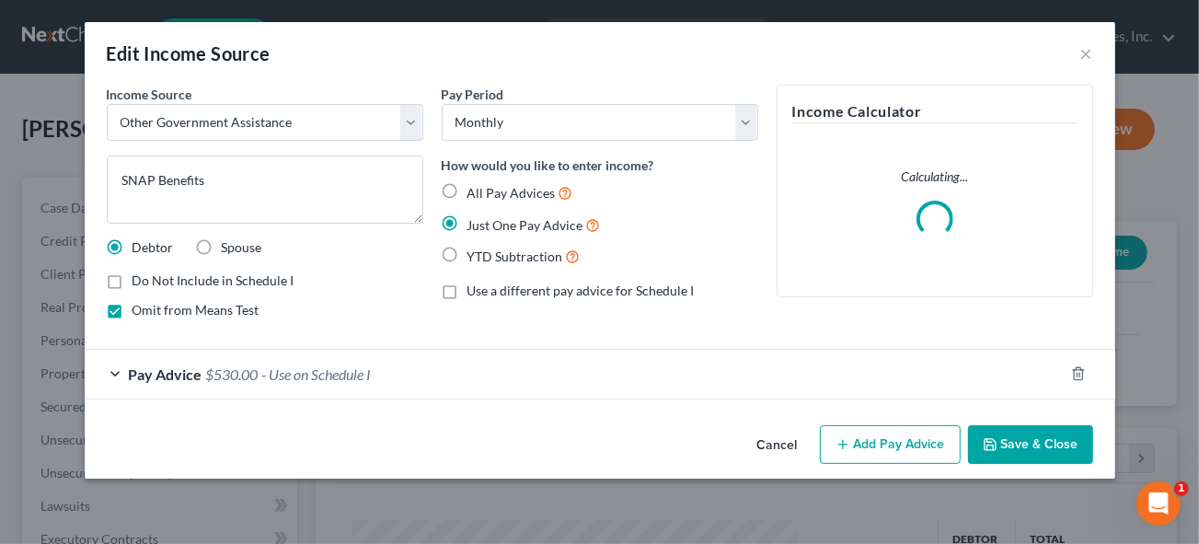
click at [133, 305] on label "Omit from Means Test" at bounding box center [196, 310] width 127 height 18
click at [140, 305] on input "Omit from Means Test" at bounding box center [146, 307] width 12 height 12
checkbox input "false"
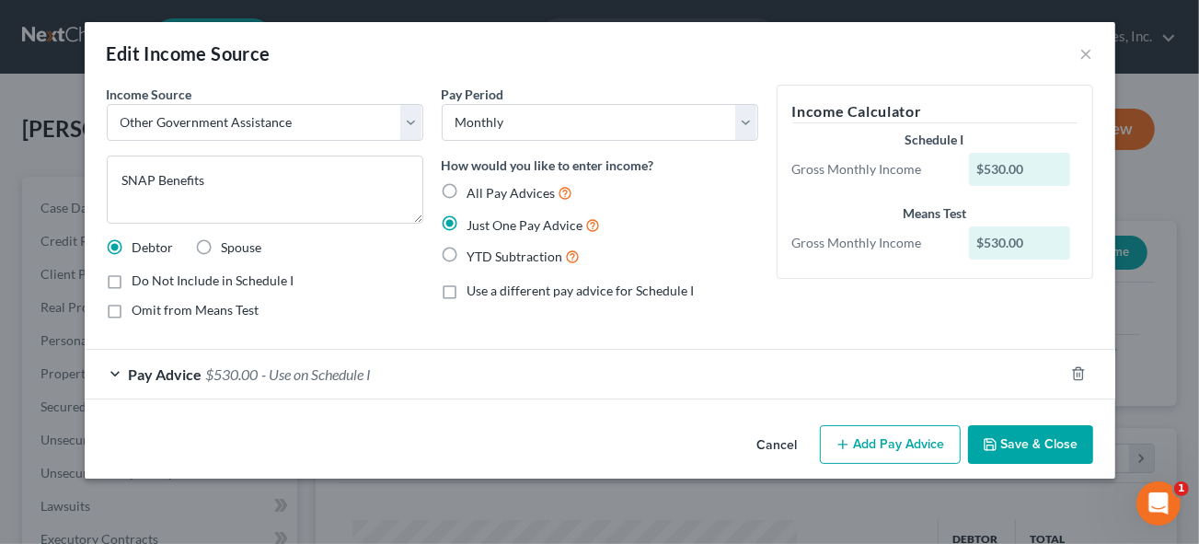
click at [1030, 445] on button "Save & Close" at bounding box center [1030, 444] width 125 height 39
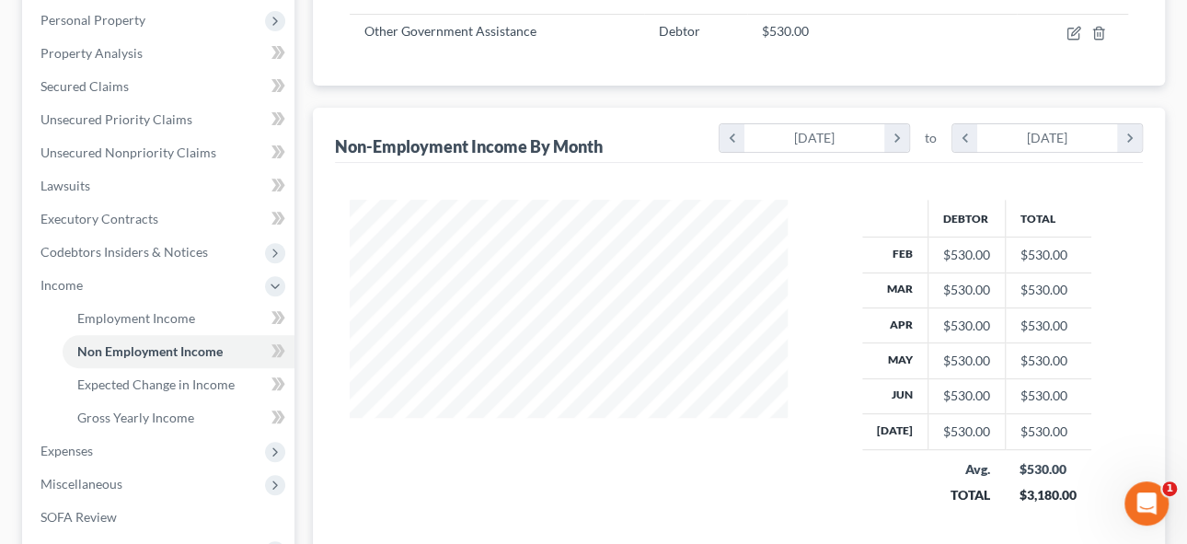
scroll to position [502, 0]
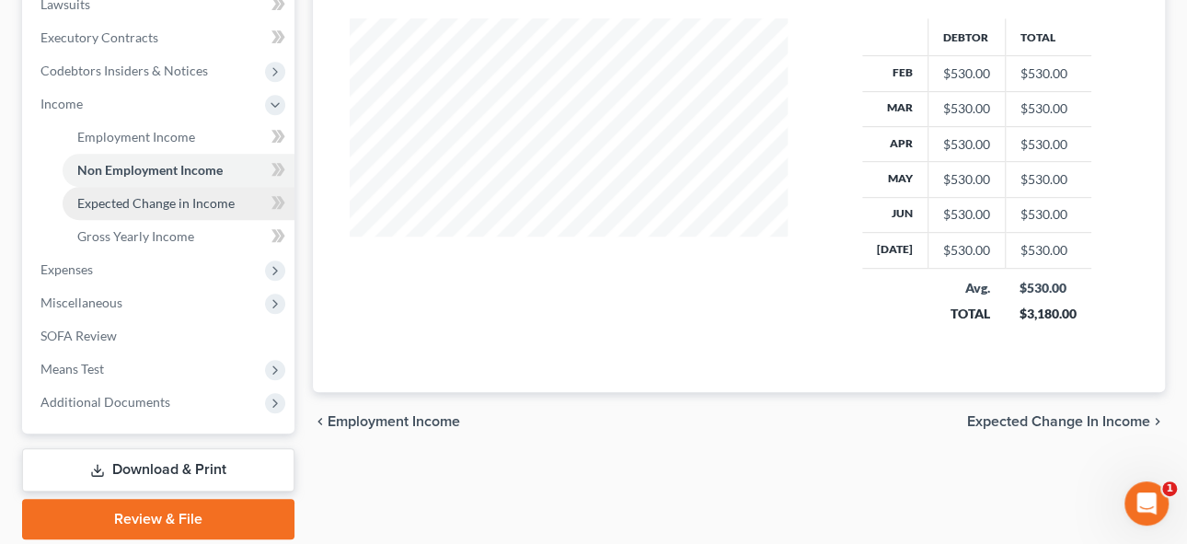
click at [164, 203] on span "Expected Change in Income" at bounding box center [155, 203] width 157 height 16
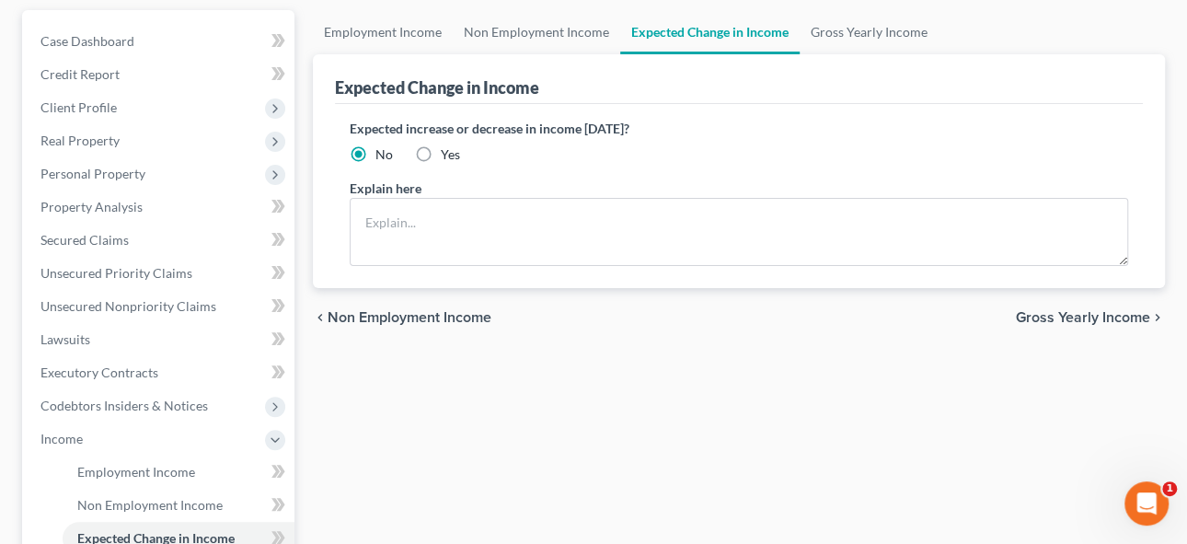
scroll to position [418, 0]
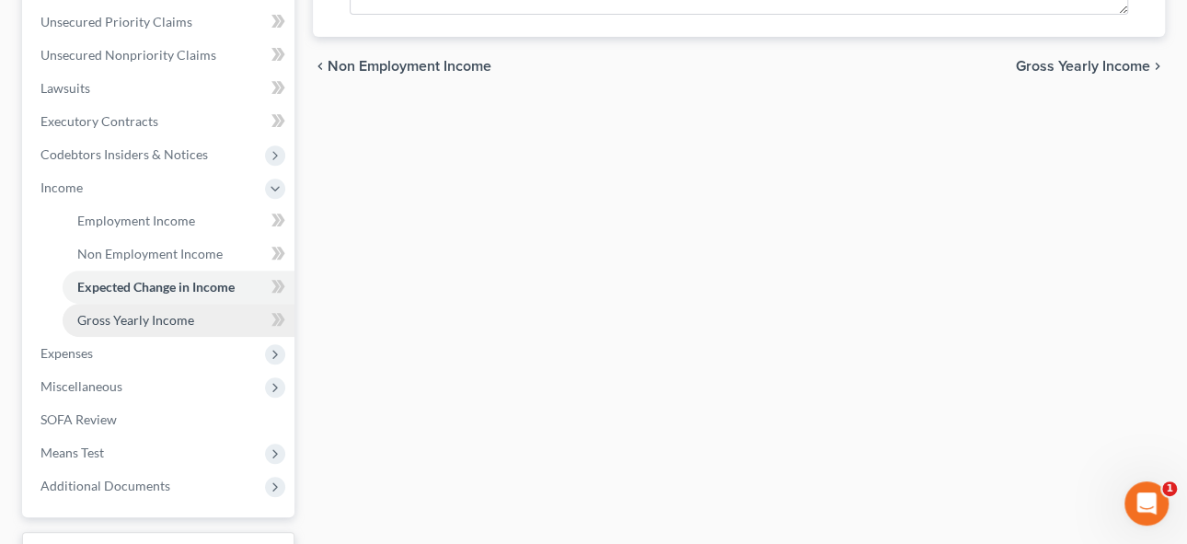
click at [161, 316] on span "Gross Yearly Income" at bounding box center [135, 320] width 117 height 16
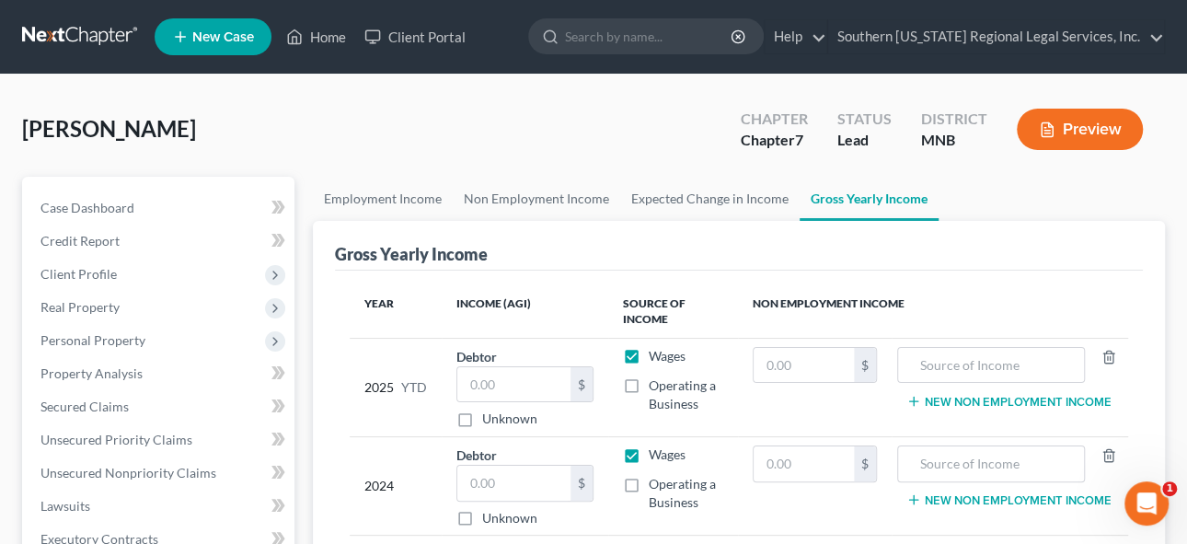
click at [1038, 285] on th "Non Employment Income" at bounding box center [933, 311] width 390 height 53
drag, startPoint x: 1006, startPoint y: 369, endPoint x: 998, endPoint y: 360, distance: 11.8
click at [1005, 368] on input "text" at bounding box center [990, 365] width 167 height 35
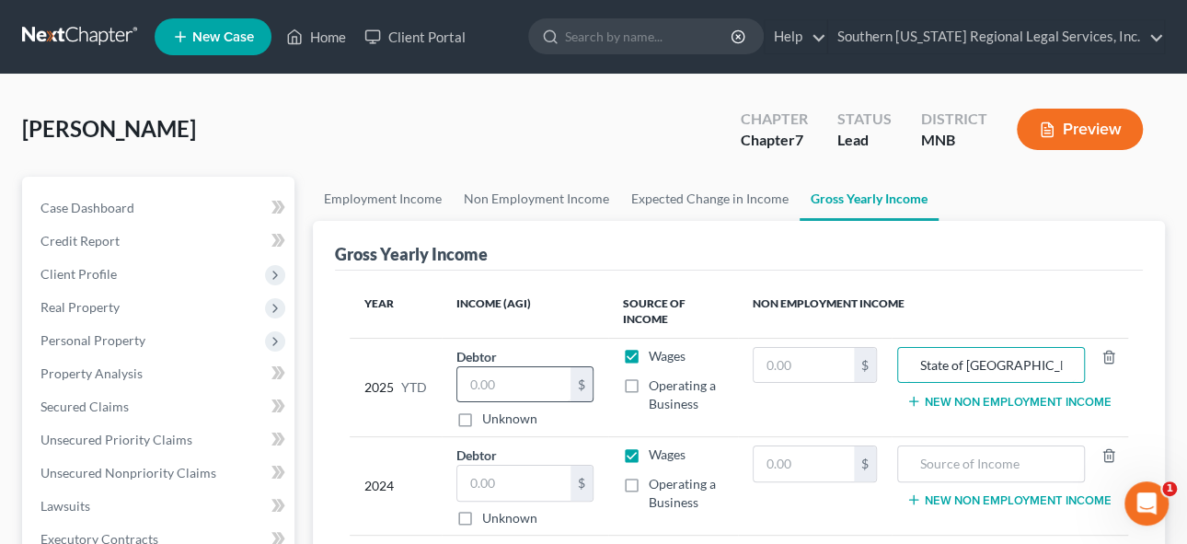
type input "State of [GEOGRAPHIC_DATA]"
click at [507, 373] on input "text" at bounding box center [513, 384] width 113 height 35
type input "21,777"
drag, startPoint x: 1024, startPoint y: 361, endPoint x: 784, endPoint y: 358, distance: 240.2
click at [802, 357] on tr "2025 YTD Debtor 21,777.00 $ Unknown Balance Undetermined 21,777 $ Unknown Wages…" at bounding box center [739, 387] width 779 height 98
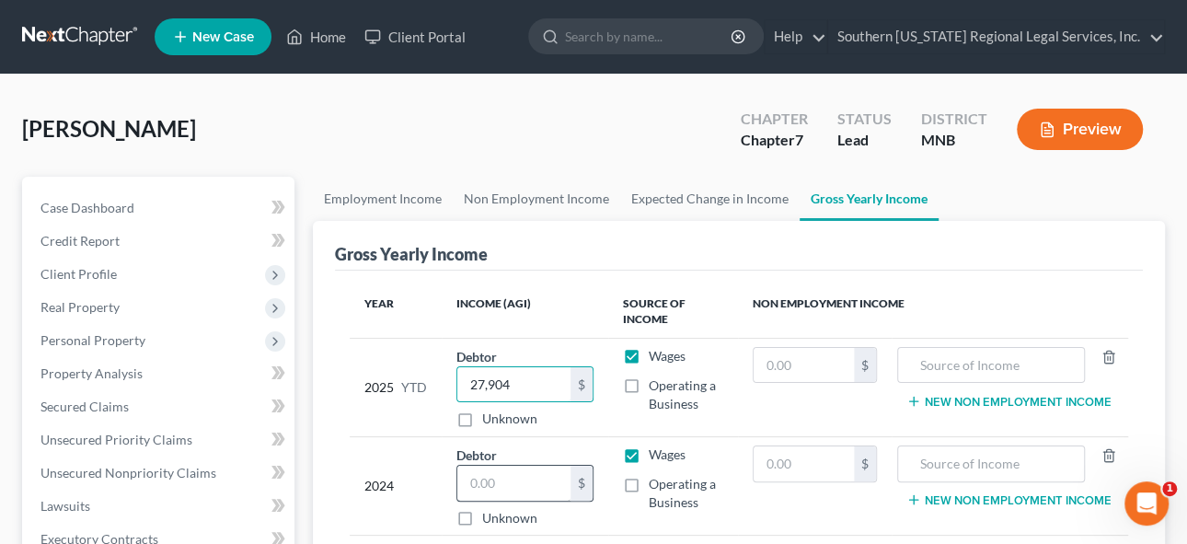
type input "27,904"
click at [504, 480] on input "text" at bounding box center [513, 483] width 113 height 35
drag, startPoint x: 492, startPoint y: 479, endPoint x: 589, endPoint y: 495, distance: 98.0
click at [494, 483] on input "text" at bounding box center [513, 483] width 113 height 35
click at [519, 477] on input "text" at bounding box center [513, 483] width 113 height 35
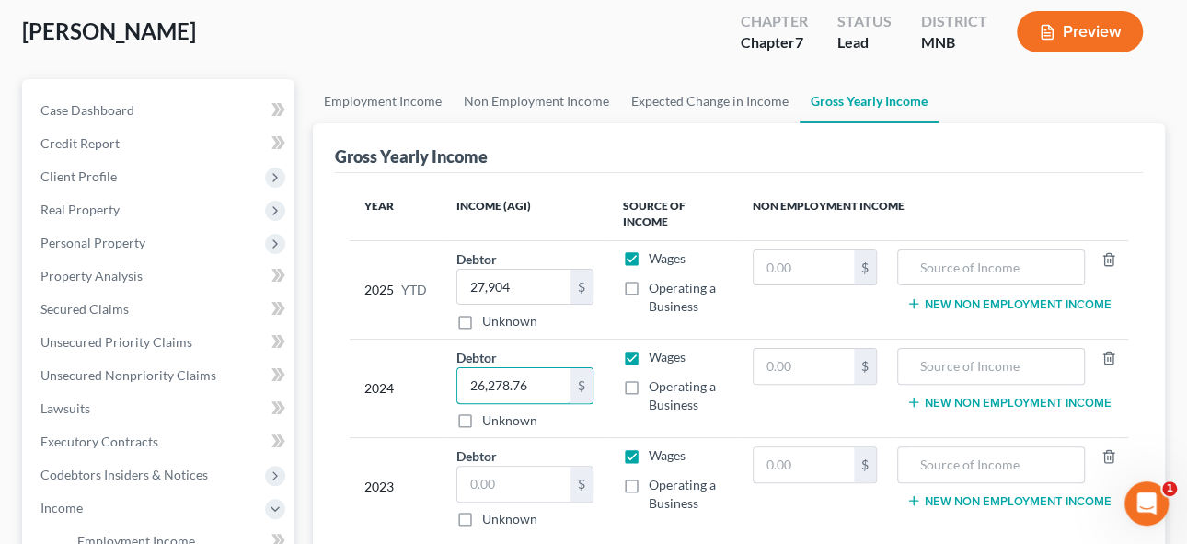
scroll to position [167, 0]
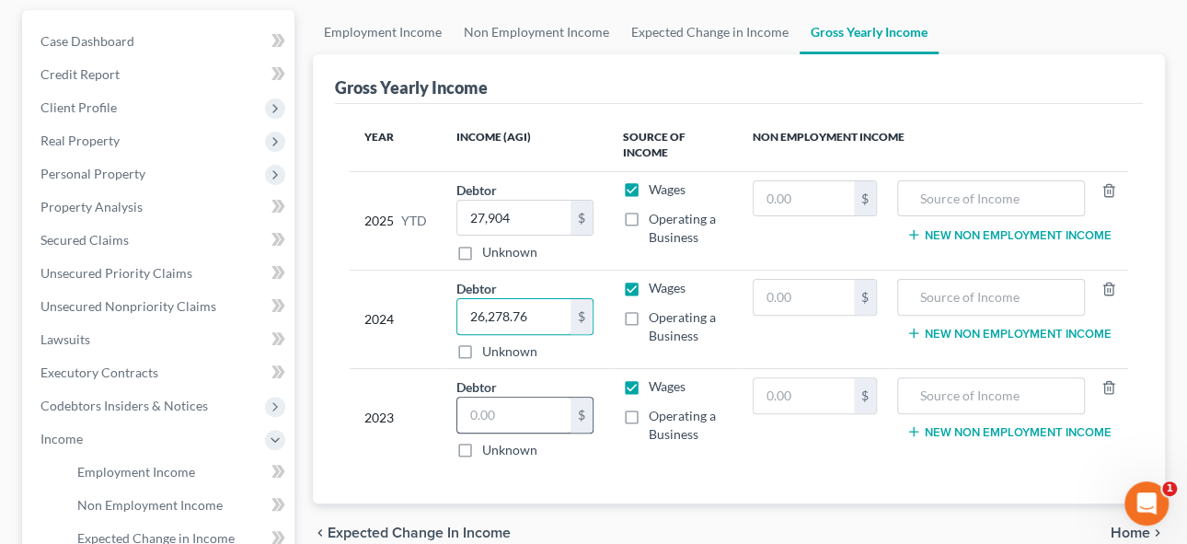
type input "26,278.76"
click at [506, 407] on input "text" at bounding box center [513, 415] width 113 height 35
type input "27,904"
click at [528, 215] on input "27,904" at bounding box center [513, 218] width 113 height 35
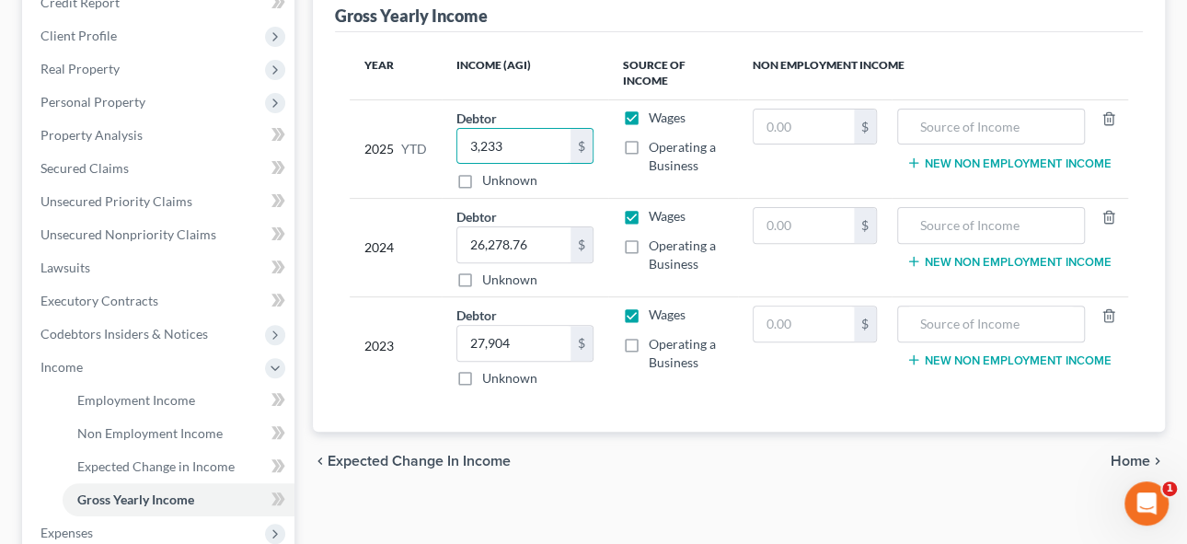
scroll to position [229, 0]
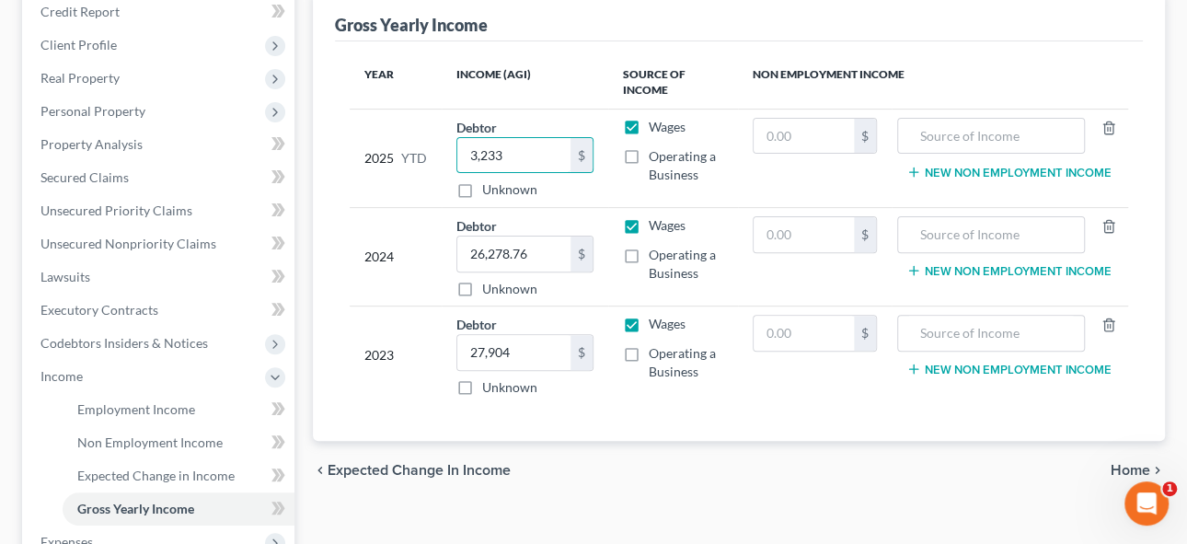
type input "3,233"
click at [1139, 463] on span "Home" at bounding box center [1131, 470] width 40 height 15
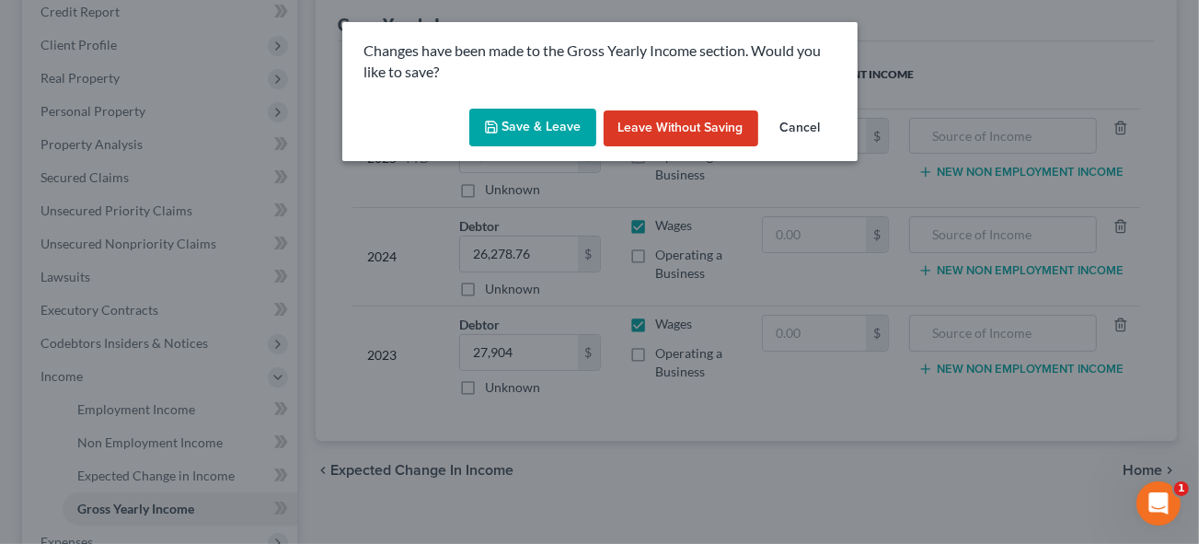
click at [524, 127] on button "Save & Leave" at bounding box center [532, 128] width 127 height 39
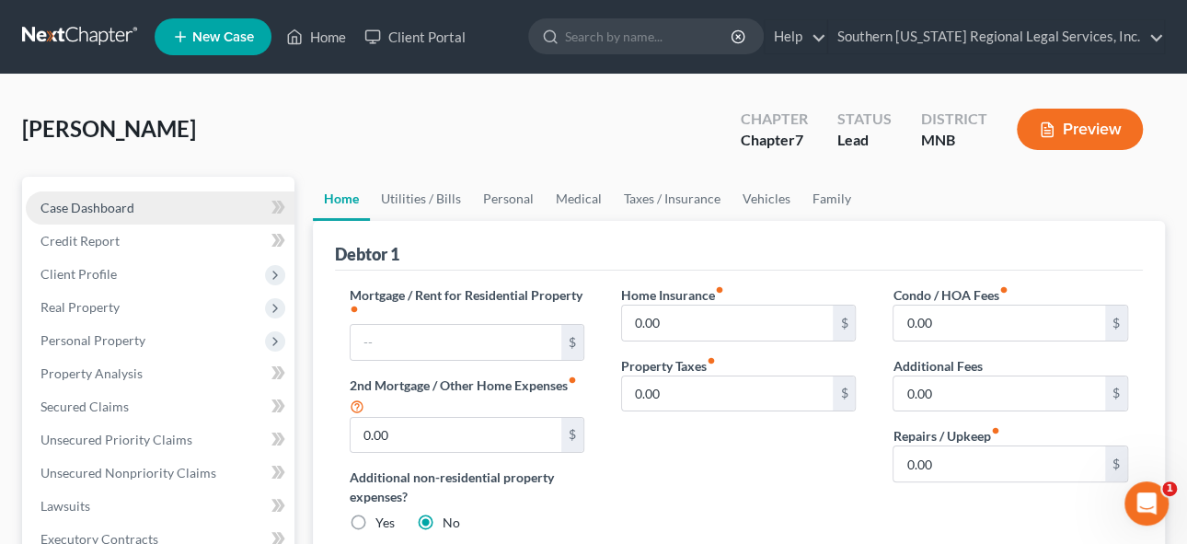
click at [86, 203] on span "Case Dashboard" at bounding box center [87, 208] width 94 height 16
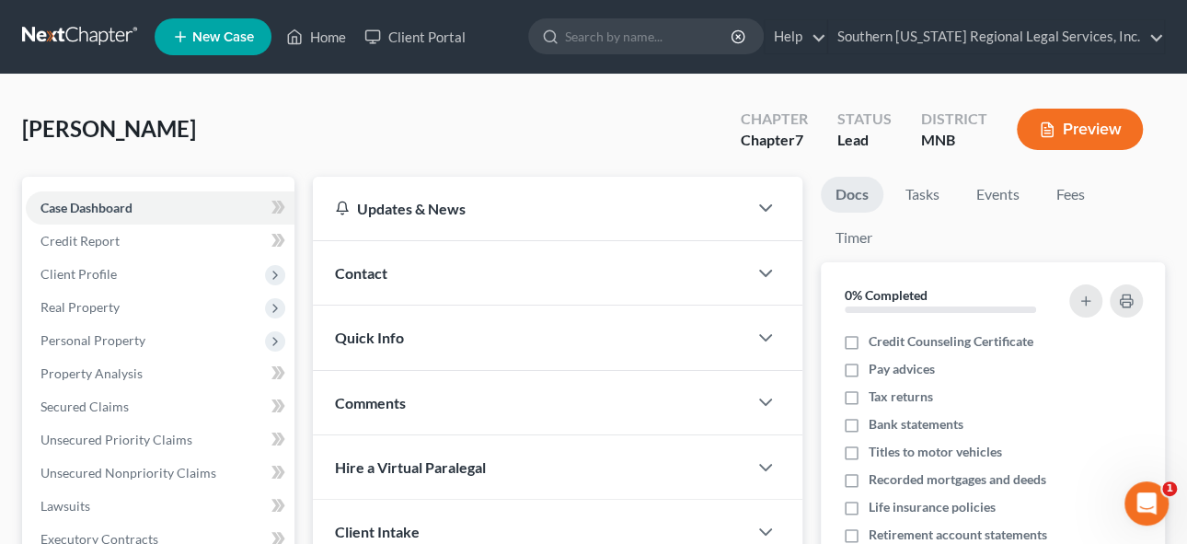
drag, startPoint x: 74, startPoint y: 271, endPoint x: 401, endPoint y: 316, distance: 330.6
click at [74, 271] on span "Client Profile" at bounding box center [78, 274] width 76 height 16
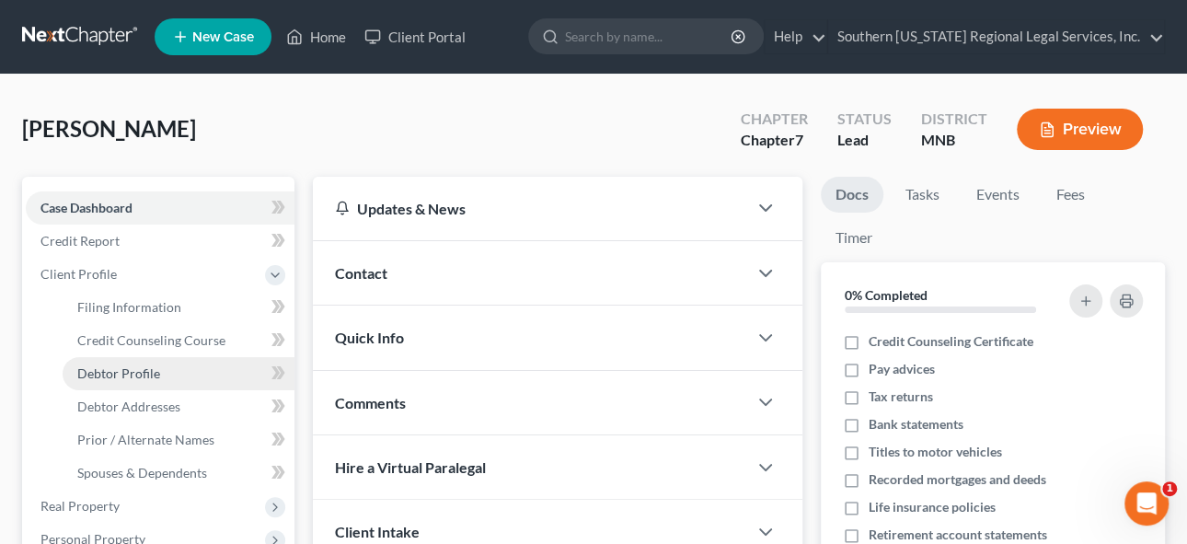
click at [122, 370] on span "Debtor Profile" at bounding box center [118, 373] width 83 height 16
select select "0"
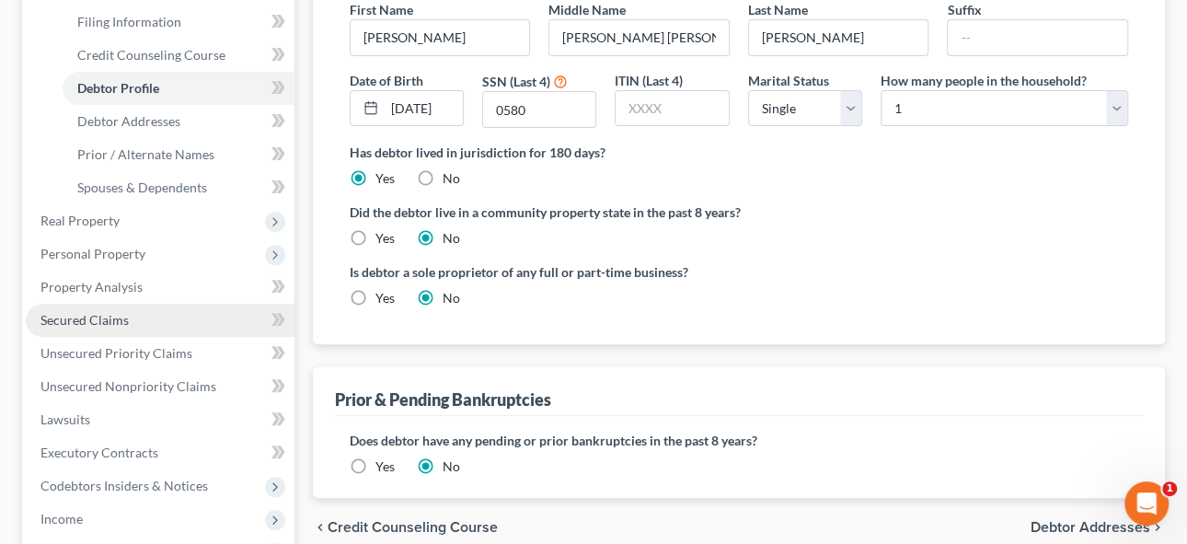
scroll to position [250, 0]
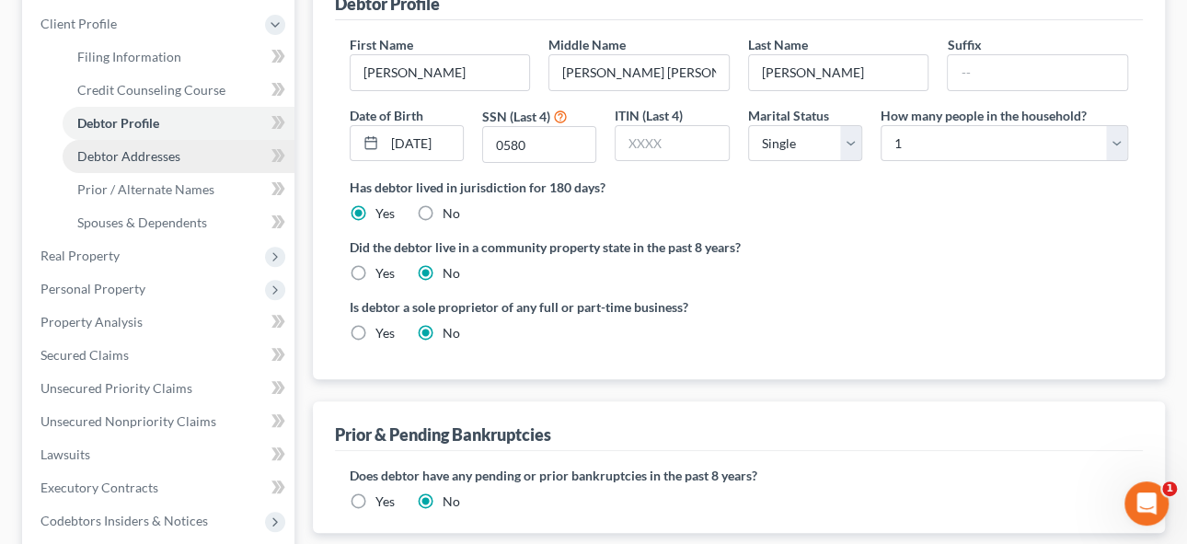
click at [116, 151] on span "Debtor Addresses" at bounding box center [128, 156] width 103 height 16
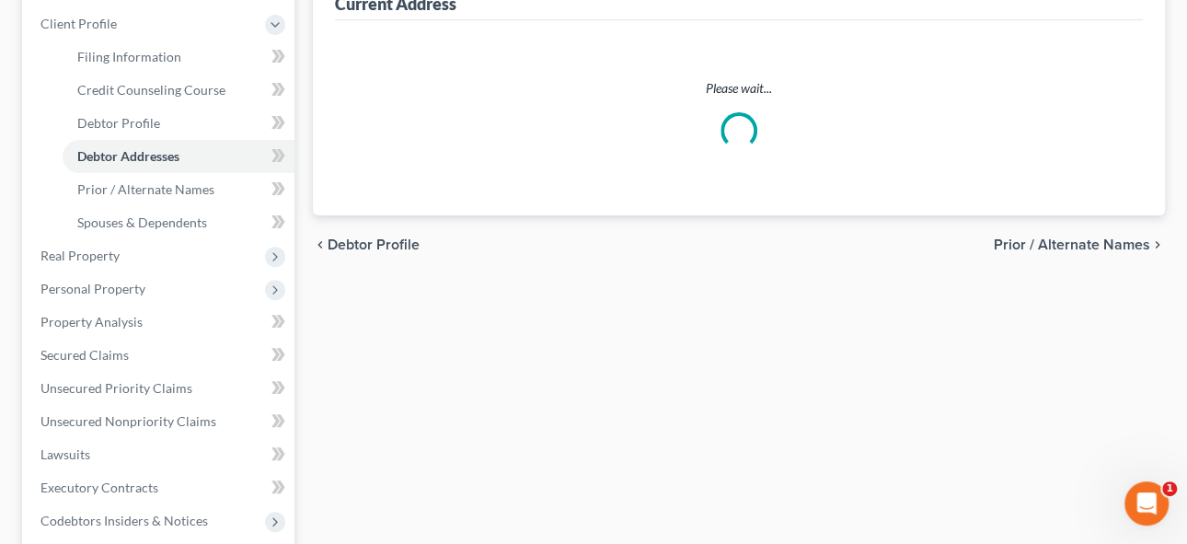
scroll to position [183, 0]
select select "0"
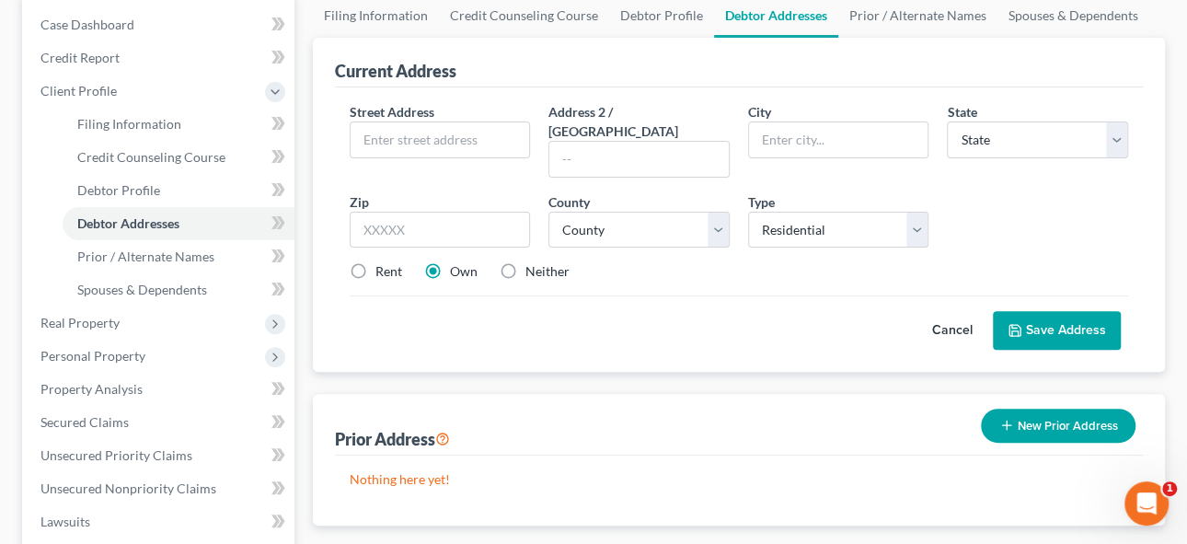
scroll to position [0, 0]
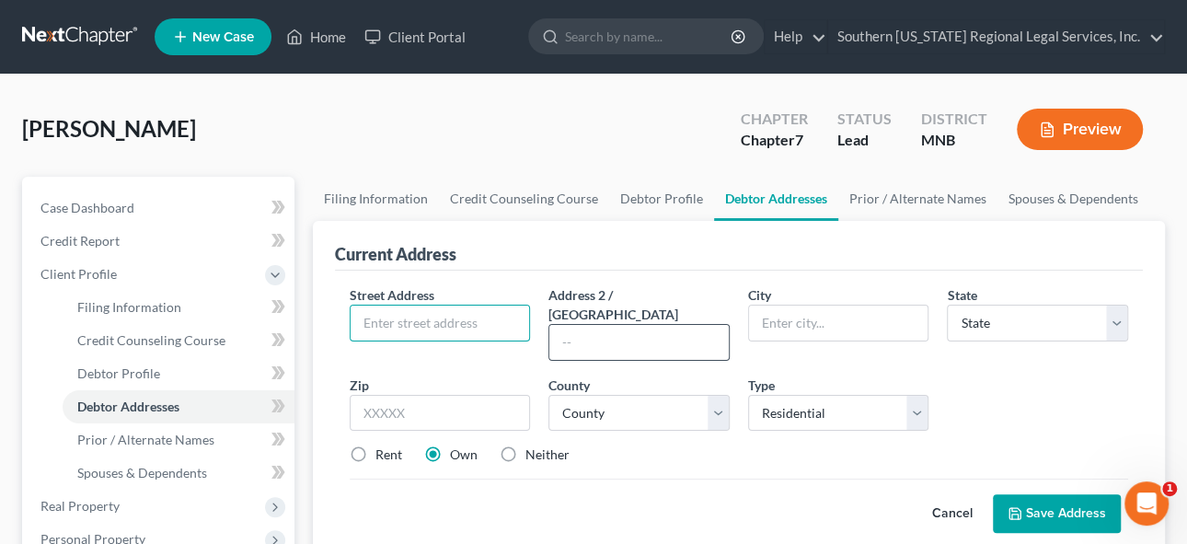
drag, startPoint x: 406, startPoint y: 319, endPoint x: 565, endPoint y: 306, distance: 159.7
click at [406, 319] on input "text" at bounding box center [440, 323] width 179 height 35
type input "[STREET_ADDRESS]"
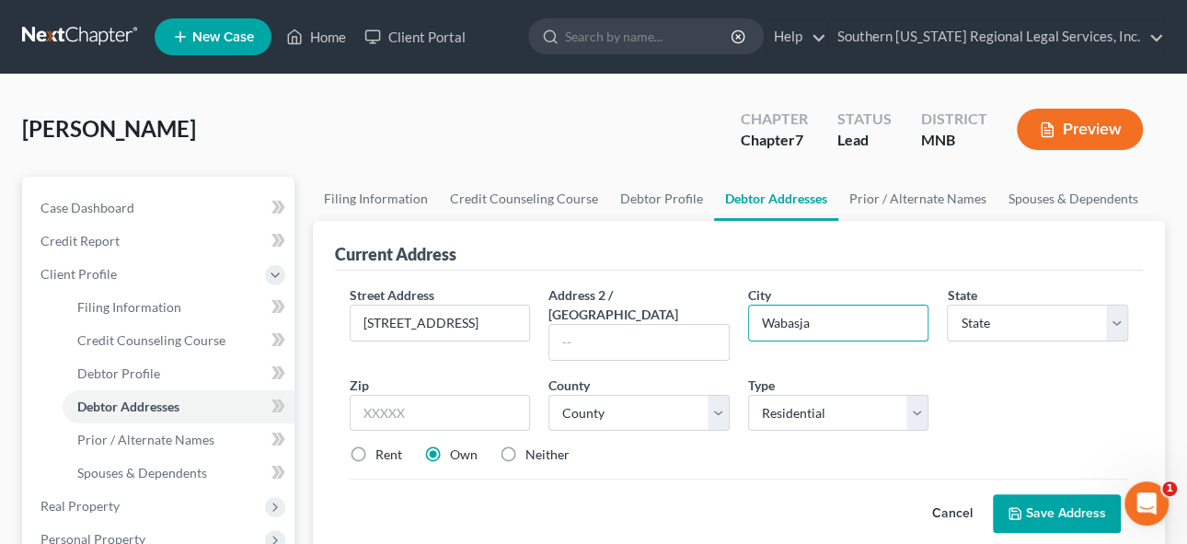
type input "Wabasja"
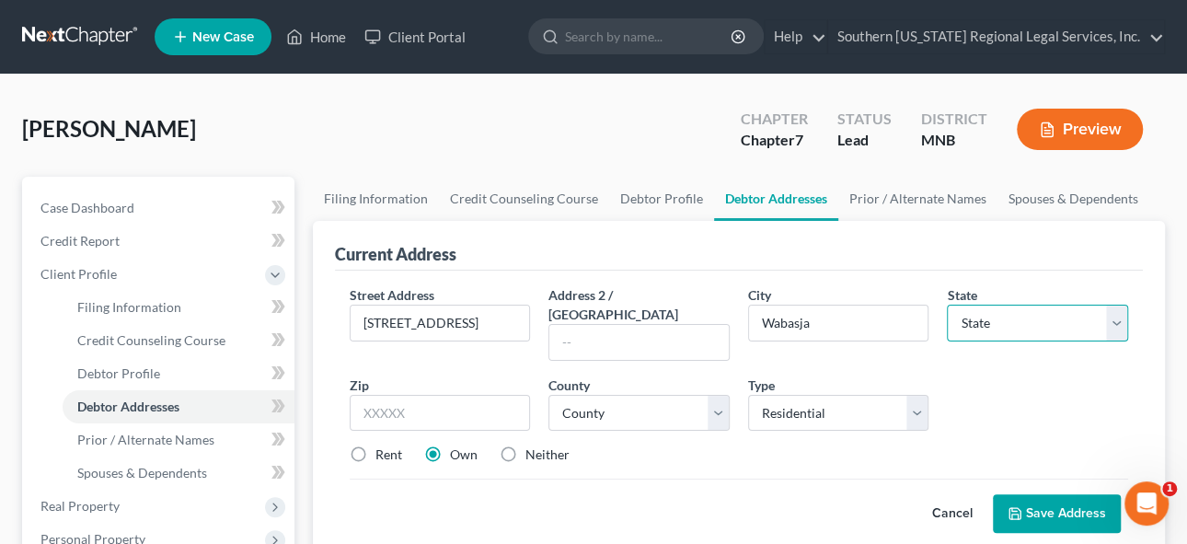
click at [1005, 312] on select "State [US_STATE] AK AR AZ CA CO CT DE DC [GEOGRAPHIC_DATA] [GEOGRAPHIC_DATA] GU…" at bounding box center [1037, 323] width 181 height 37
select select "24"
click at [947, 305] on select "State [US_STATE] AK AR AZ CA CO CT DE DC [GEOGRAPHIC_DATA] [GEOGRAPHIC_DATA] GU…" at bounding box center [1037, 323] width 181 height 37
click at [429, 395] on input "text" at bounding box center [440, 413] width 181 height 37
type input "55981"
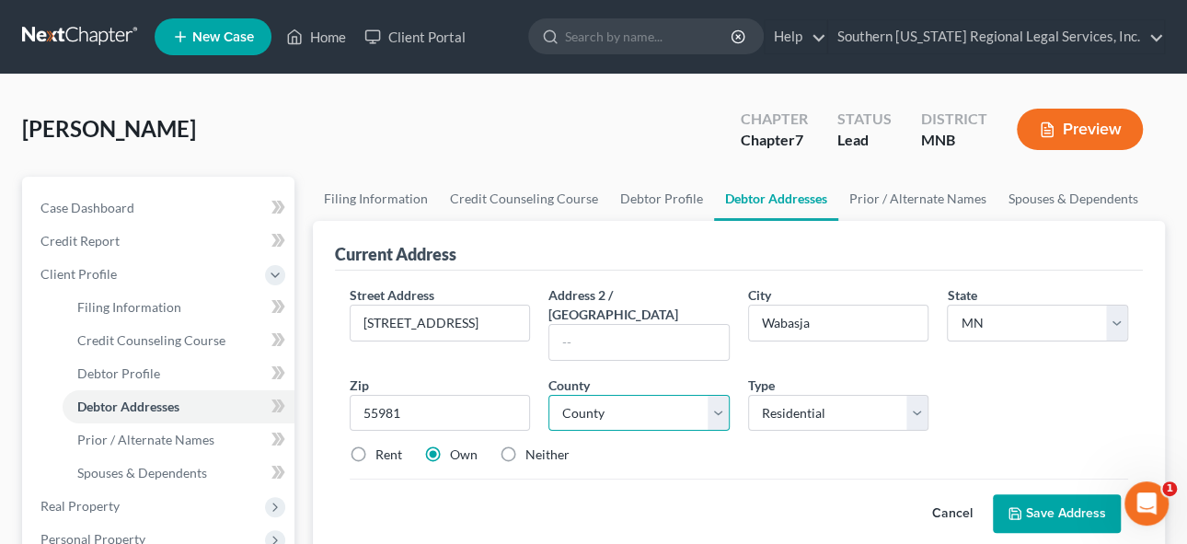
type input "Wabasha"
select select "78"
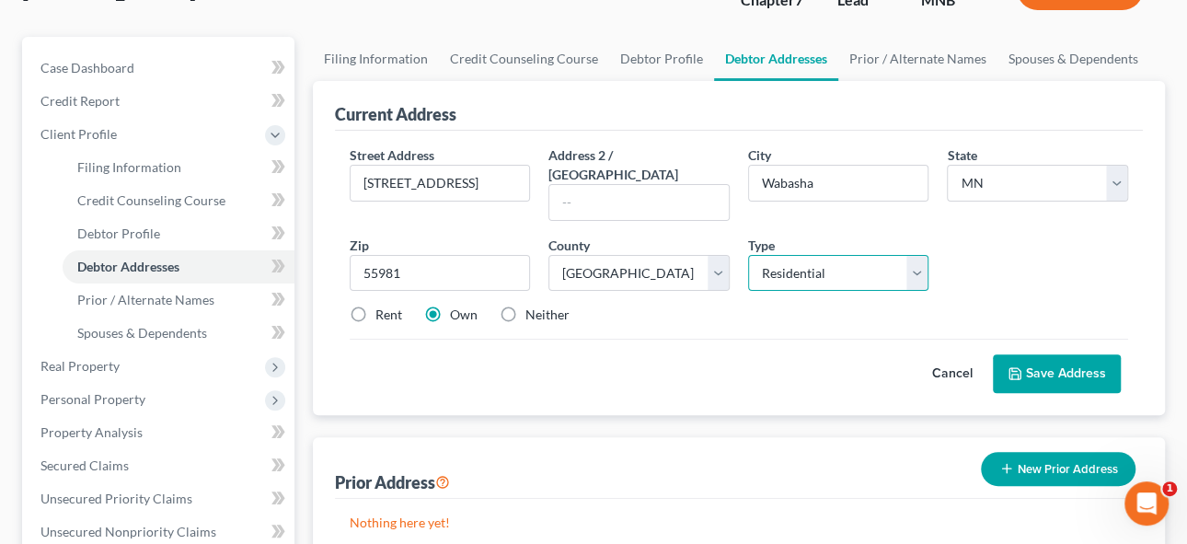
scroll to position [167, 0]
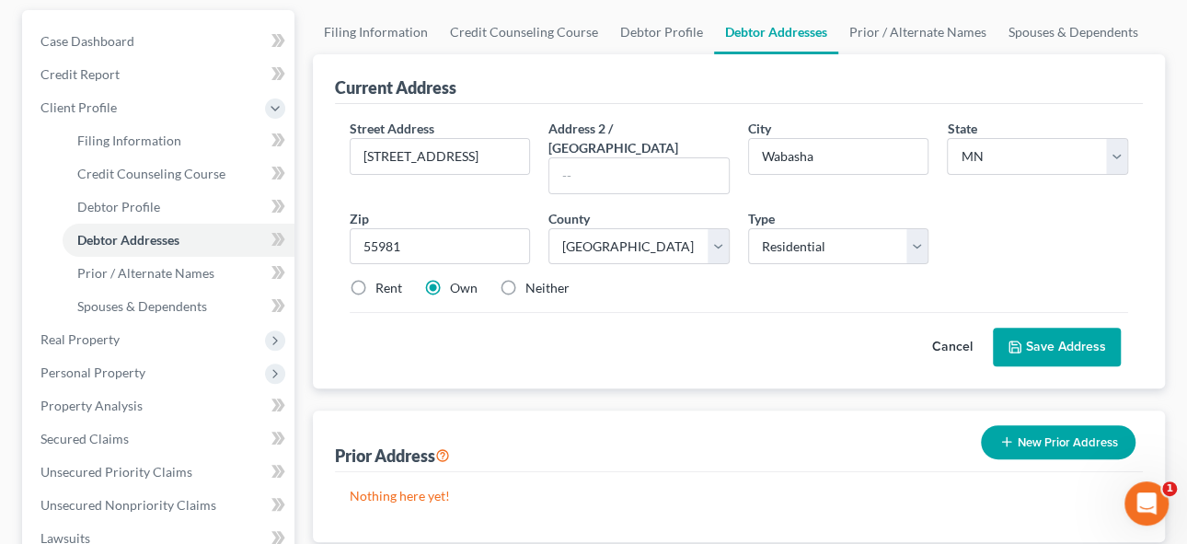
drag, startPoint x: 359, startPoint y: 269, endPoint x: 384, endPoint y: 279, distance: 26.8
click at [375, 279] on label "Rent" at bounding box center [388, 288] width 27 height 18
click at [383, 279] on input "Rent" at bounding box center [389, 285] width 12 height 12
radio input "true"
click at [1059, 328] on button "Save Address" at bounding box center [1057, 347] width 128 height 39
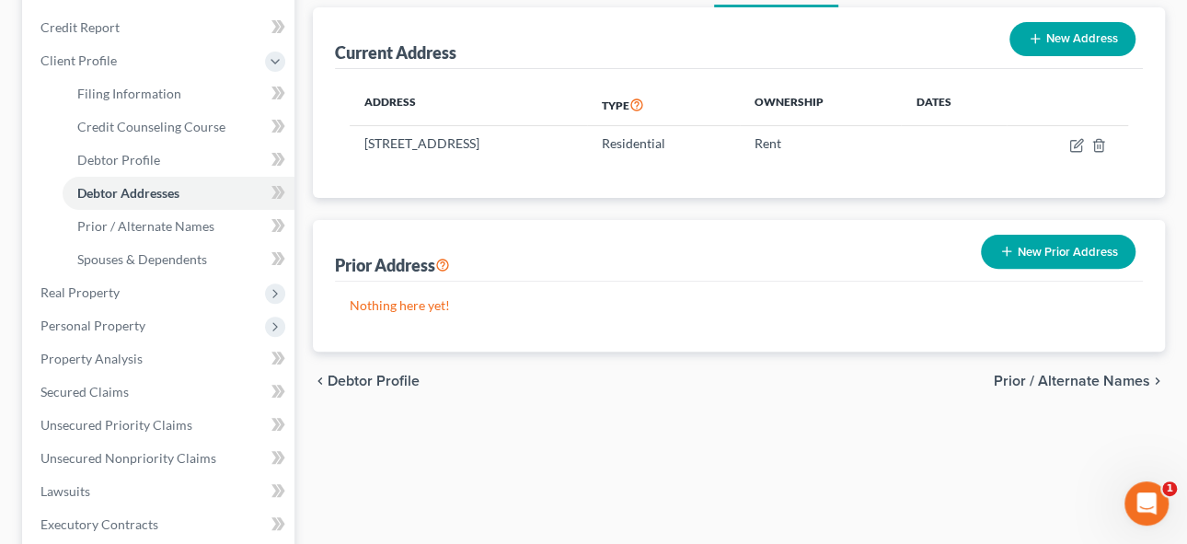
scroll to position [44, 0]
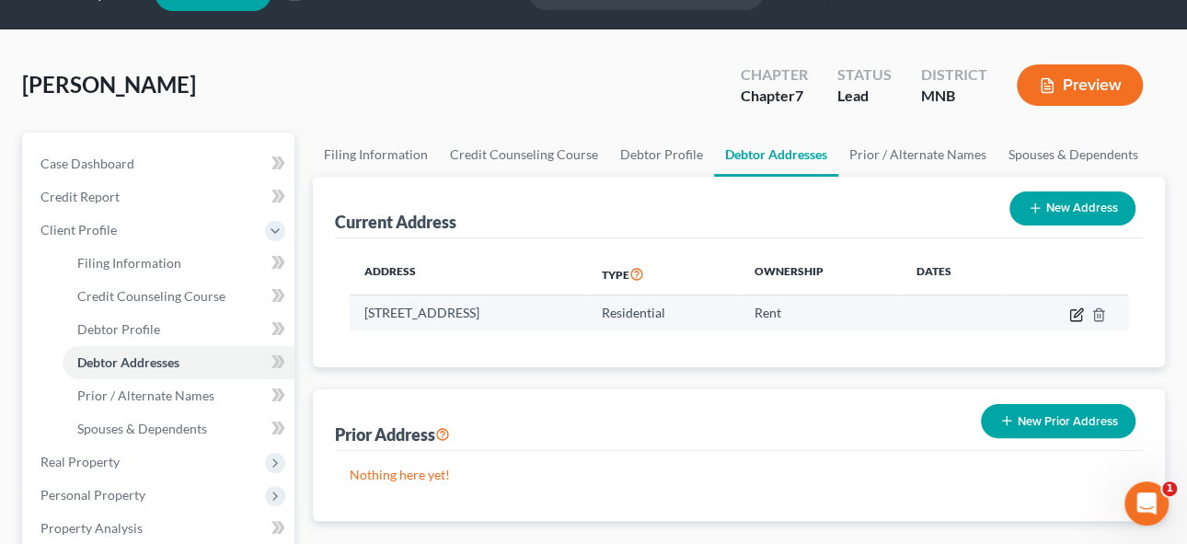
click at [1076, 313] on icon "button" at bounding box center [1078, 312] width 8 height 8
select select "24"
select select "78"
select select "0"
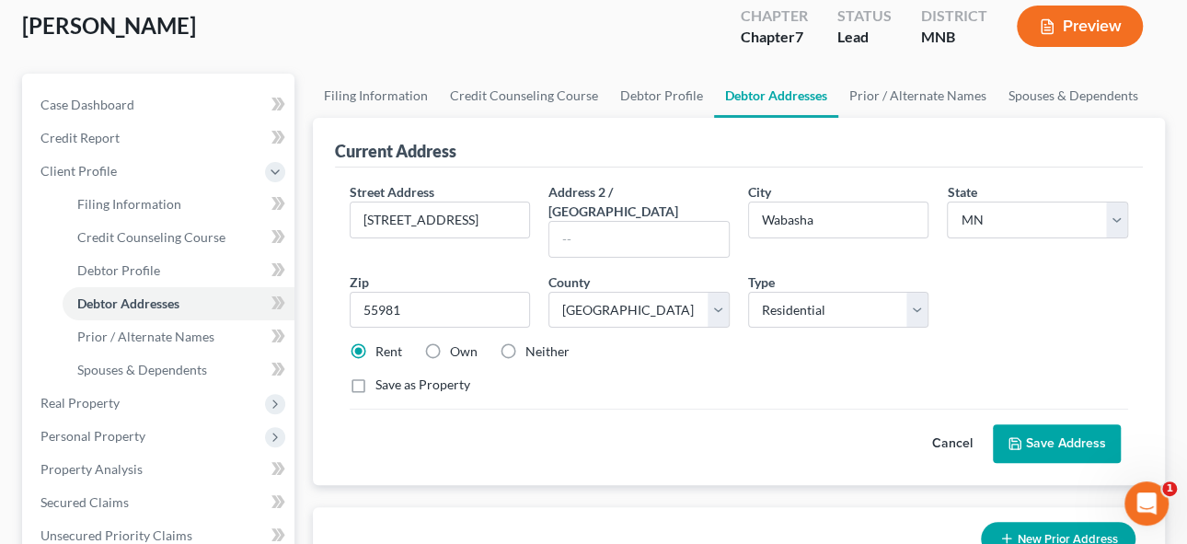
scroll to position [128, 0]
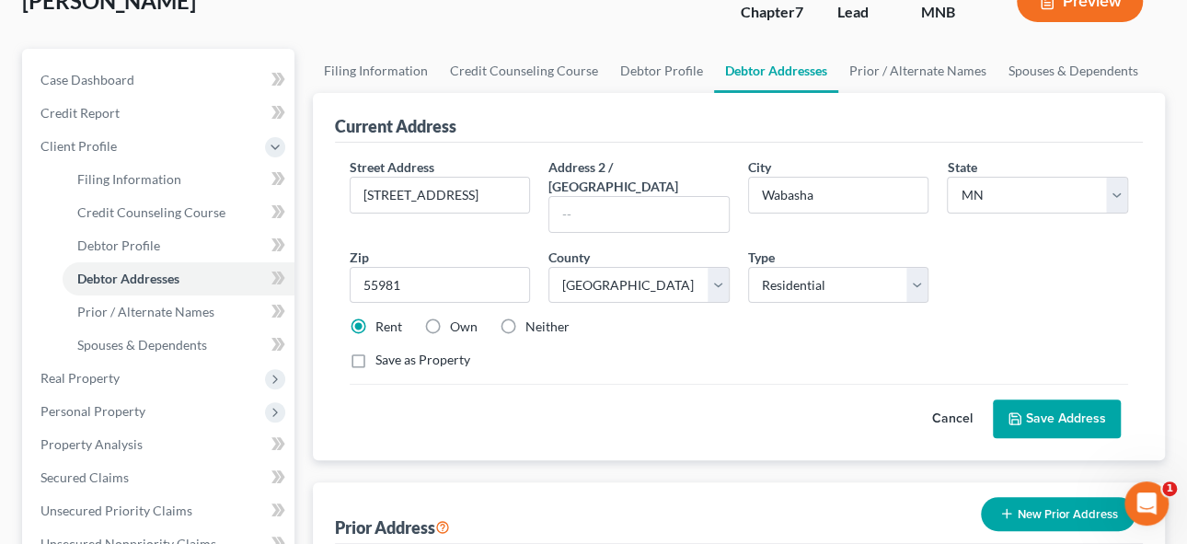
click at [450, 317] on label "Own" at bounding box center [464, 326] width 28 height 18
click at [457, 317] on input "Own" at bounding box center [463, 323] width 12 height 12
radio input "true"
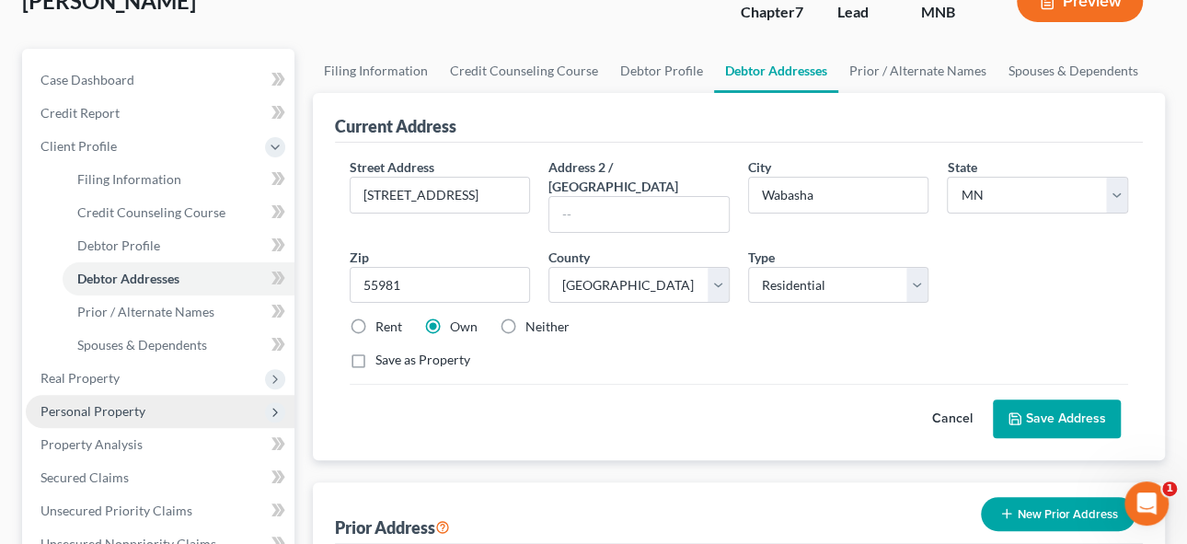
drag, startPoint x: 86, startPoint y: 407, endPoint x: 225, endPoint y: 419, distance: 139.5
click at [86, 407] on span "Personal Property" at bounding box center [92, 411] width 105 height 16
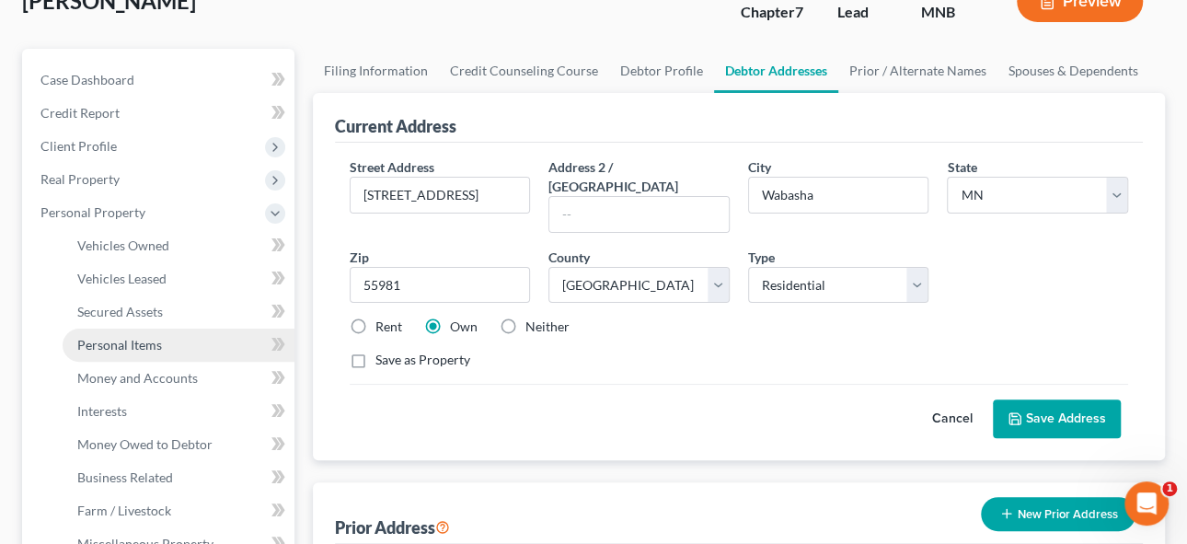
click at [118, 338] on span "Personal Items" at bounding box center [119, 345] width 85 height 16
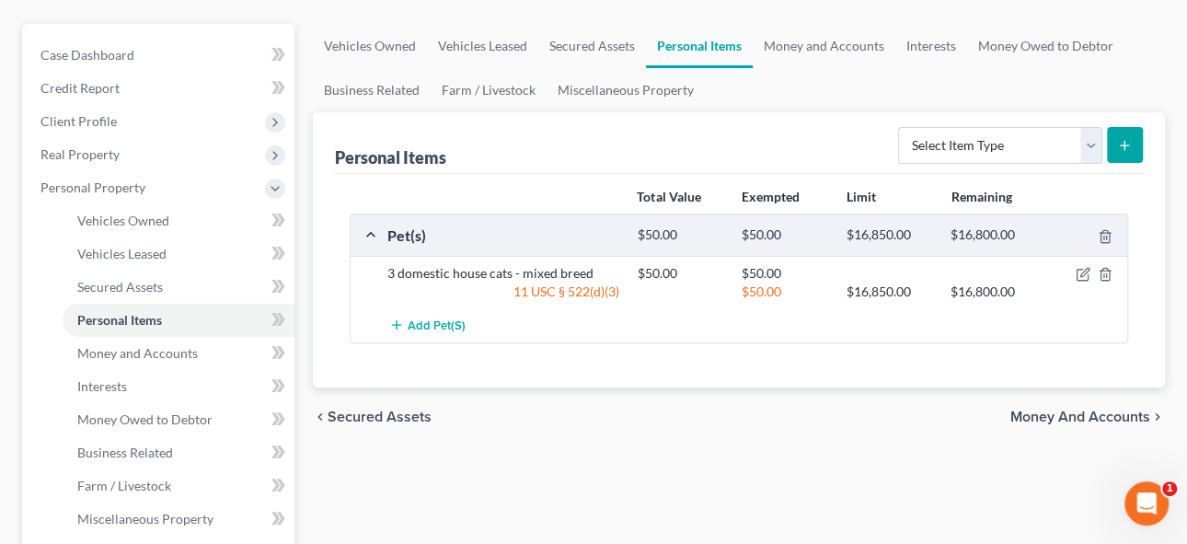
scroll to position [167, 0]
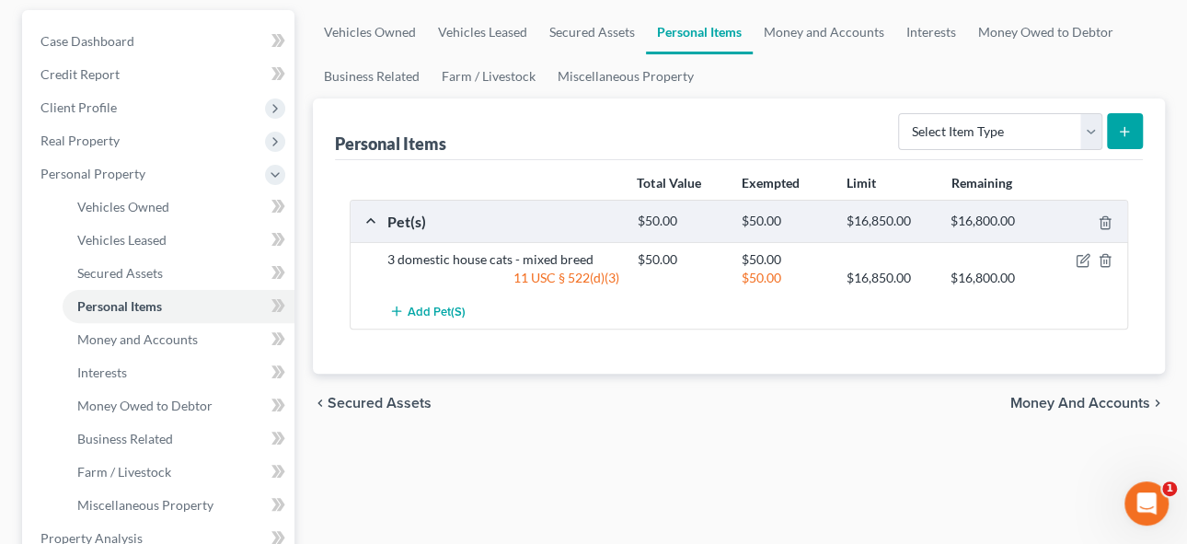
click at [844, 343] on div "Total Value Exempted Limit Remaining Pet(s) $50.00 $50.00 $16,850.00 $16,800.00…" at bounding box center [739, 266] width 809 height 213
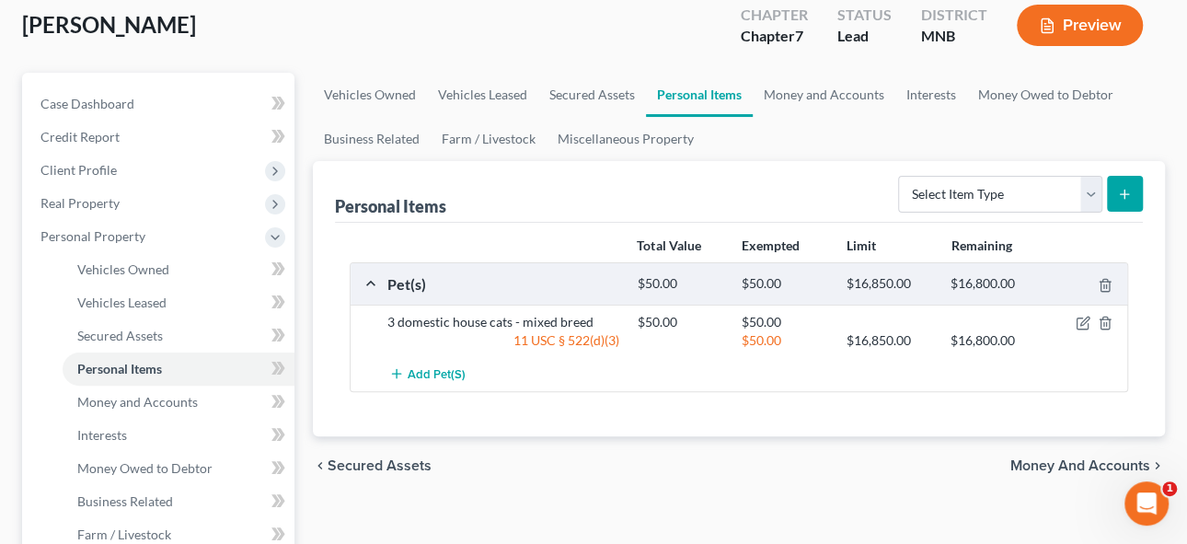
scroll to position [83, 0]
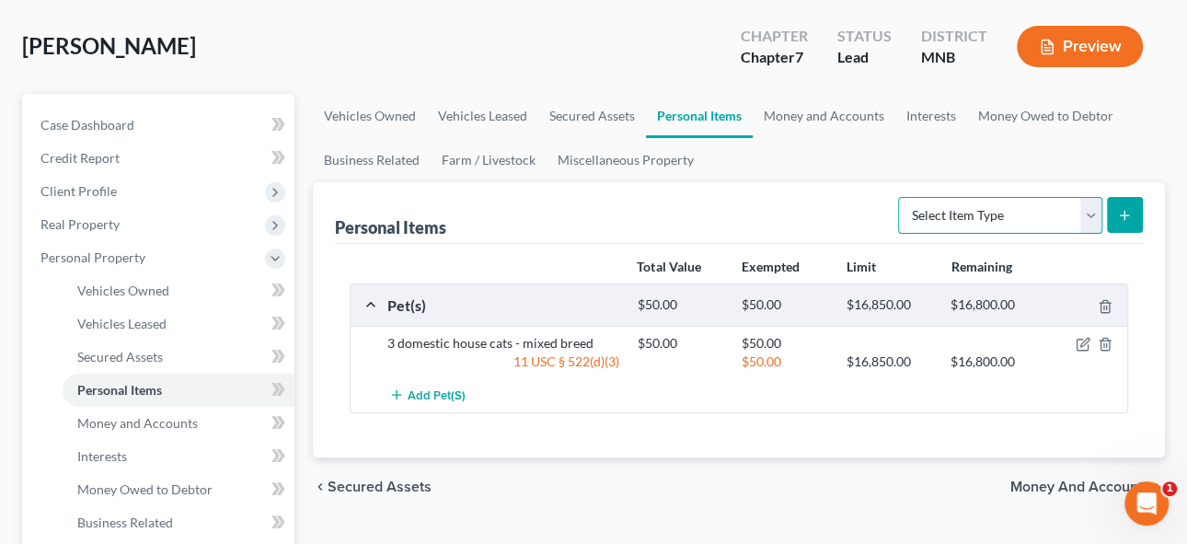
click at [956, 210] on select "Select Item Type Clothing Collectibles Of Value Electronics Firearms Household …" at bounding box center [1000, 215] width 204 height 37
select select "household_goods"
click at [900, 197] on select "Select Item Type Clothing Collectibles Of Value Electronics Firearms Household …" at bounding box center [1000, 215] width 204 height 37
click at [1124, 216] on line "submit" at bounding box center [1124, 215] width 0 height 8
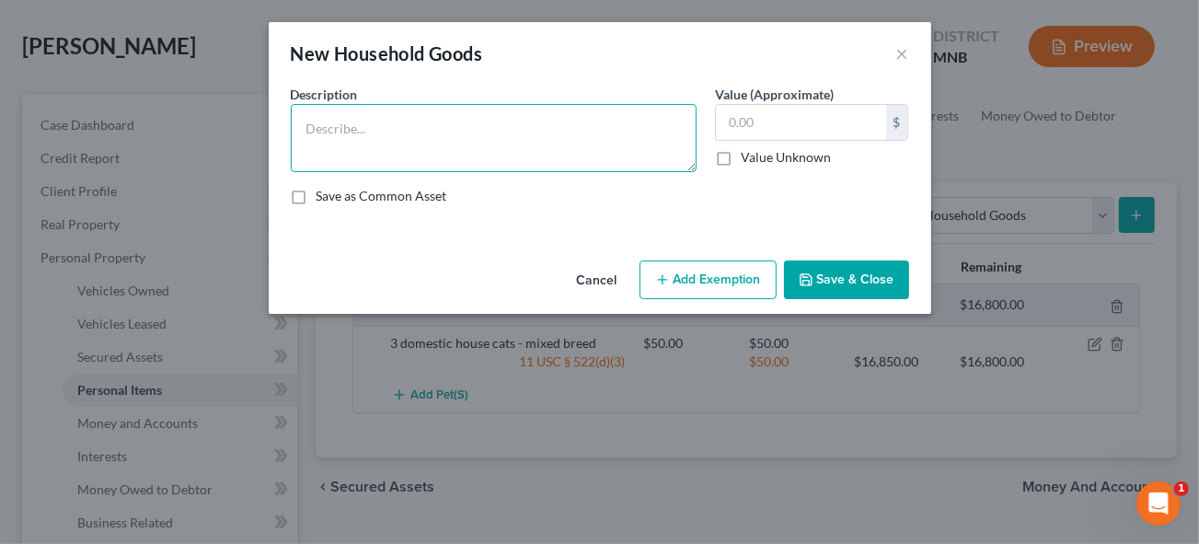
click at [370, 123] on textarea at bounding box center [494, 138] width 406 height 68
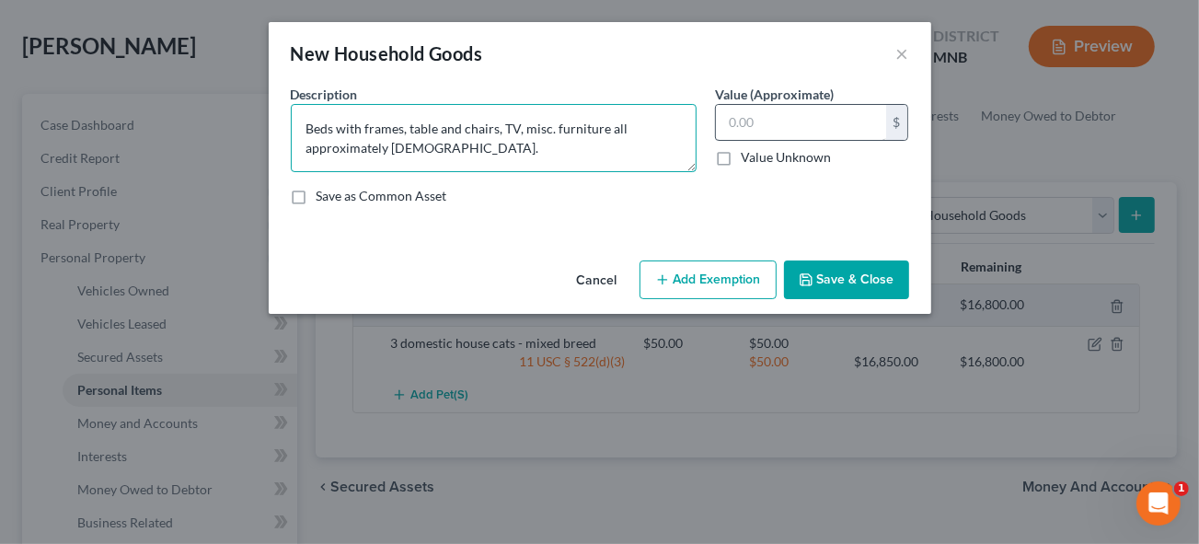
type textarea "Beds with frames, table and chairs, TV, misc. furniture all approximately [DEMO…"
click at [745, 121] on input "text" at bounding box center [801, 122] width 170 height 35
type input "500"
click at [720, 279] on button "Add Exemption" at bounding box center [708, 279] width 137 height 39
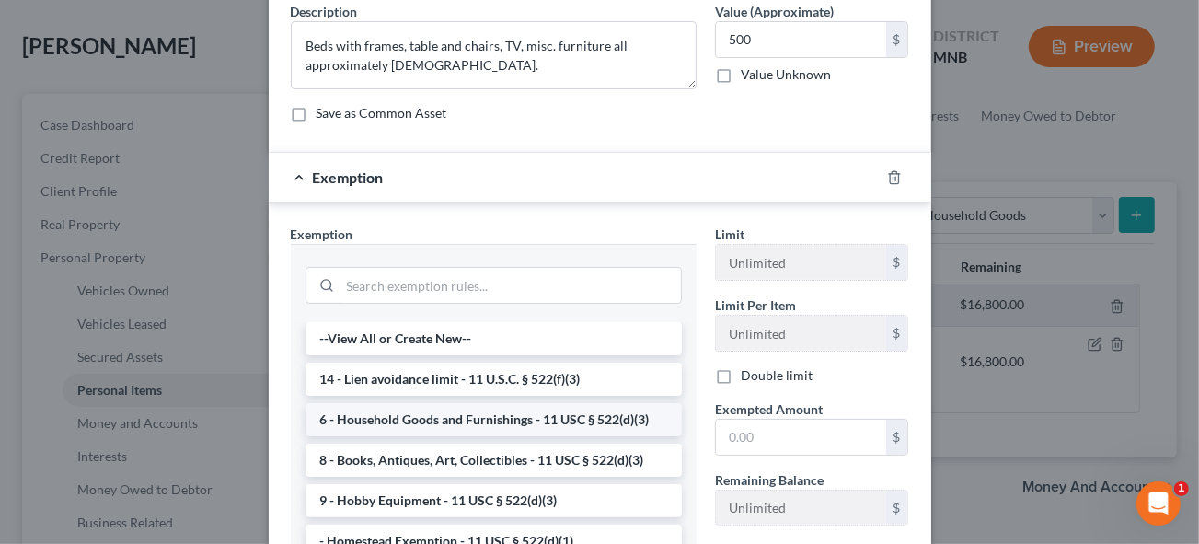
click at [464, 416] on li "6 - Household Goods and Furnishings - 11 USC § 522(d)(3)" at bounding box center [494, 419] width 376 height 33
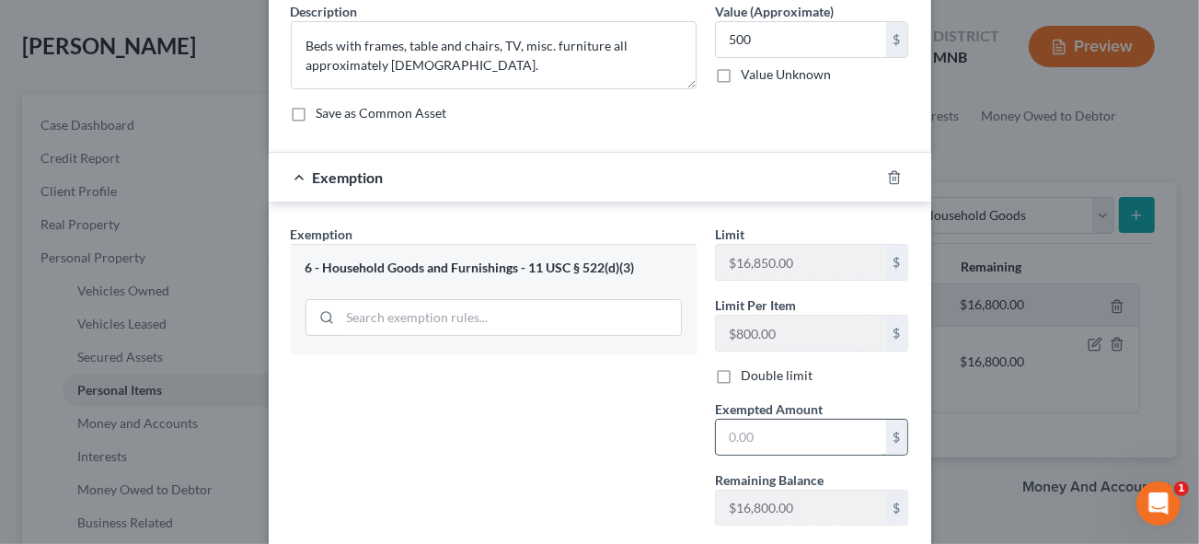
click at [756, 443] on input "text" at bounding box center [801, 437] width 170 height 35
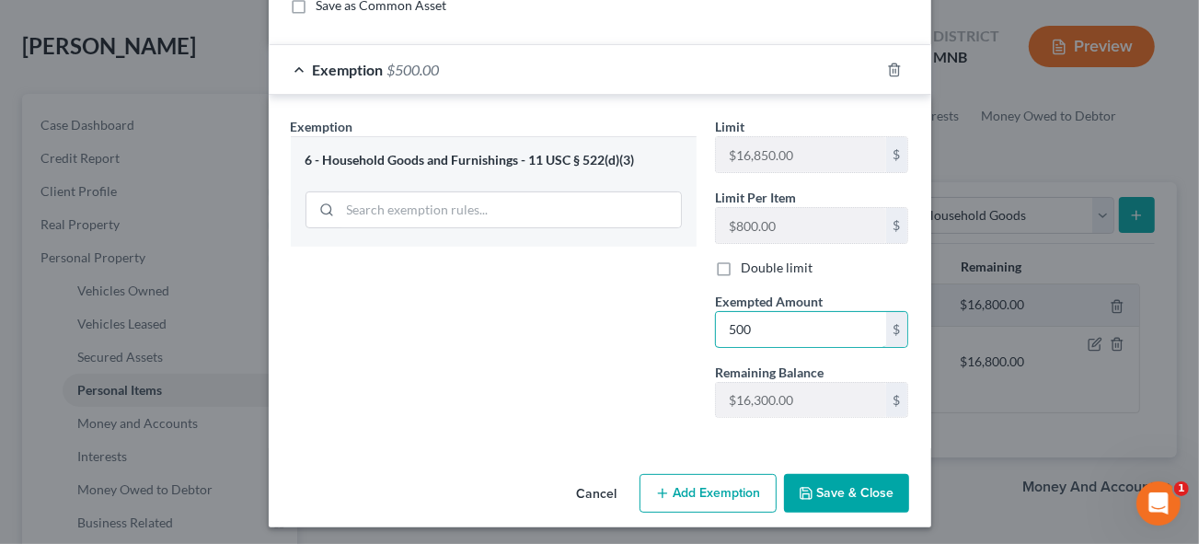
scroll to position [191, 0]
type input "500"
click at [875, 484] on button "Save & Close" at bounding box center [846, 492] width 125 height 39
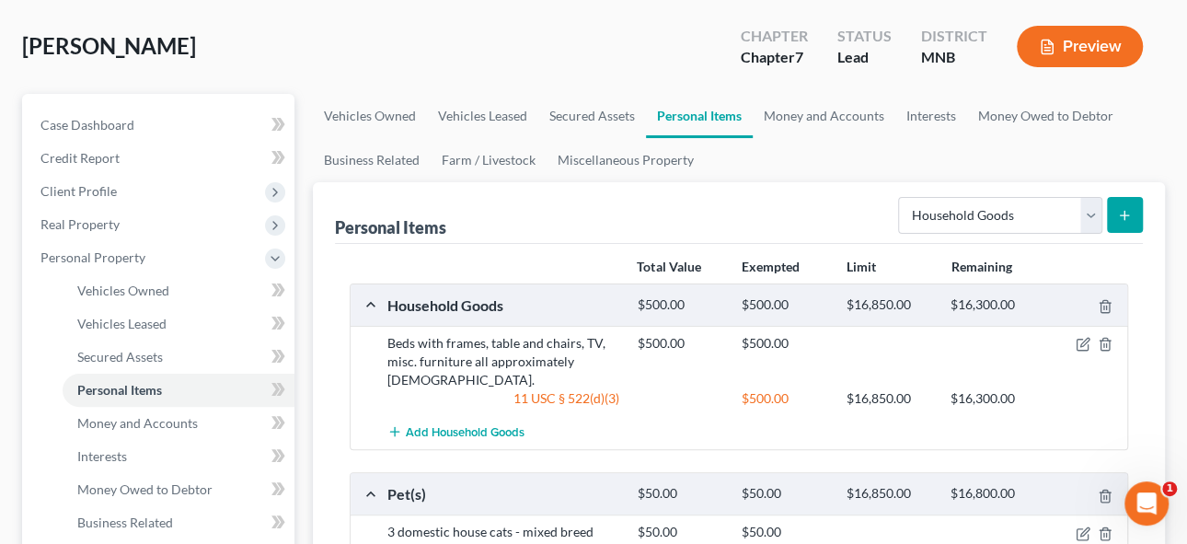
click at [608, 442] on div "Add Household Goods" at bounding box center [754, 432] width 752 height 34
click at [1125, 213] on icon "submit" at bounding box center [1124, 215] width 15 height 15
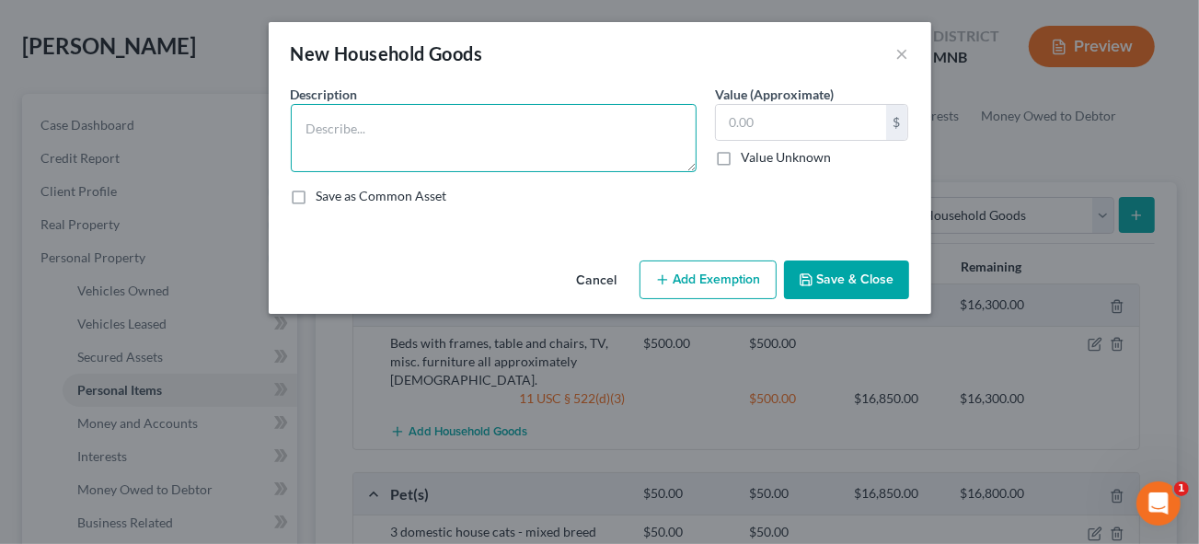
click at [361, 107] on textarea at bounding box center [494, 138] width 406 height 68
click at [363, 129] on textarea at bounding box center [494, 138] width 406 height 68
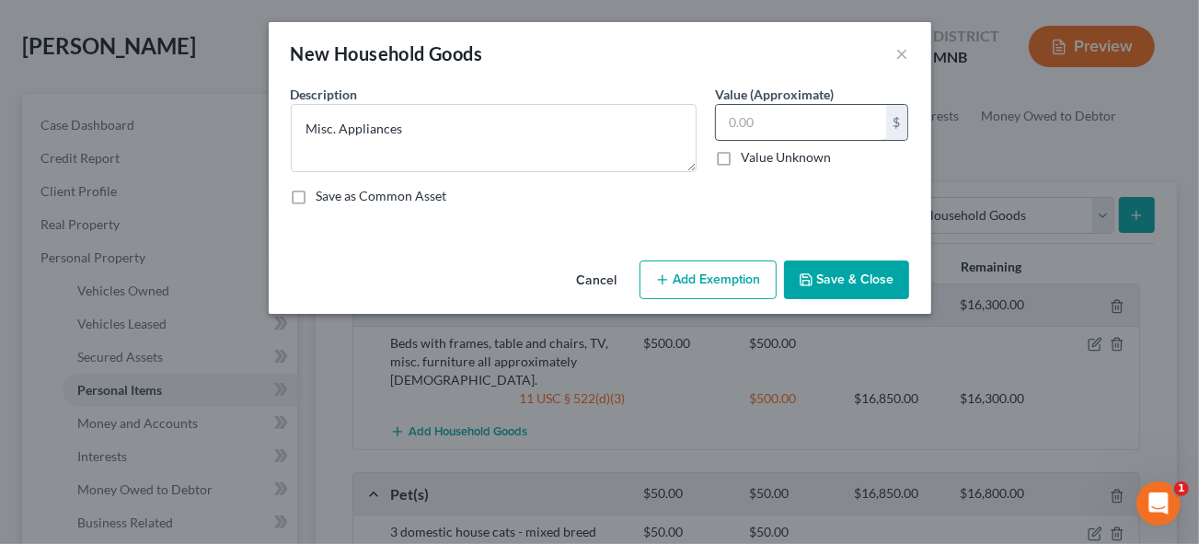
click at [780, 124] on input "text" at bounding box center [801, 122] width 170 height 35
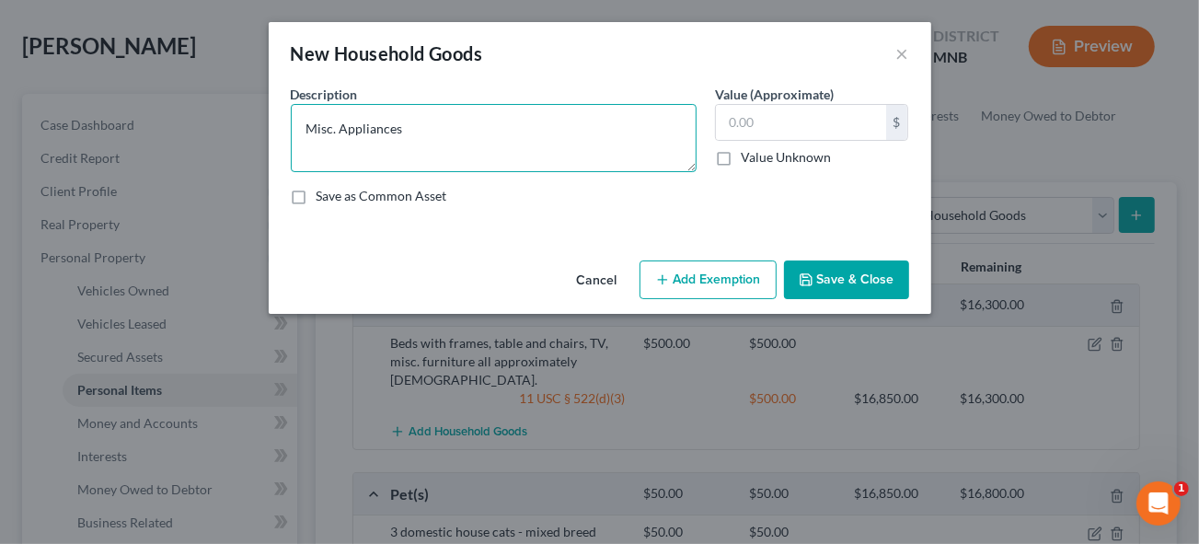
click at [453, 130] on textarea "Misc. Appliances" at bounding box center [494, 138] width 406 height 68
type textarea "Misc. Appliances 10 to 20 ears old"
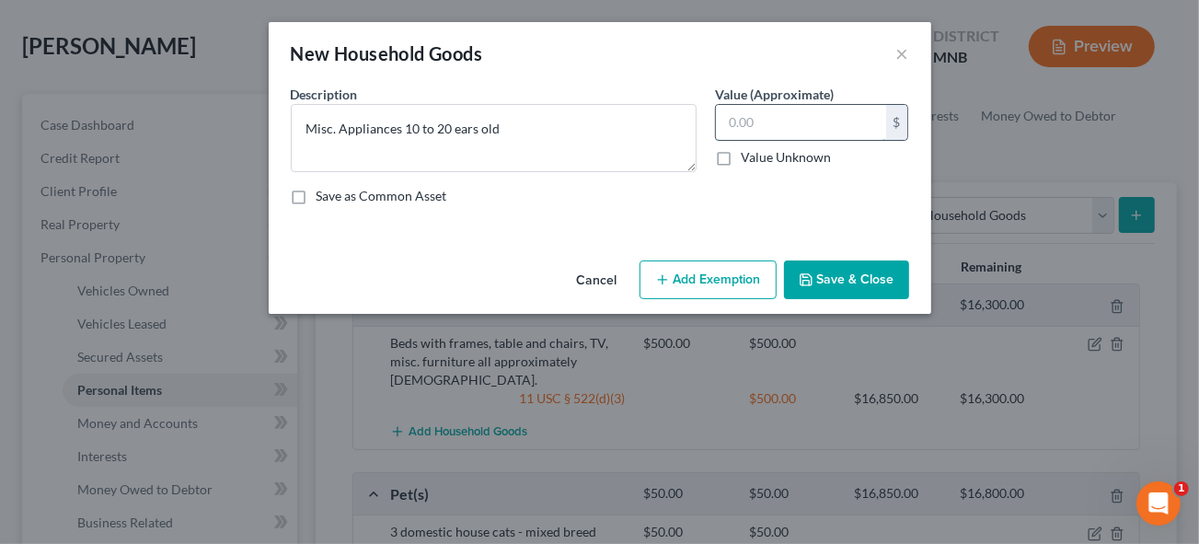
click at [762, 113] on input "text" at bounding box center [801, 122] width 170 height 35
type input "500"
click at [726, 273] on button "Add Exemption" at bounding box center [708, 279] width 137 height 39
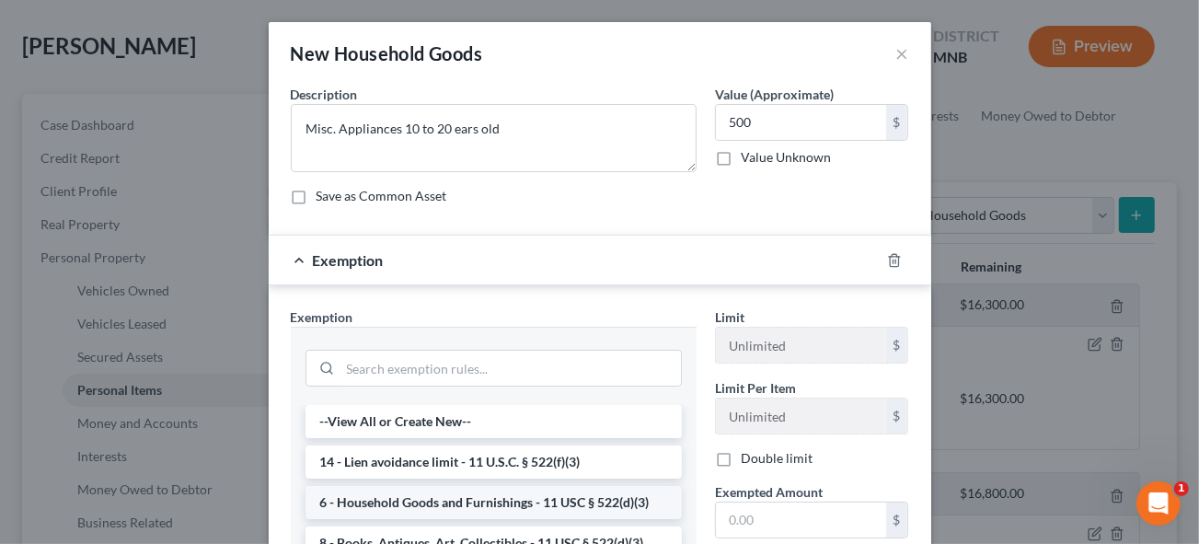
click at [497, 504] on li "6 - Household Goods and Furnishings - 11 USC § 522(d)(3)" at bounding box center [494, 502] width 376 height 33
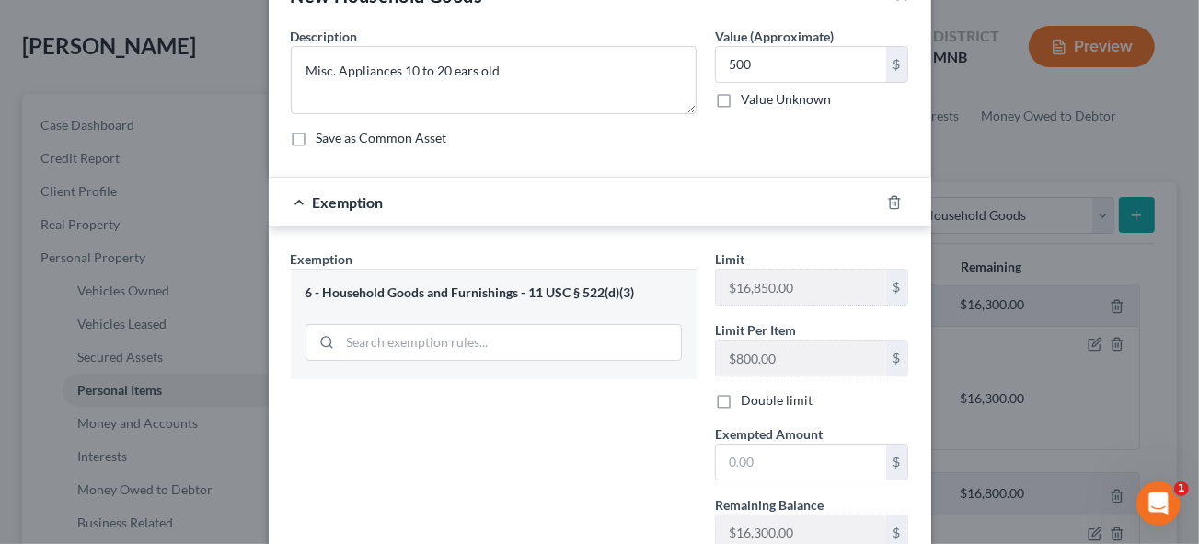
scroll to position [83, 0]
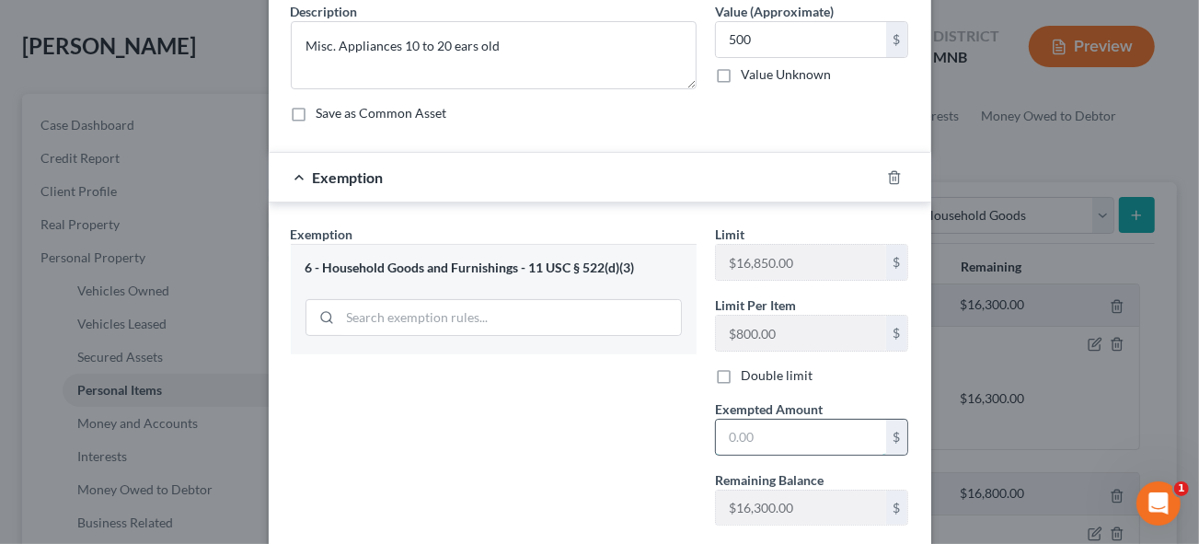
click at [755, 437] on input "text" at bounding box center [801, 437] width 170 height 35
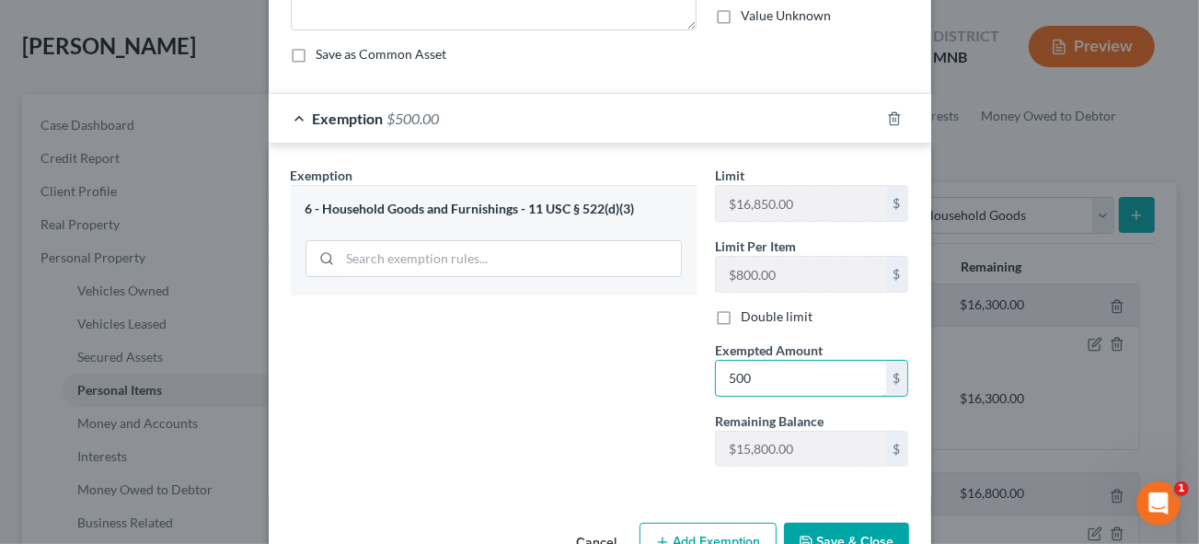
scroll to position [191, 0]
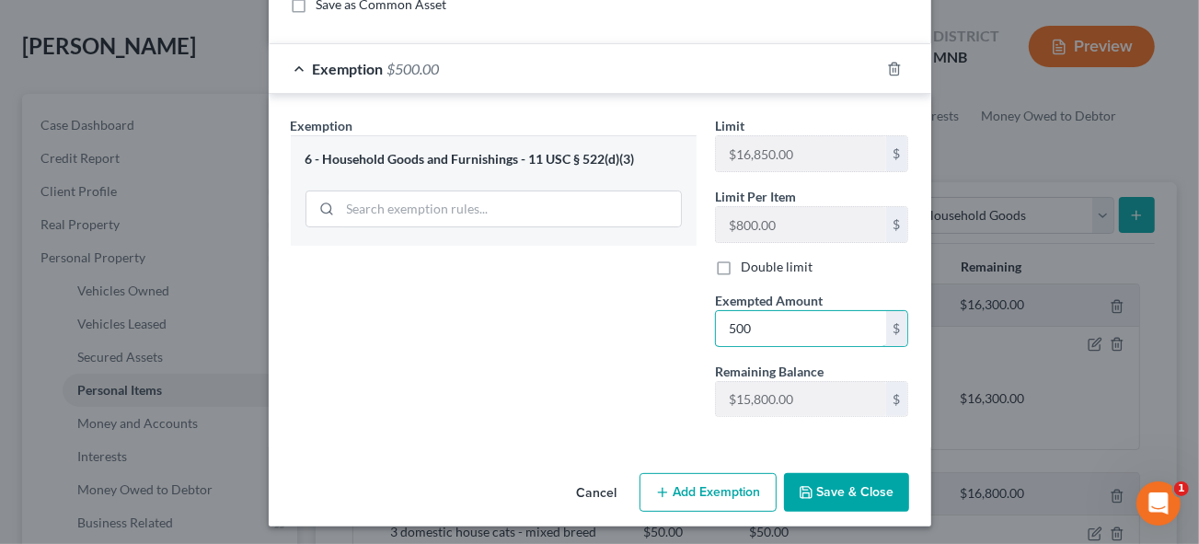
type input "500"
click at [858, 499] on button "Save & Close" at bounding box center [846, 492] width 125 height 39
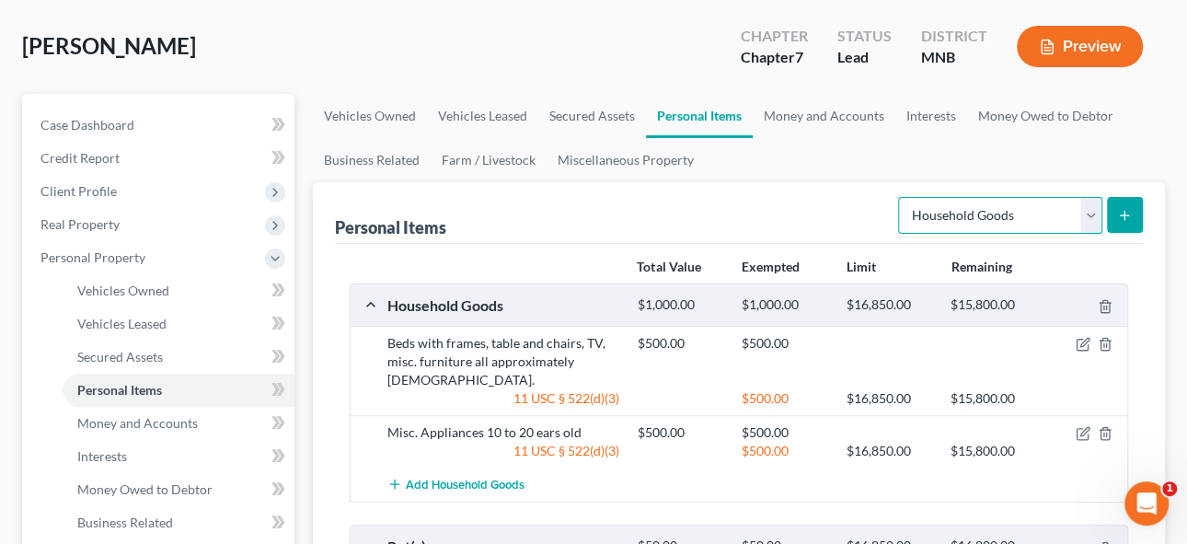
click at [1083, 214] on select "Select Item Type Clothing Collectibles Of Value Electronics Firearms Household …" at bounding box center [1000, 215] width 204 height 37
select select "clothing"
click at [900, 197] on select "Select Item Type Clothing Collectibles Of Value Electronics Firearms Household …" at bounding box center [1000, 215] width 204 height 37
click at [1122, 208] on icon "submit" at bounding box center [1124, 215] width 15 height 15
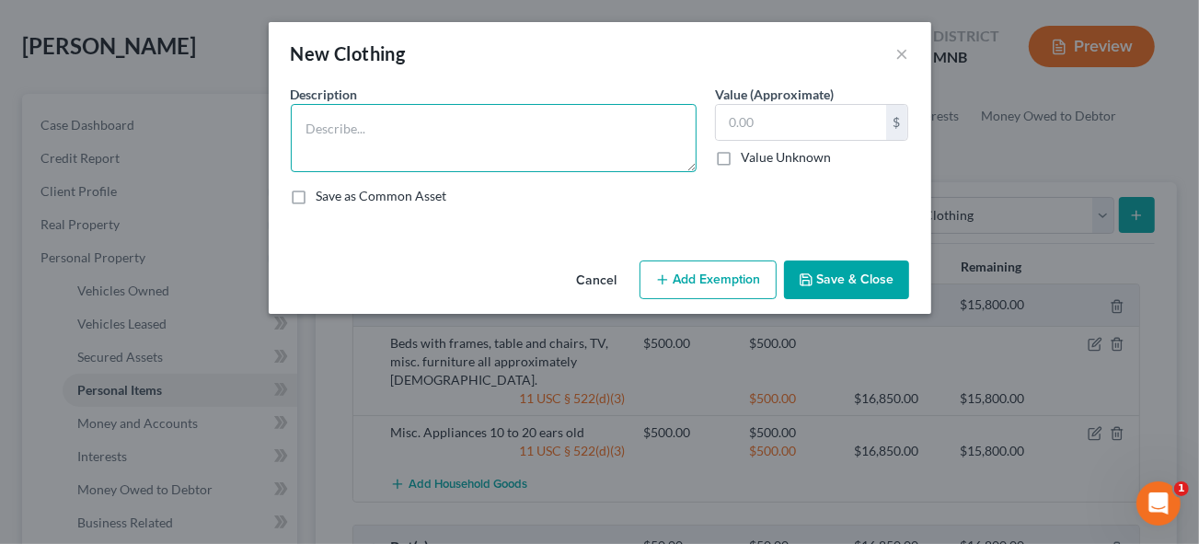
click at [352, 116] on textarea at bounding box center [494, 138] width 406 height 68
type textarea "Wearing apparel"
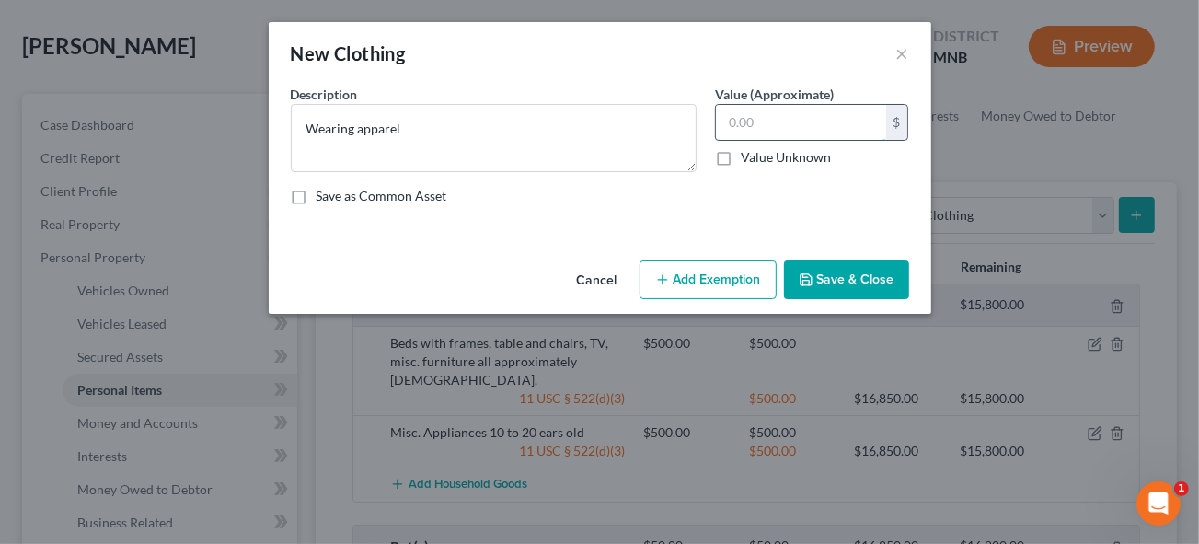
click at [778, 137] on input "text" at bounding box center [801, 122] width 170 height 35
type input "250"
click at [716, 289] on button "Add Exemption" at bounding box center [708, 279] width 137 height 39
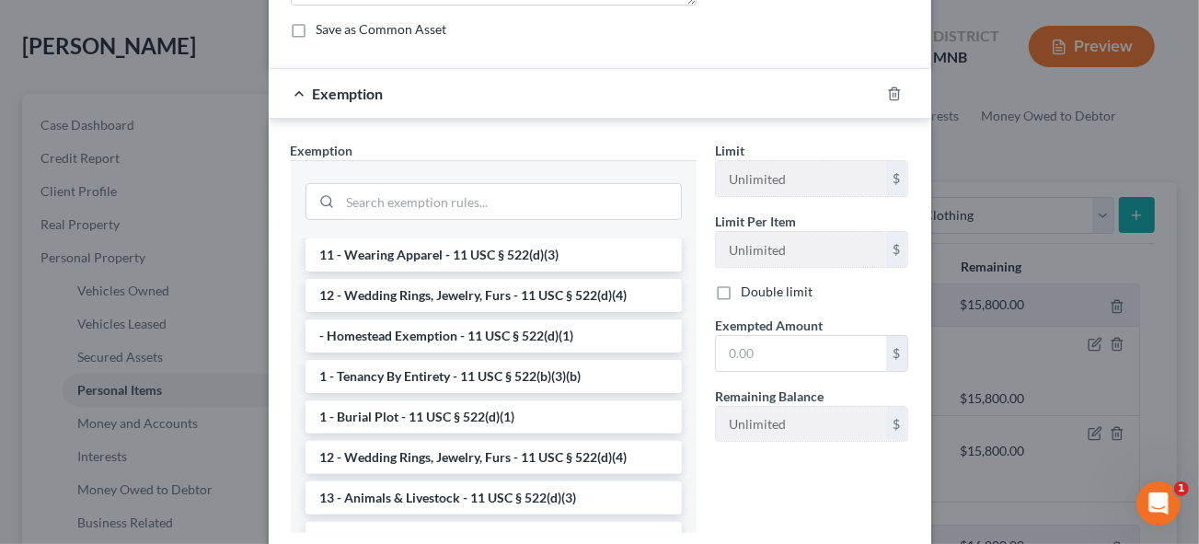
scroll to position [0, 0]
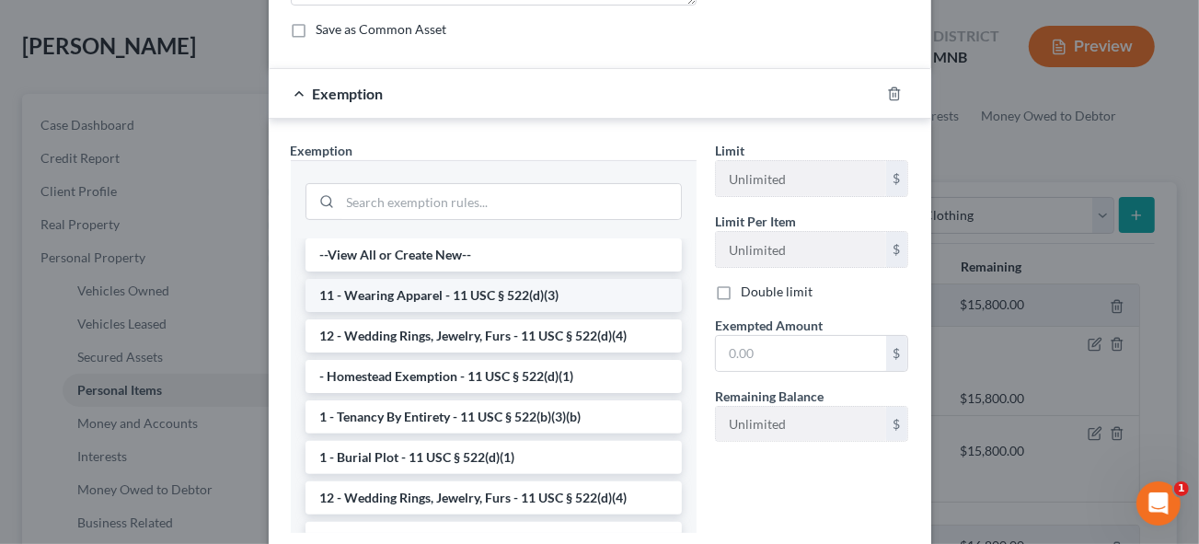
click at [386, 297] on li "11 - Wearing Apparel - 11 USC § 522(d)(3)" at bounding box center [494, 295] width 376 height 33
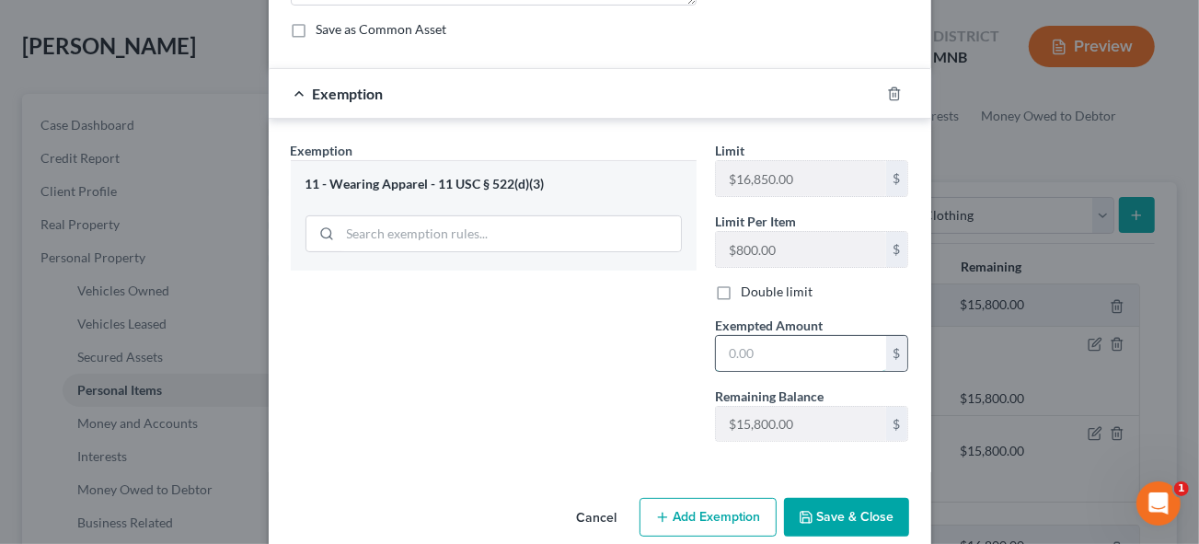
click at [751, 351] on input "text" at bounding box center [801, 353] width 170 height 35
type input "250"
click at [859, 506] on button "Save & Close" at bounding box center [846, 517] width 125 height 39
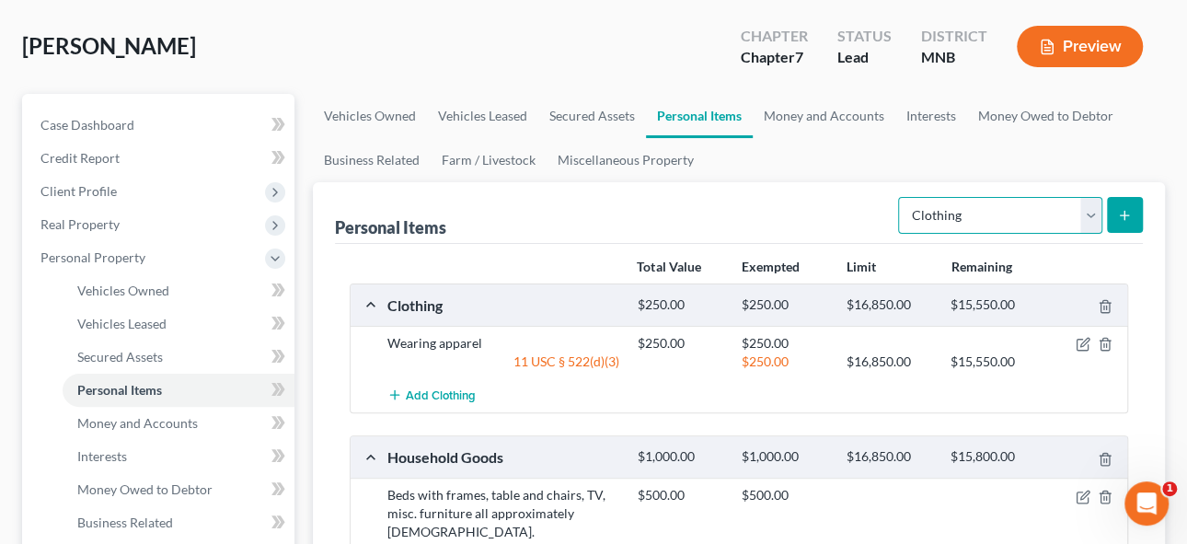
click at [1093, 217] on select "Select Item Type Clothing Collectibles Of Value Electronics Firearms Household …" at bounding box center [1000, 215] width 204 height 37
select select "electronics"
click at [900, 197] on select "Select Item Type Clothing Collectibles Of Value Electronics Firearms Household …" at bounding box center [1000, 215] width 204 height 37
click at [1139, 205] on button "submit" at bounding box center [1125, 215] width 36 height 36
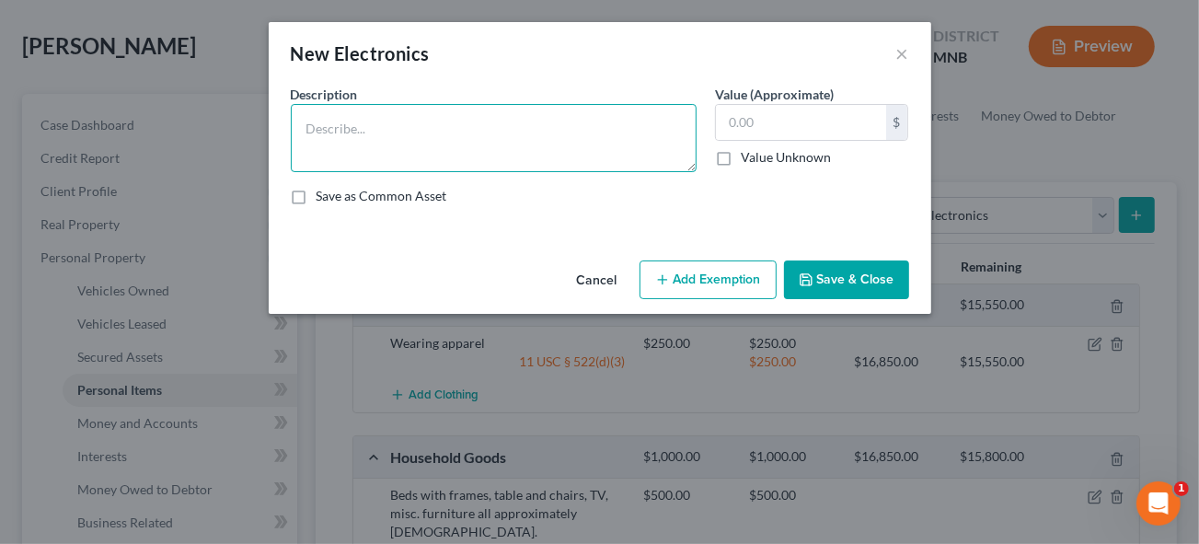
click at [332, 121] on textarea at bounding box center [494, 138] width 406 height 68
type textarea "TV - 10+ years"
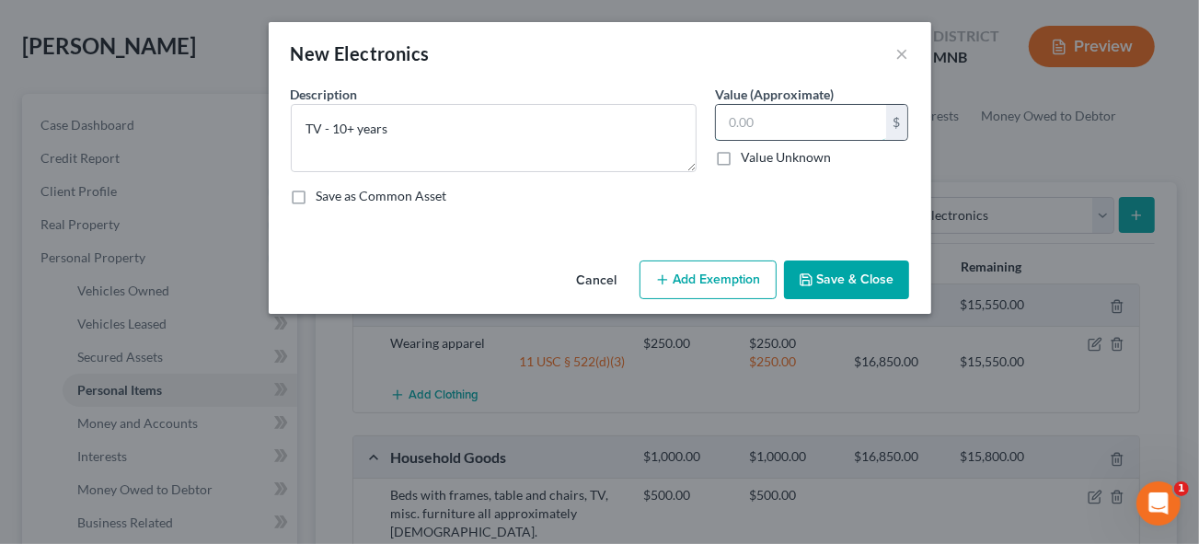
click at [795, 116] on input "text" at bounding box center [801, 122] width 170 height 35
type input "50.00"
click at [710, 287] on button "Add Exemption" at bounding box center [708, 279] width 137 height 39
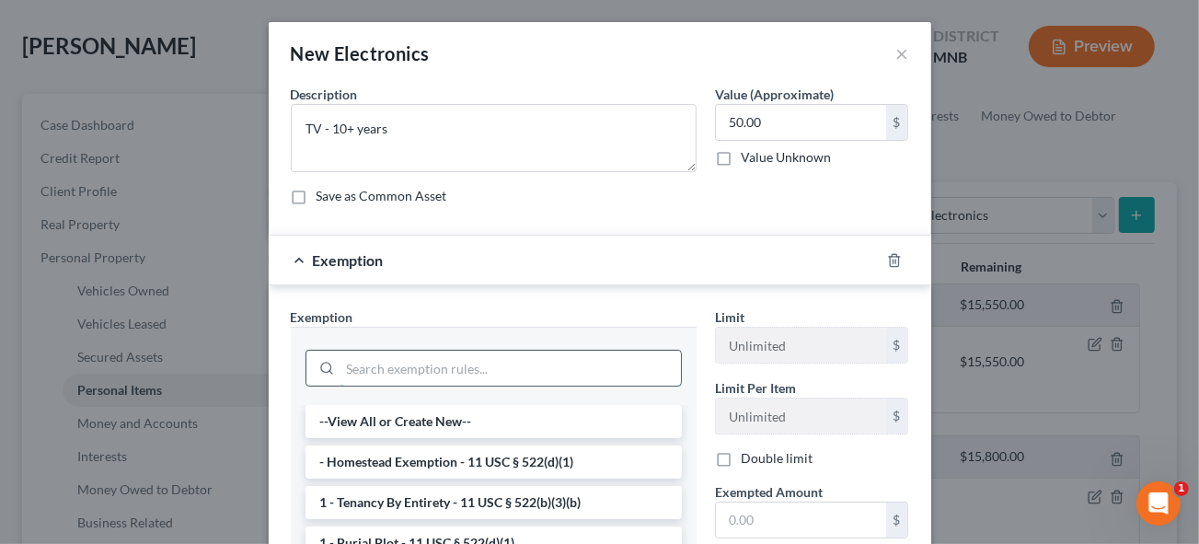
click at [372, 365] on input "search" at bounding box center [510, 368] width 340 height 35
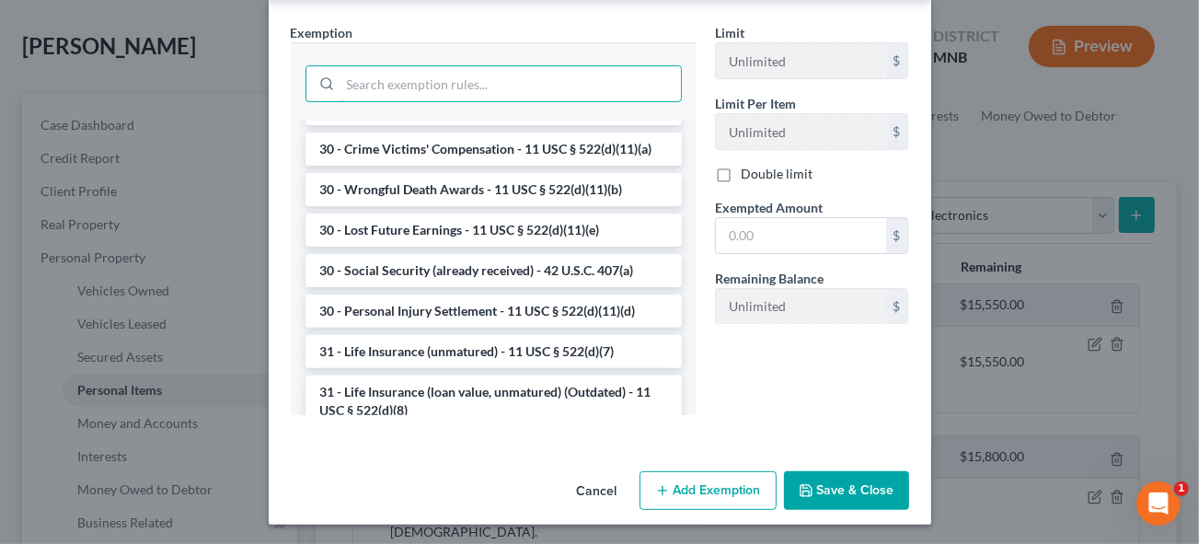
scroll to position [1479, 0]
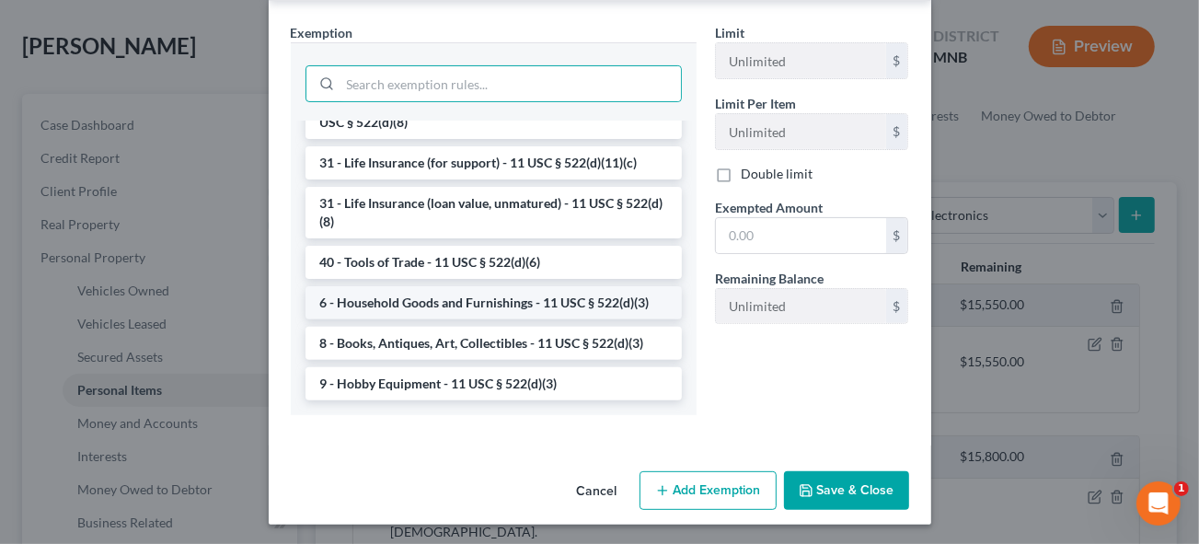
click at [432, 298] on li "6 - Household Goods and Furnishings - 11 USC § 522(d)(3)" at bounding box center [494, 302] width 376 height 33
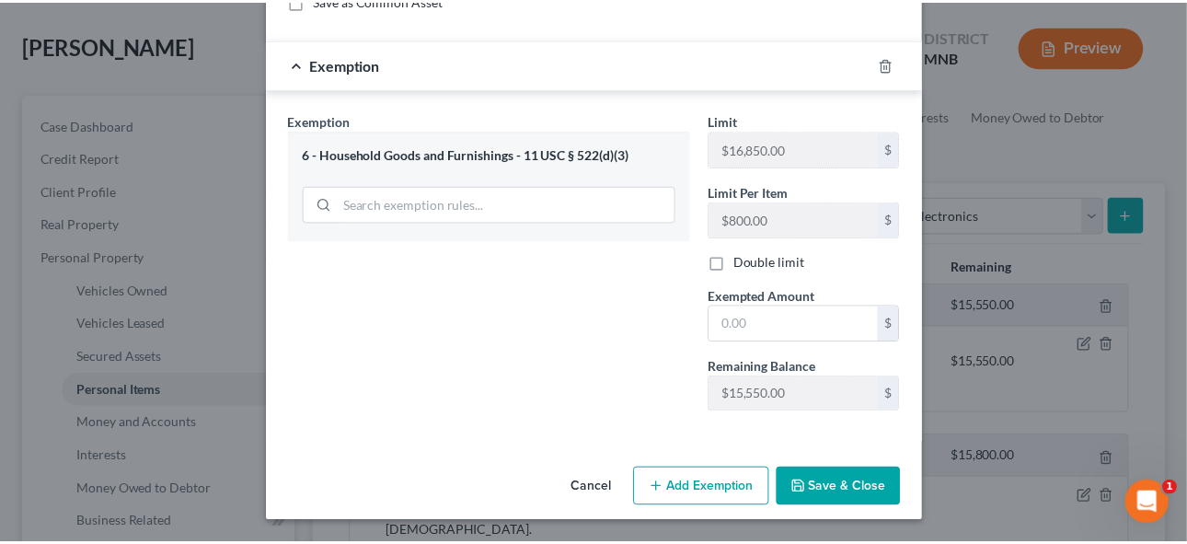
scroll to position [191, 0]
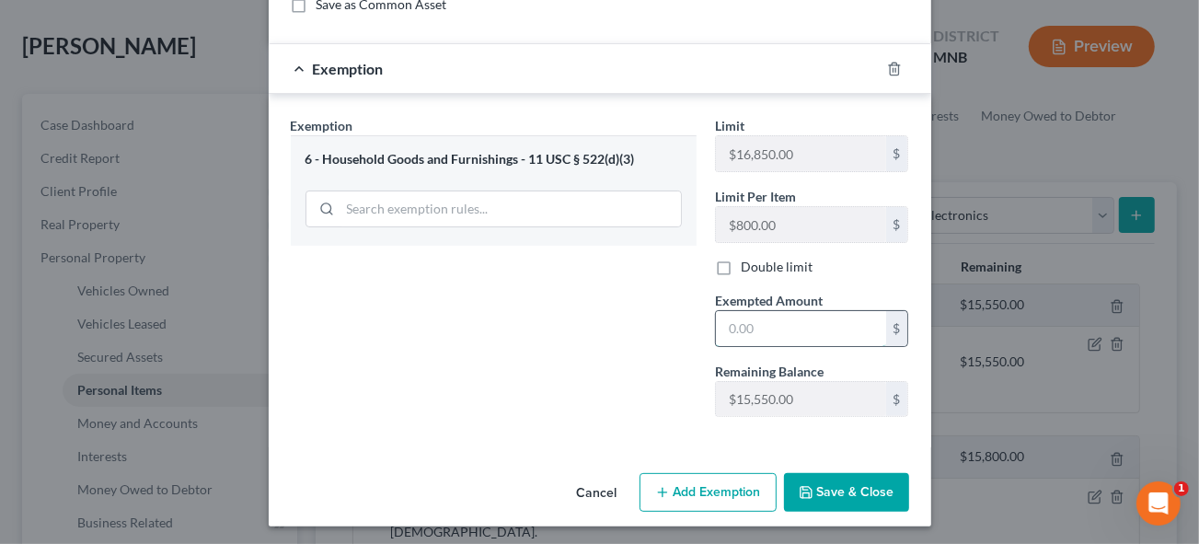
drag, startPoint x: 754, startPoint y: 324, endPoint x: 765, endPoint y: 322, distance: 11.2
click at [754, 324] on input "text" at bounding box center [801, 328] width 170 height 35
type input "50.00"
click at [856, 474] on button "Save & Close" at bounding box center [846, 492] width 125 height 39
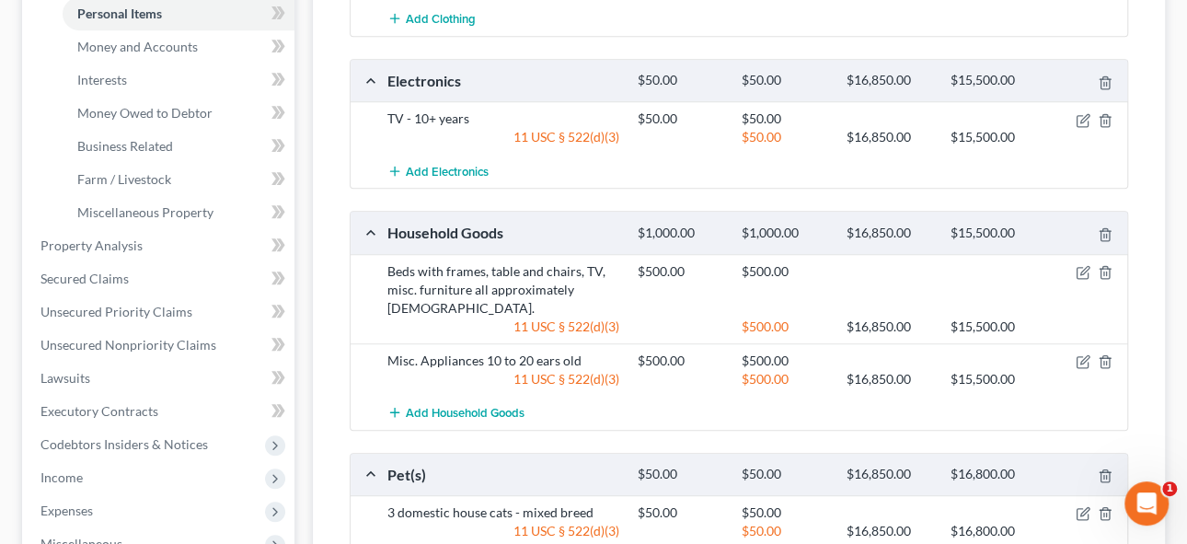
scroll to position [502, 0]
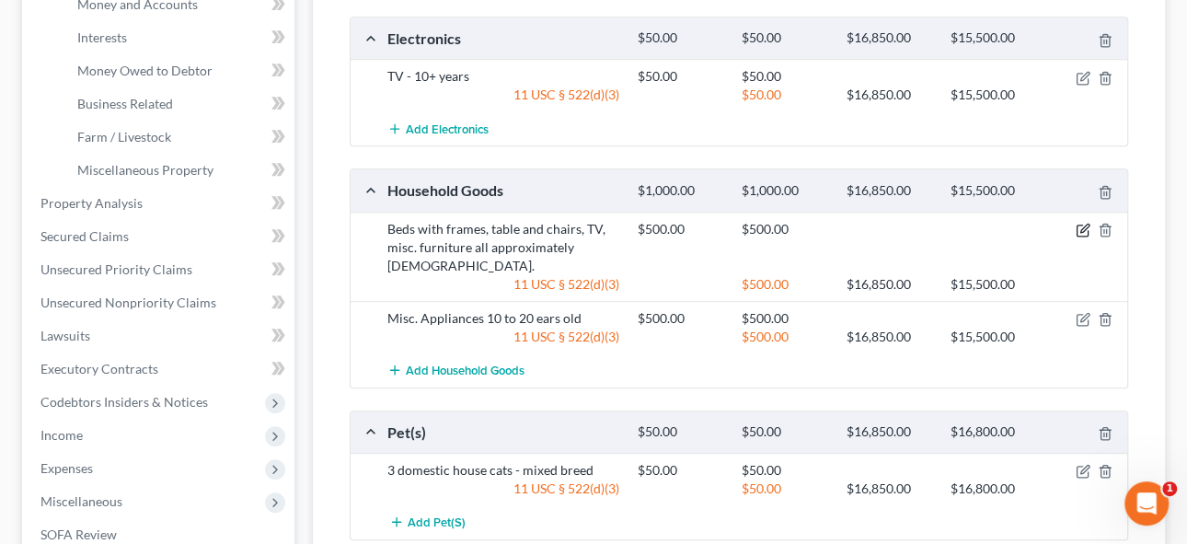
click at [1081, 224] on icon "button" at bounding box center [1084, 228] width 8 height 8
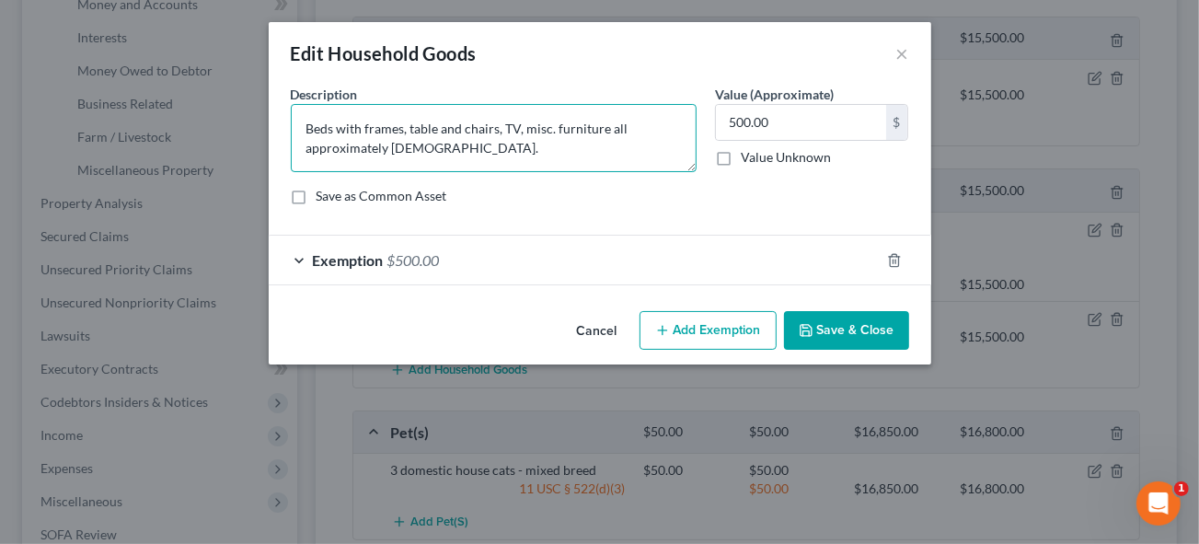
click at [504, 123] on textarea "Beds with frames, table and chairs, TV, misc. furniture all approximately [DEMO…" at bounding box center [494, 138] width 406 height 68
drag, startPoint x: 501, startPoint y: 126, endPoint x: 598, endPoint y: 135, distance: 98.0
click at [503, 127] on textarea "Beds with frames, table and chairs, TV, misc. furniture all approximately [DEMO…" at bounding box center [494, 138] width 406 height 68
type textarea "Beds with frames, table and chairs, misc. furniture all approximately [DEMOGRAP…"
click at [850, 331] on button "Save & Close" at bounding box center [846, 330] width 125 height 39
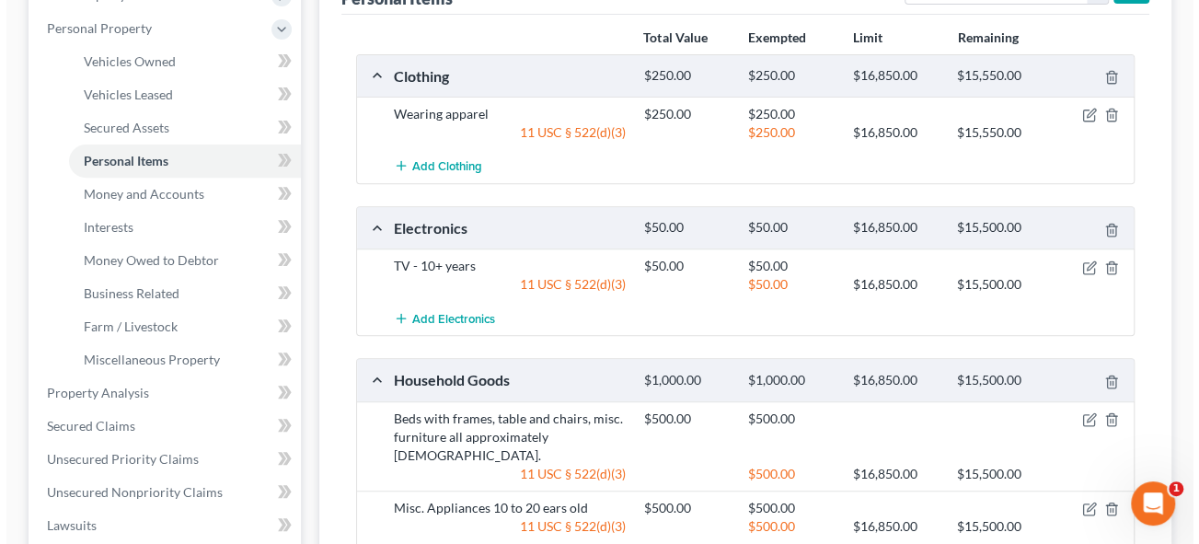
scroll to position [0, 0]
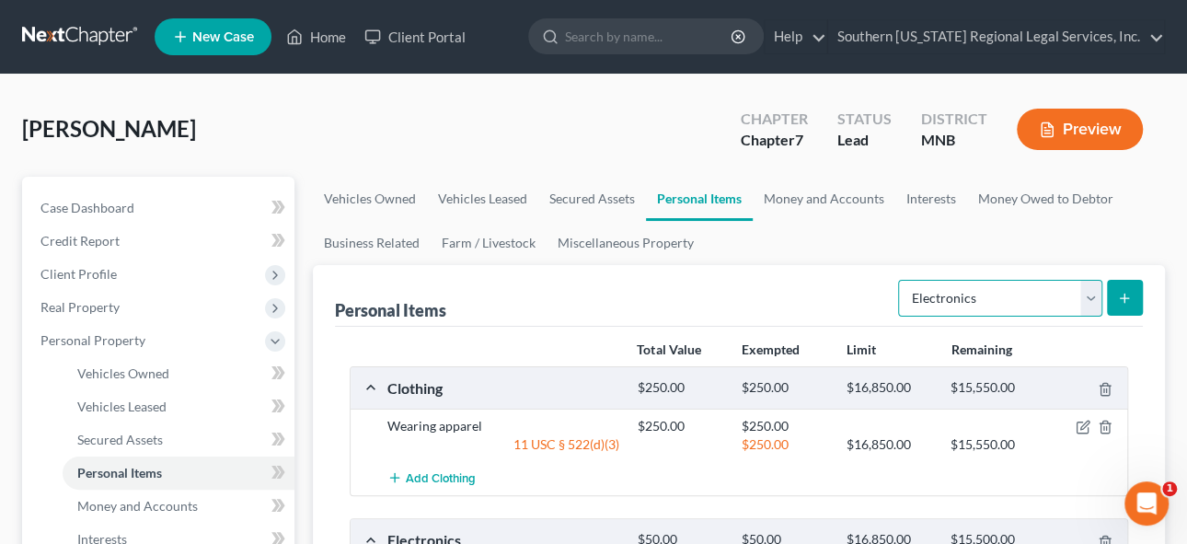
click at [1086, 297] on select "Select Item Type Clothing Collectibles Of Value Electronics Firearms Household …" at bounding box center [1000, 298] width 204 height 37
select select "jewelry"
click at [900, 280] on select "Select Item Type Clothing Collectibles Of Value Electronics Firearms Household …" at bounding box center [1000, 298] width 204 height 37
click at [1131, 295] on icon "submit" at bounding box center [1124, 298] width 15 height 15
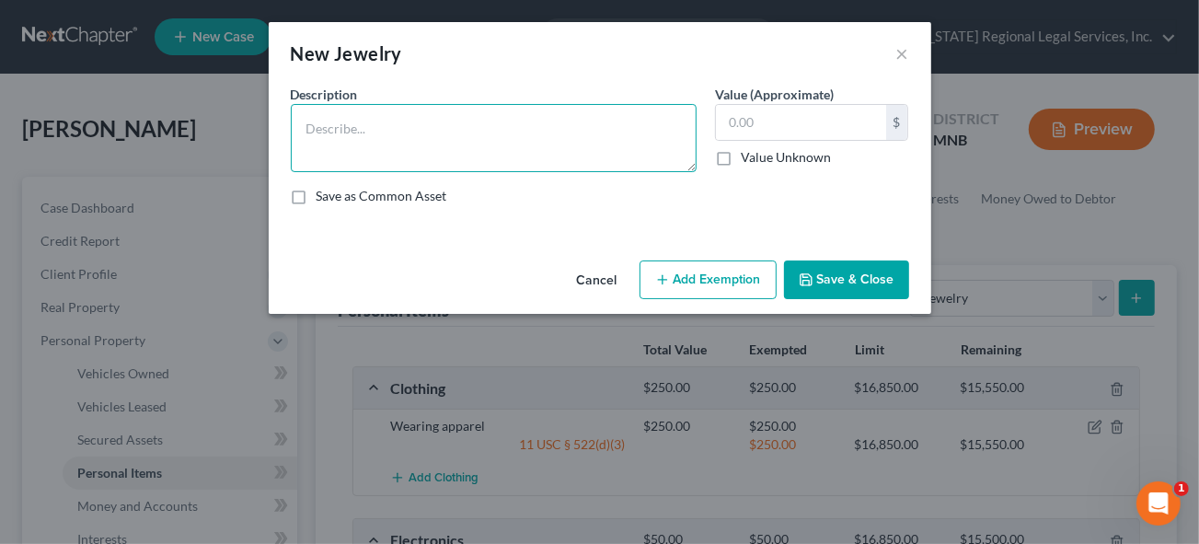
click at [338, 126] on textarea at bounding box center [494, 138] width 406 height 68
type textarea "Misc. costume jewelry"
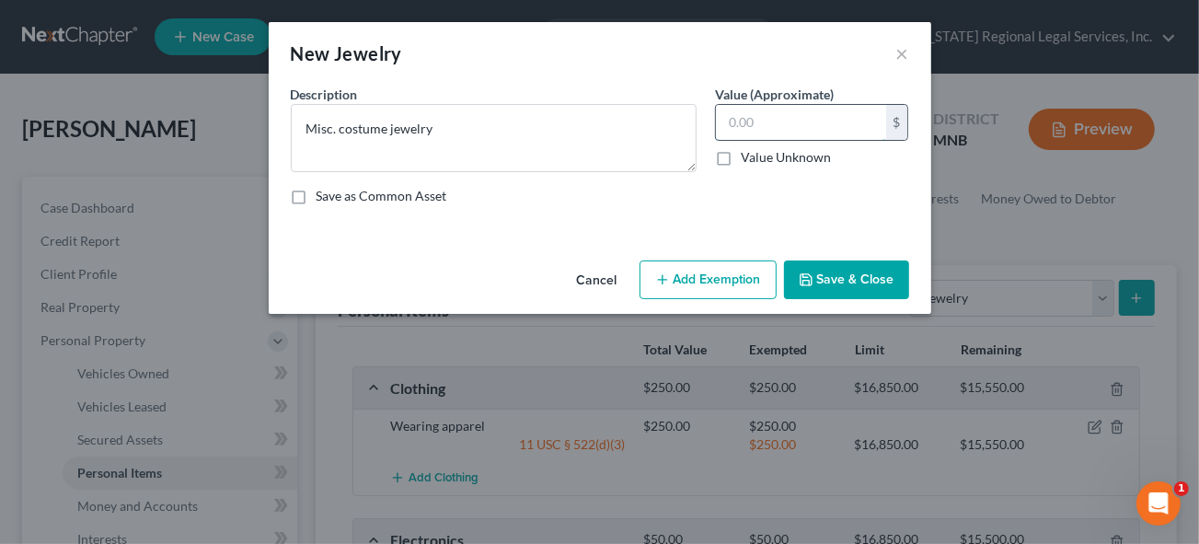
click at [783, 134] on input "text" at bounding box center [801, 122] width 170 height 35
type input "100"
click at [699, 289] on button "Add Exemption" at bounding box center [708, 279] width 137 height 39
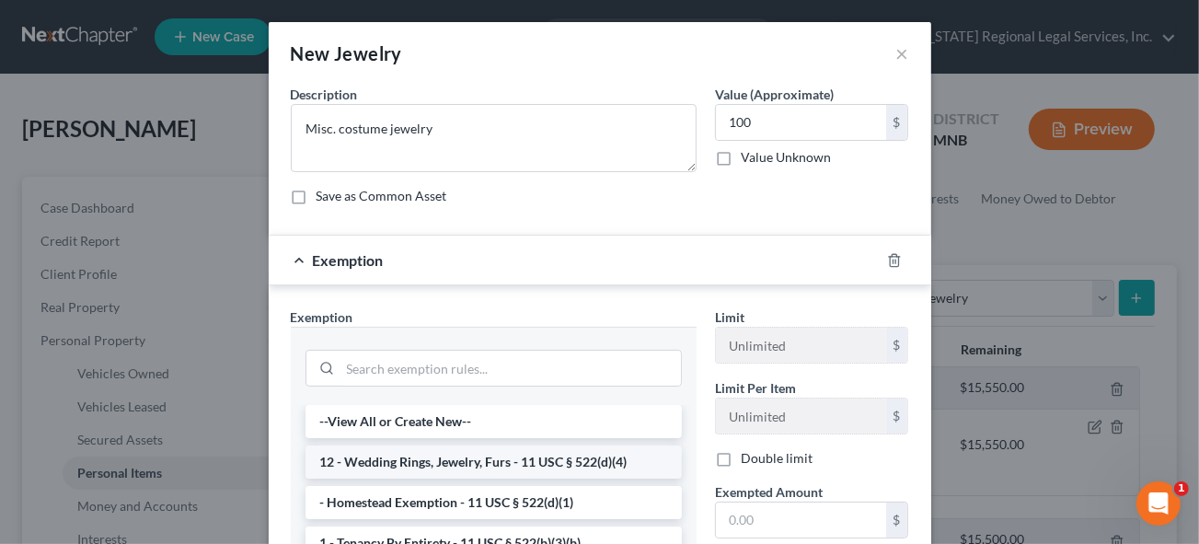
click at [493, 462] on li "12 - Wedding Rings, Jewelry, Furs - 11 USC § 522(d)(4)" at bounding box center [494, 461] width 376 height 33
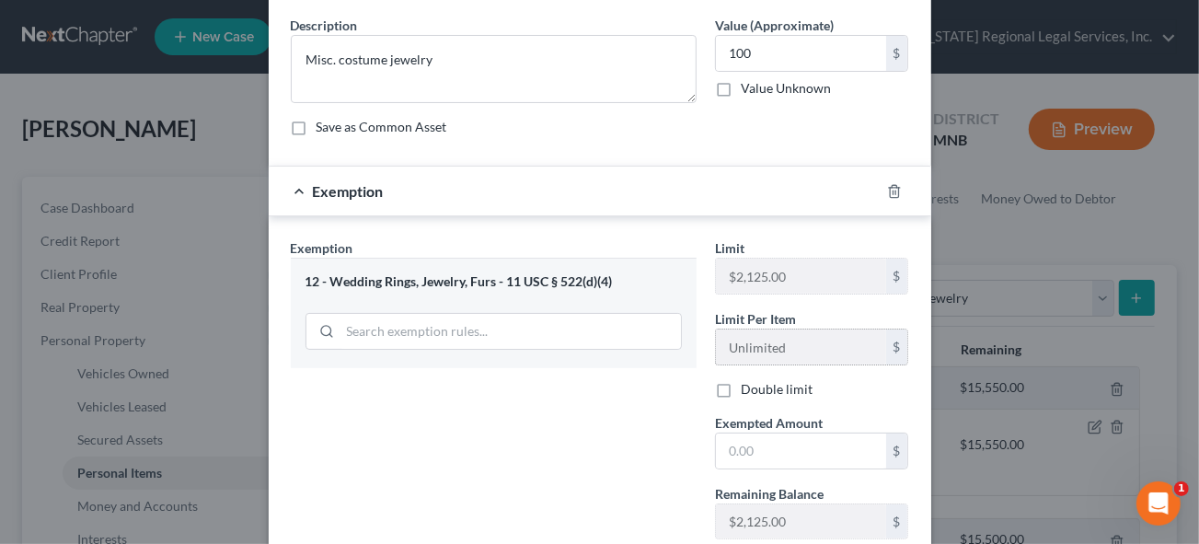
scroll to position [83, 0]
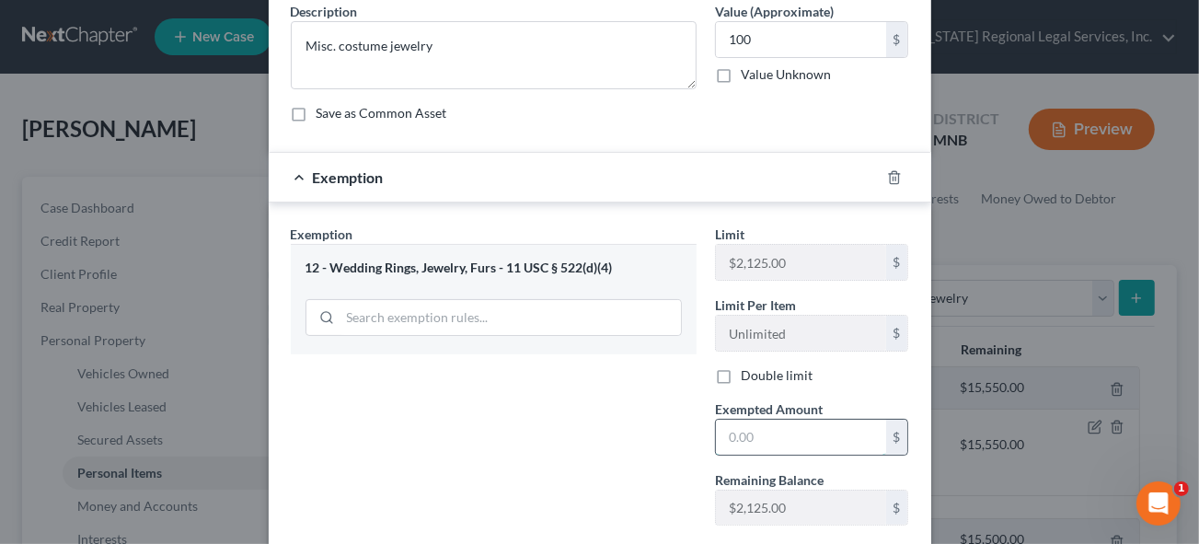
click at [762, 436] on input "text" at bounding box center [801, 437] width 170 height 35
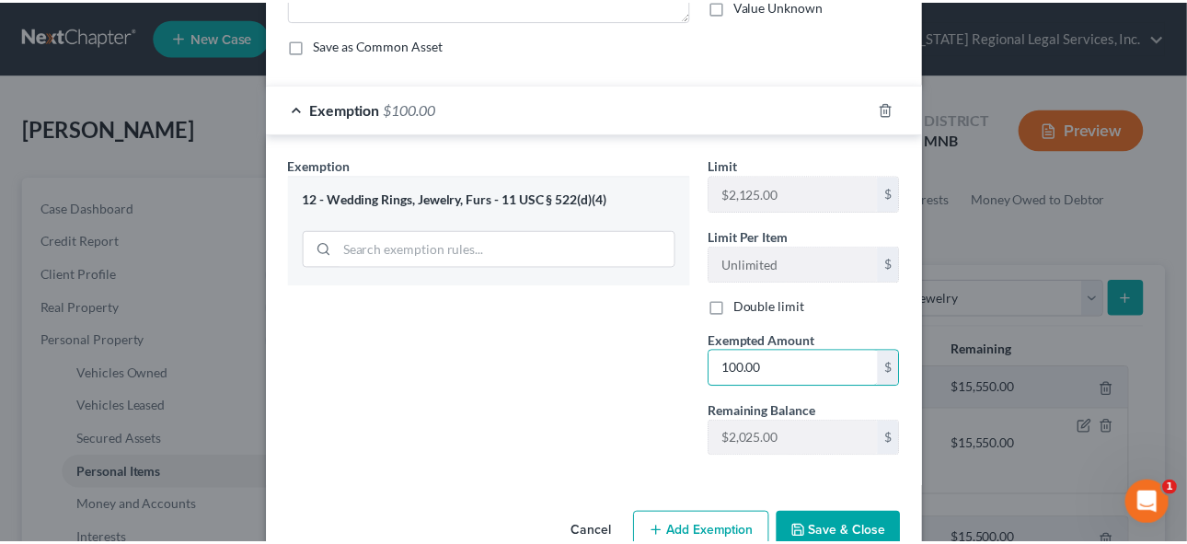
scroll to position [191, 0]
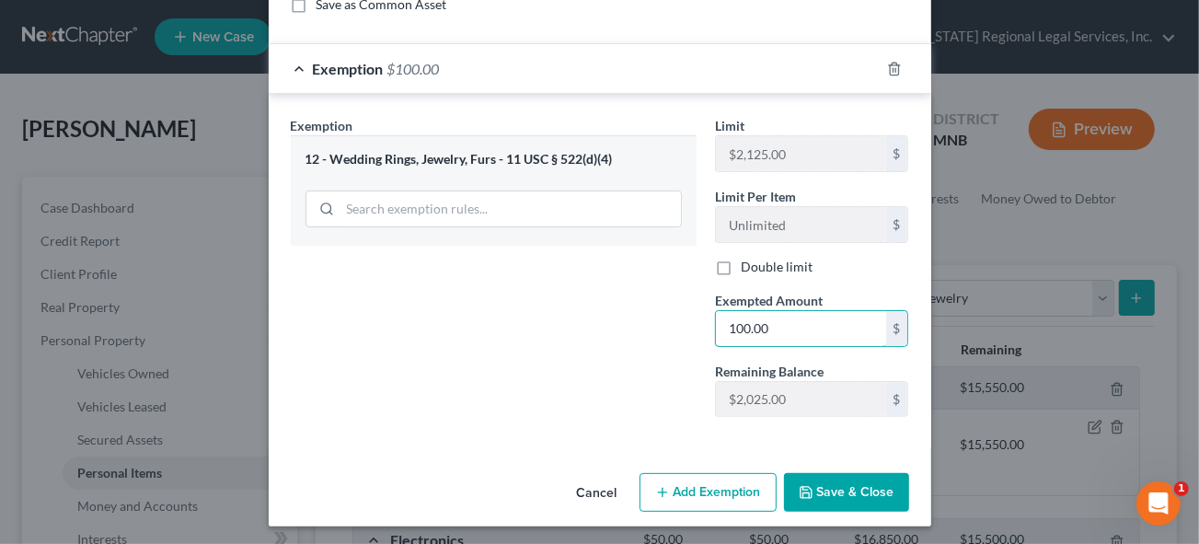
type input "100.00"
click at [849, 493] on button "Save & Close" at bounding box center [846, 492] width 125 height 39
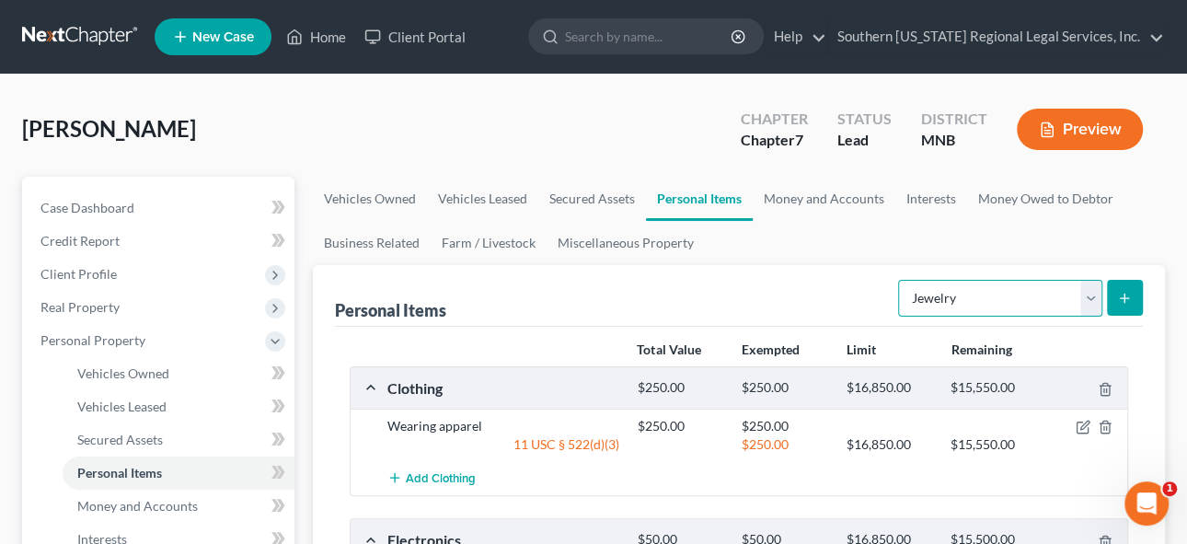
click at [1089, 296] on select "Select Item Type Clothing Collectibles Of Value Electronics Firearms Household …" at bounding box center [1000, 298] width 204 height 37
click at [695, 284] on div "Personal Items Select Item Type Clothing Collectibles Of Value Electronics Fire…" at bounding box center [739, 296] width 809 height 62
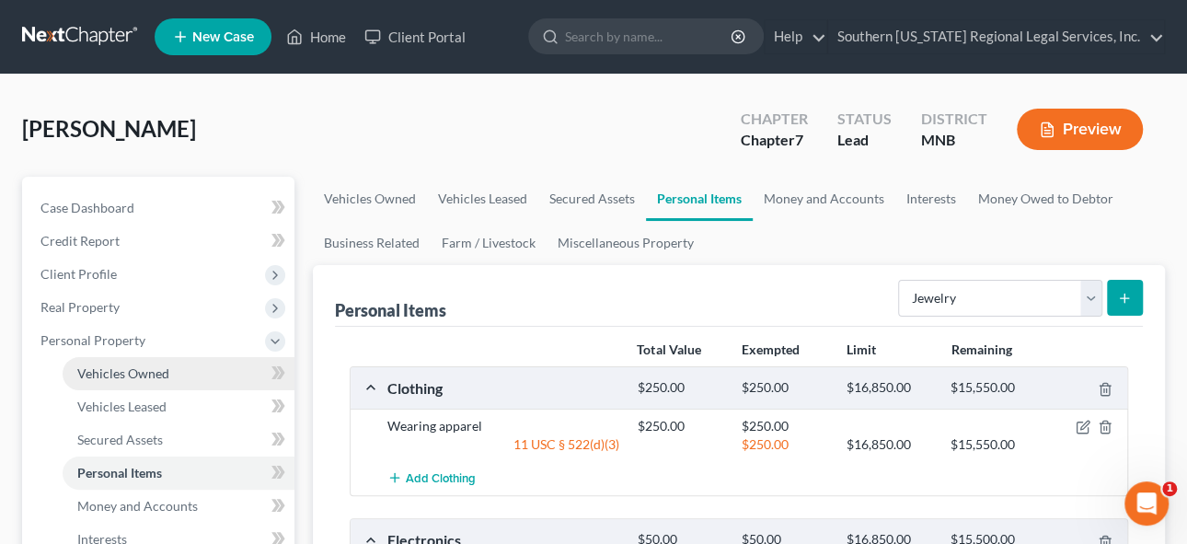
click at [144, 374] on span "Vehicles Owned" at bounding box center [123, 373] width 92 height 16
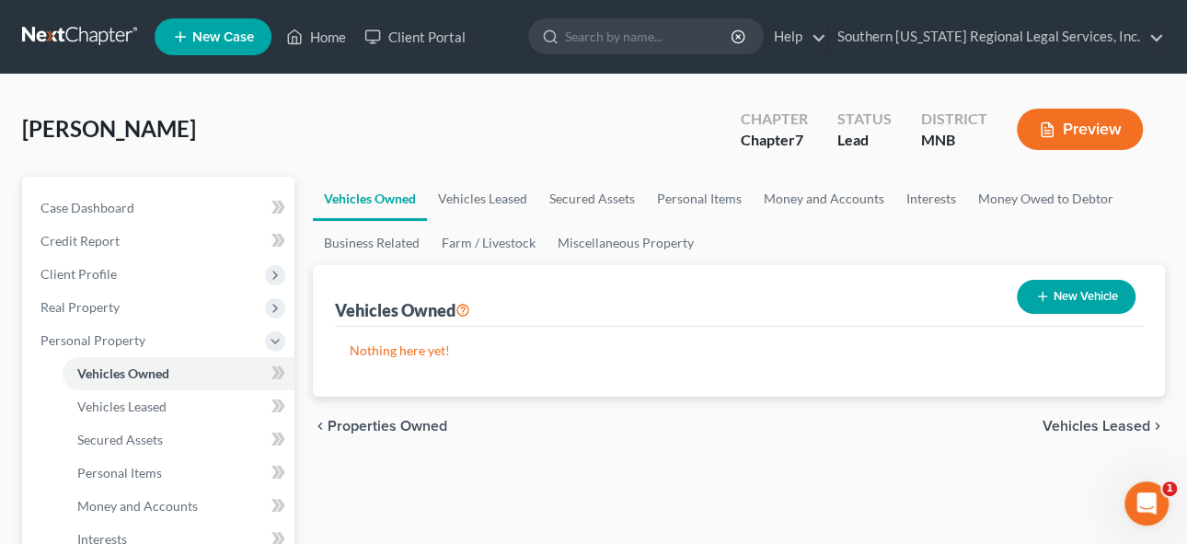
click at [1099, 283] on button "New Vehicle" at bounding box center [1076, 297] width 119 height 34
select select "0"
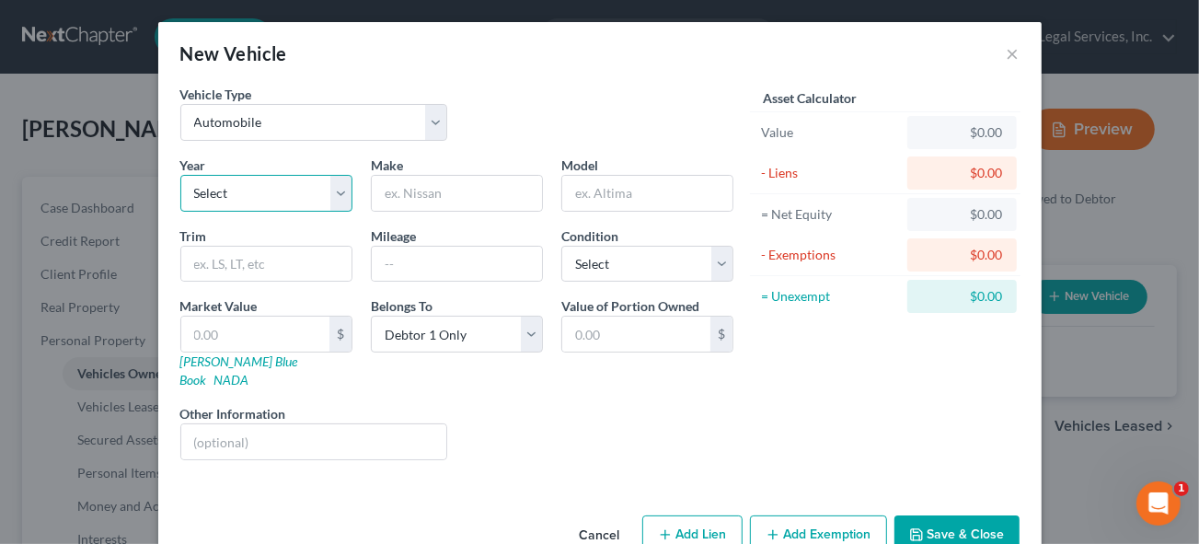
click at [235, 193] on select "Select 2026 2025 2024 2023 2022 2021 2020 2019 2018 2017 2016 2015 2014 2013 20…" at bounding box center [266, 193] width 172 height 37
select select "18"
click at [180, 175] on select "Select 2026 2025 2024 2023 2022 2021 2020 2019 2018 2017 2016 2015 2014 2013 20…" at bounding box center [266, 193] width 172 height 37
click at [436, 187] on input "text" at bounding box center [457, 193] width 170 height 35
type input "Chevrolet"
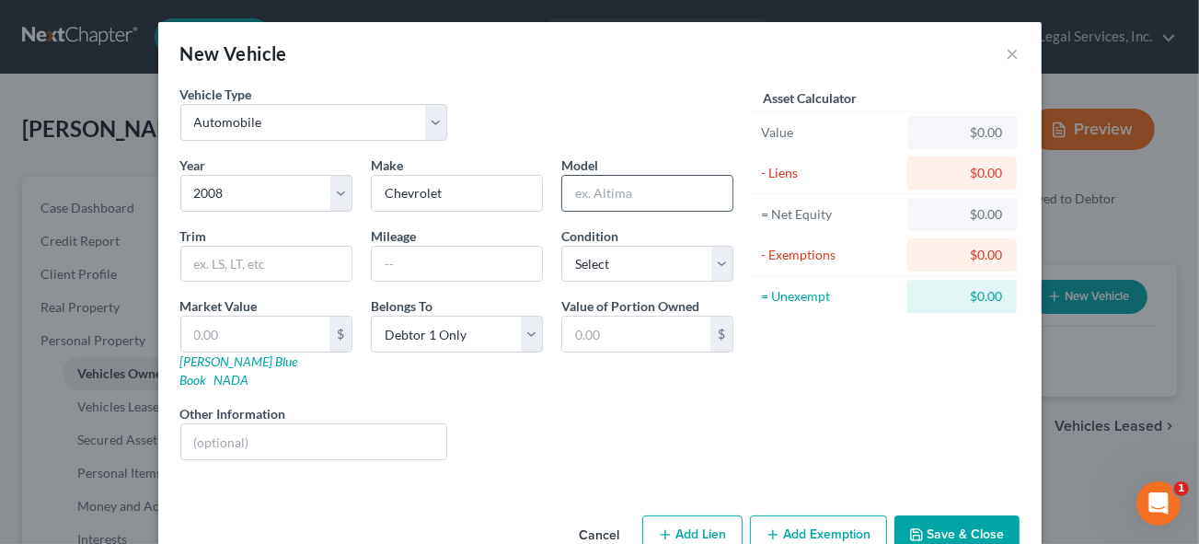
click at [623, 194] on input "text" at bounding box center [647, 193] width 170 height 35
type input "Silverado"
click at [975, 519] on button "Save & Close" at bounding box center [956, 534] width 125 height 39
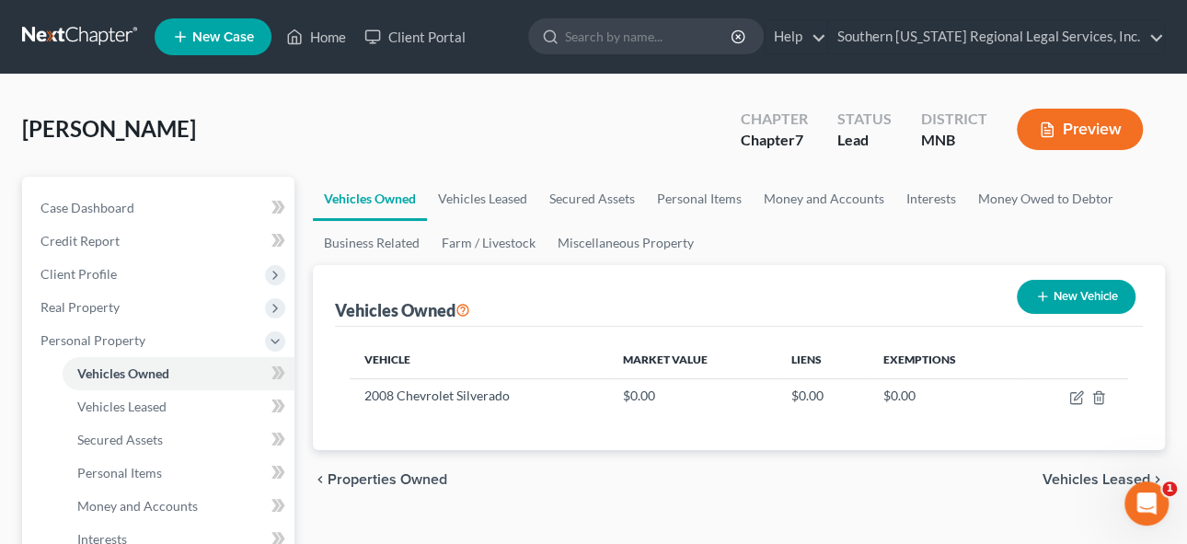
drag, startPoint x: 79, startPoint y: 271, endPoint x: 562, endPoint y: 347, distance: 489.0
click at [79, 271] on span "Client Profile" at bounding box center [78, 274] width 76 height 16
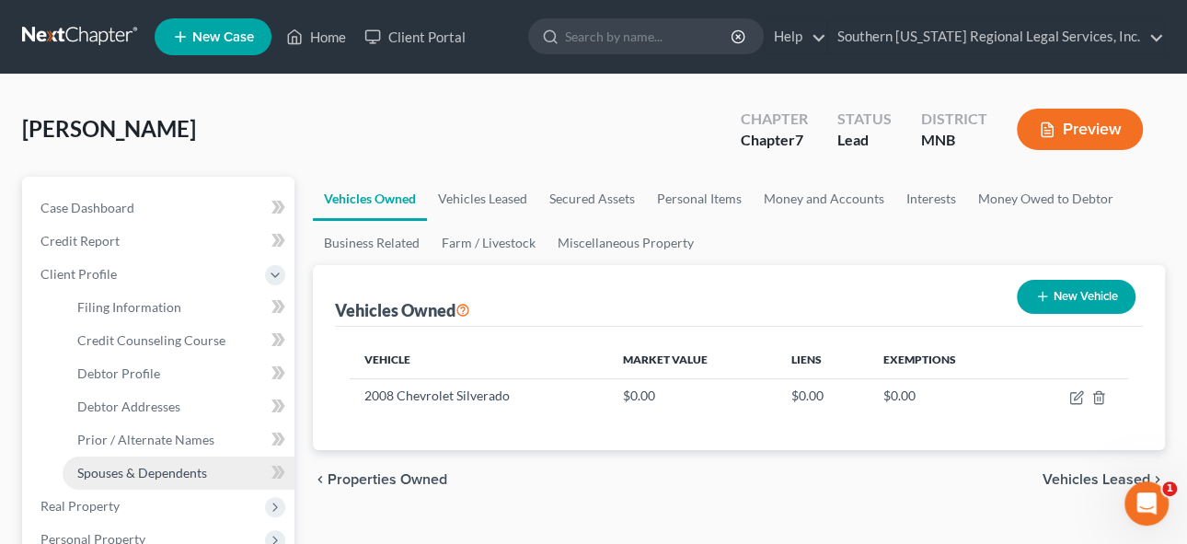
click at [166, 471] on span "Spouses & Dependents" at bounding box center [142, 473] width 130 height 16
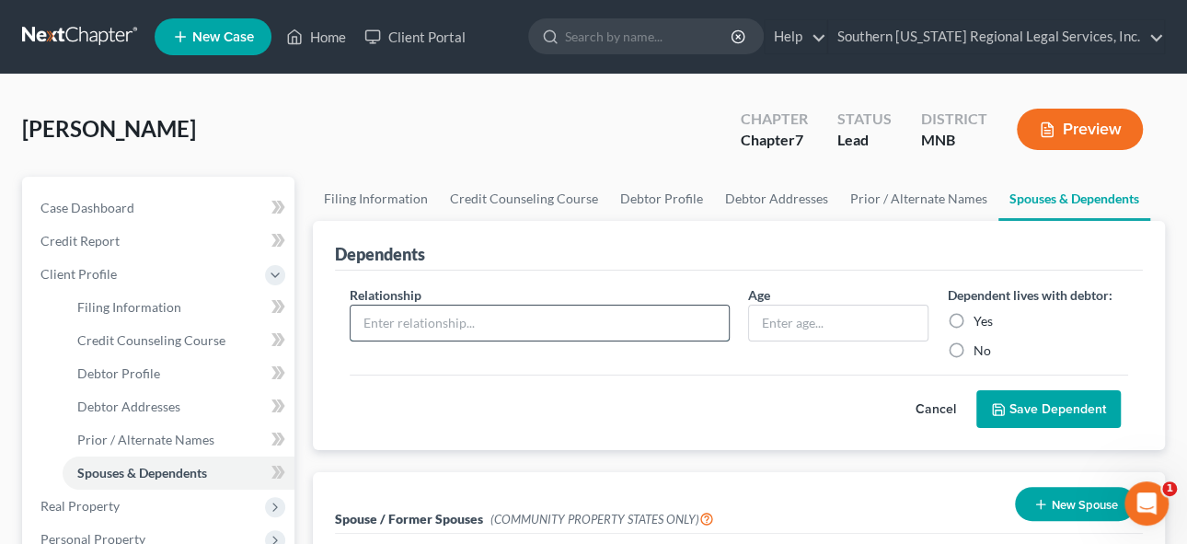
click at [434, 324] on input "text" at bounding box center [540, 323] width 378 height 35
type input "Son"
click at [818, 312] on input "text" at bounding box center [838, 323] width 179 height 35
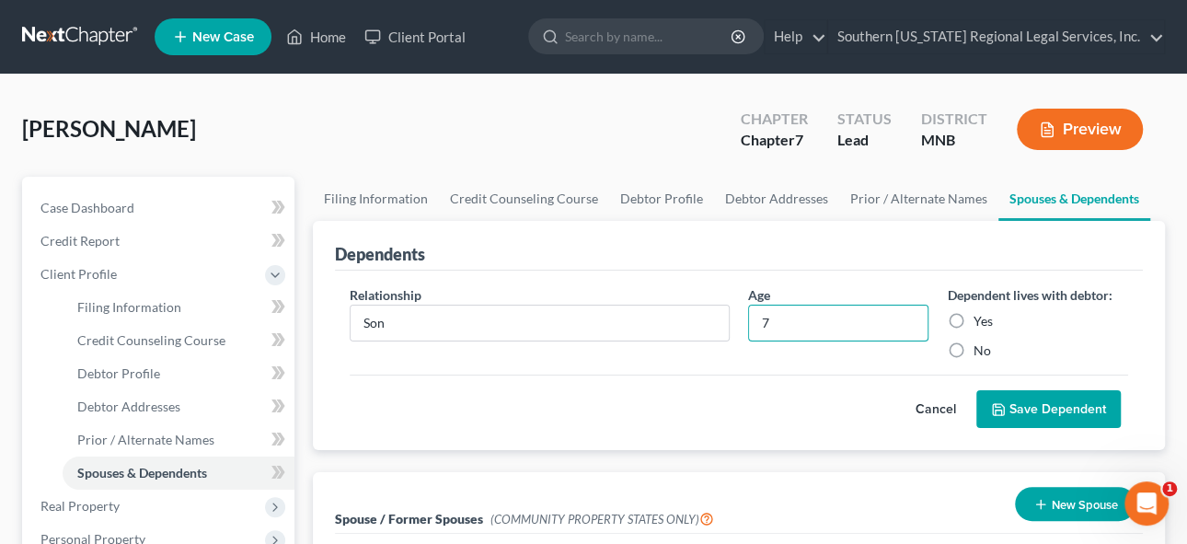
type input "7"
click at [973, 318] on label "Yes" at bounding box center [982, 321] width 19 height 18
click at [980, 318] on input "Yes" at bounding box center [986, 318] width 12 height 12
radio input "true"
click at [1050, 407] on button "Save Dependent" at bounding box center [1048, 409] width 144 height 39
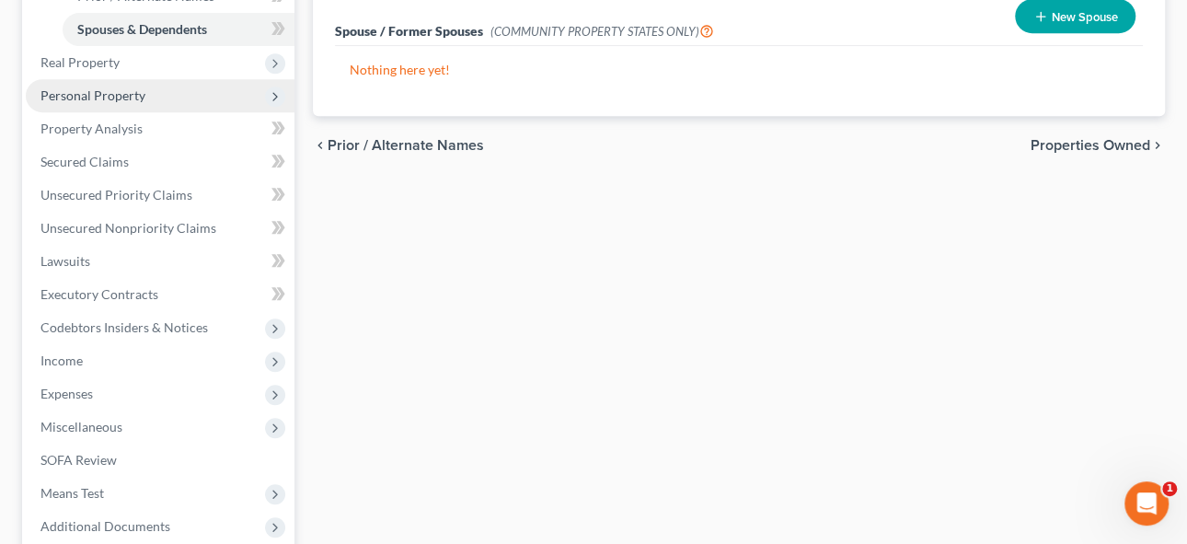
scroll to position [418, 0]
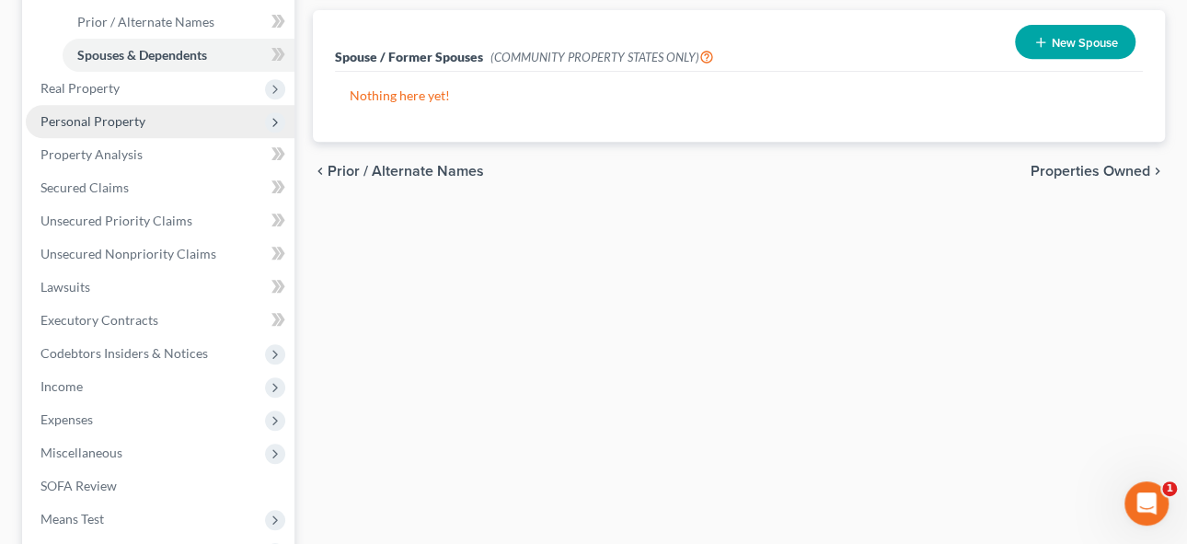
click at [93, 114] on span "Personal Property" at bounding box center [92, 121] width 105 height 16
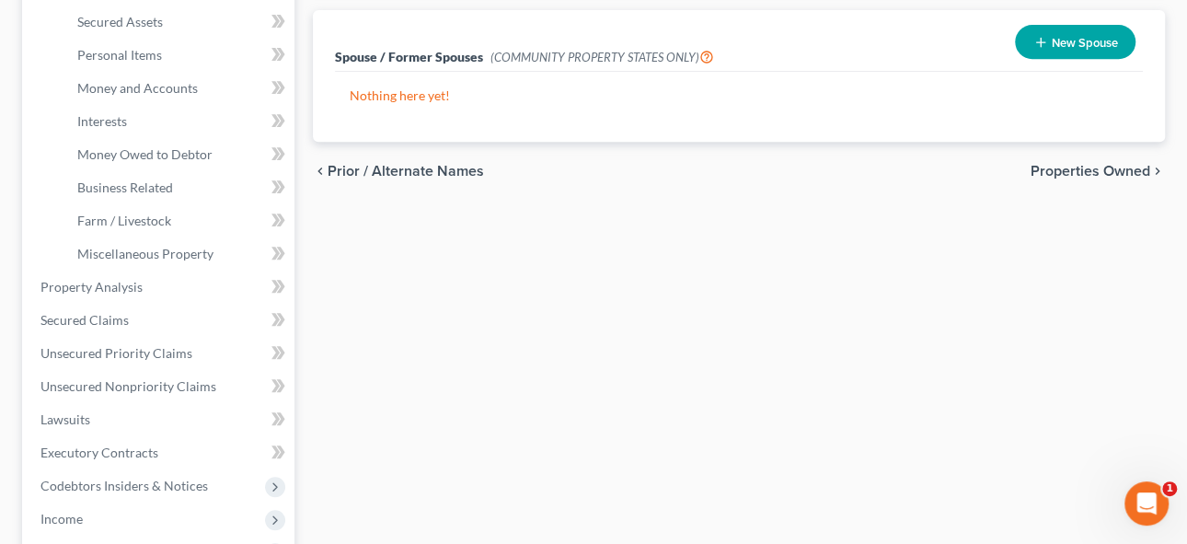
scroll to position [0, 0]
